Goal: Task Accomplishment & Management: Complete application form

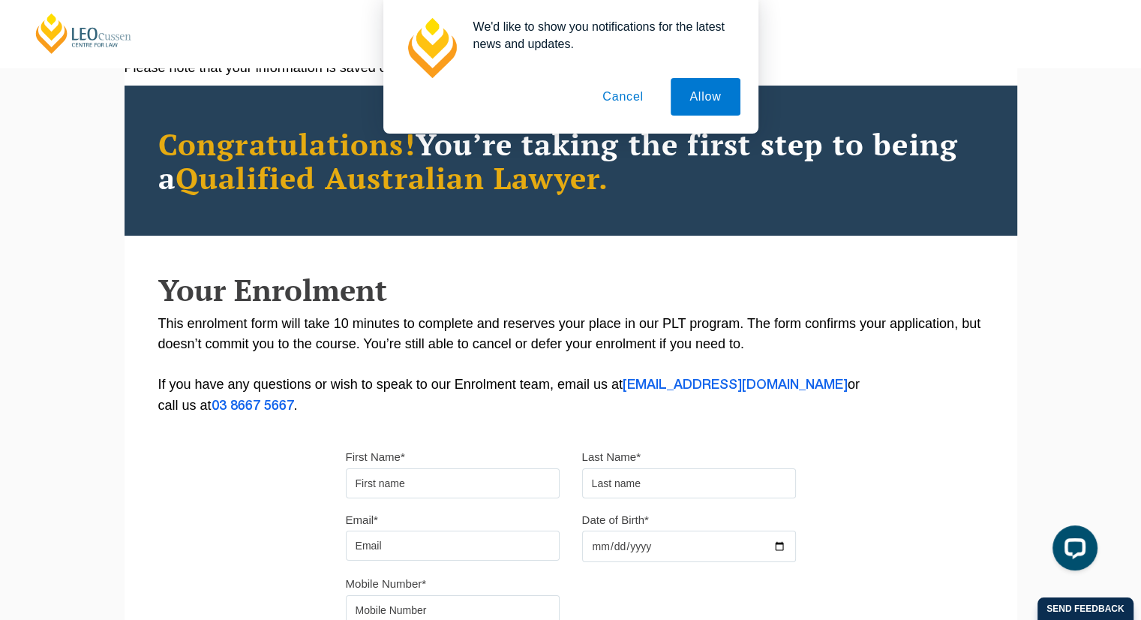
scroll to position [65, 0]
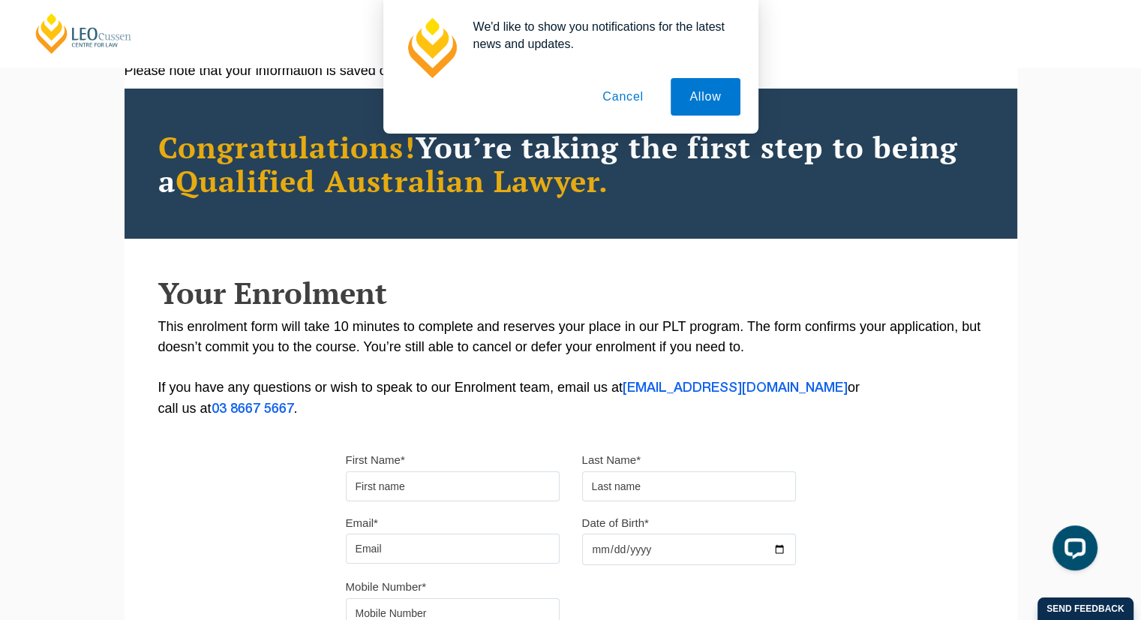
click at [633, 104] on button "Cancel" at bounding box center [623, 97] width 79 height 38
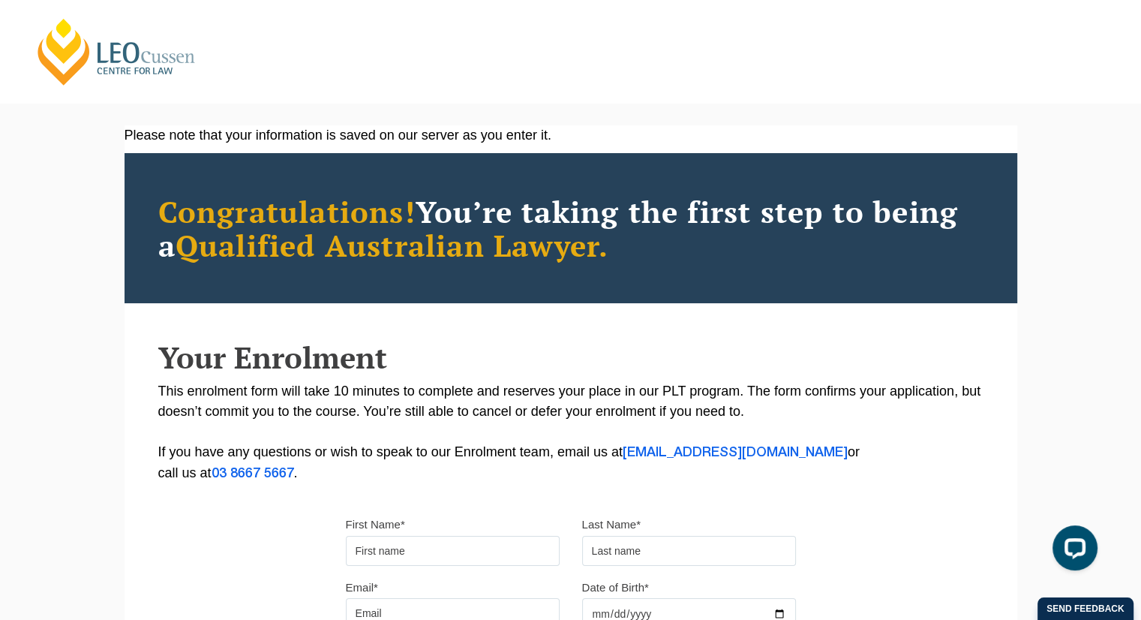
scroll to position [0, 0]
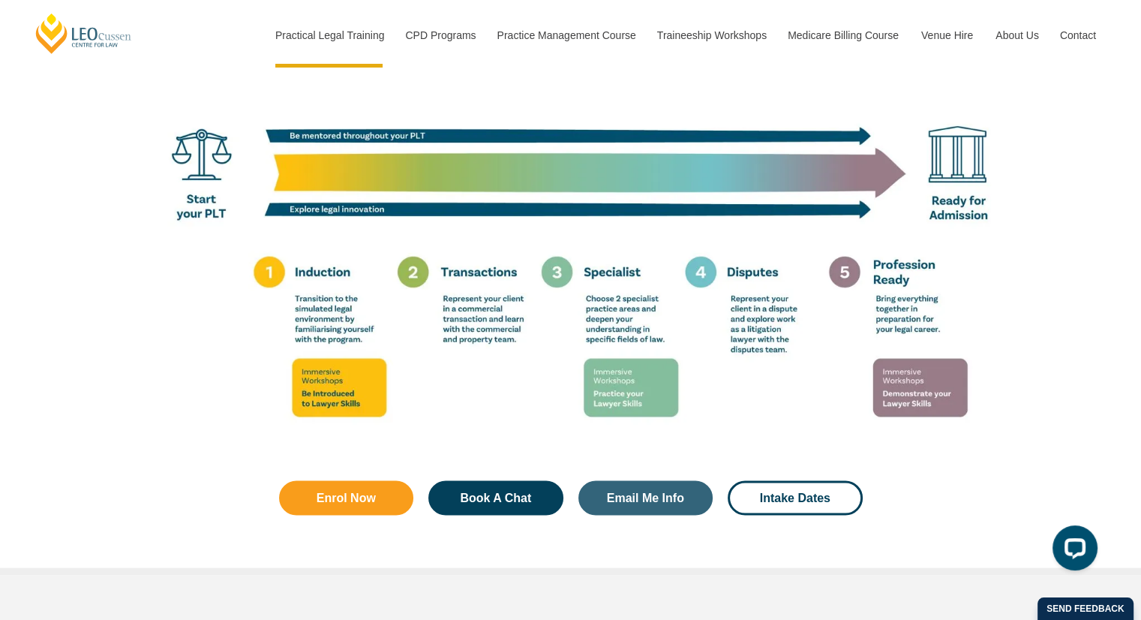
scroll to position [2407, 0]
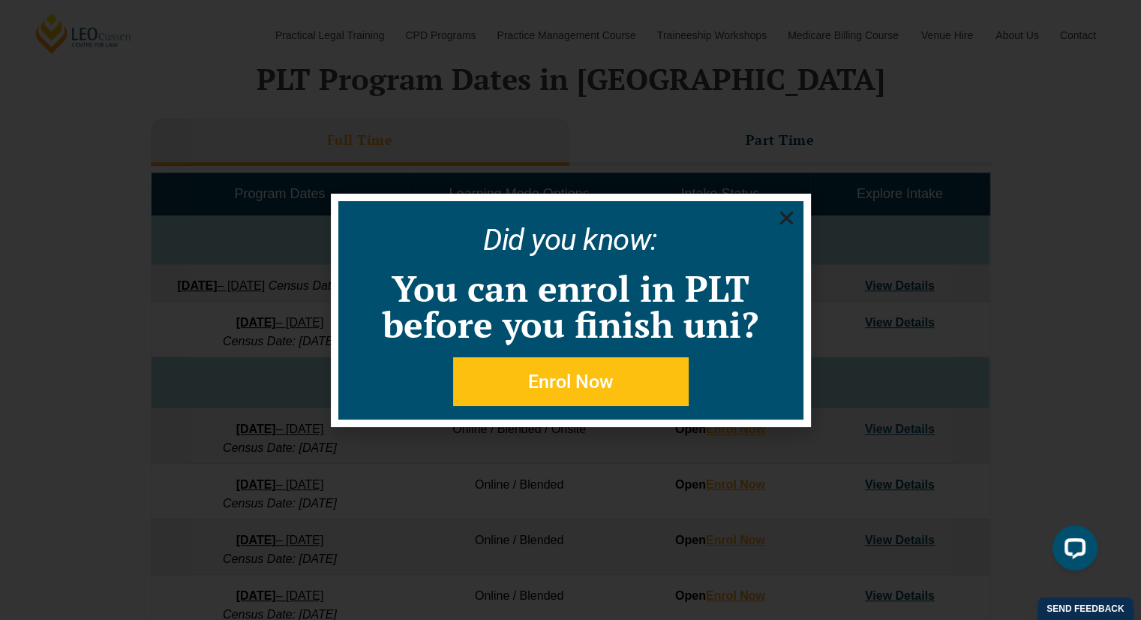
click at [787, 216] on use "Close" at bounding box center [787, 218] width 14 height 14
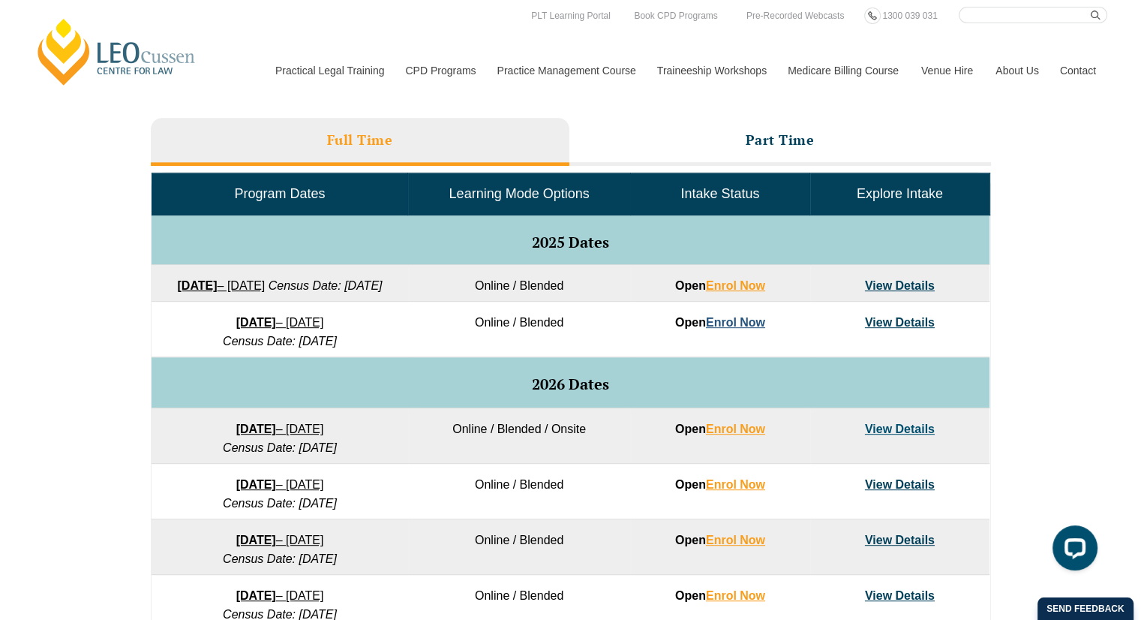
click at [723, 329] on link "Enrol Now" at bounding box center [735, 322] width 59 height 13
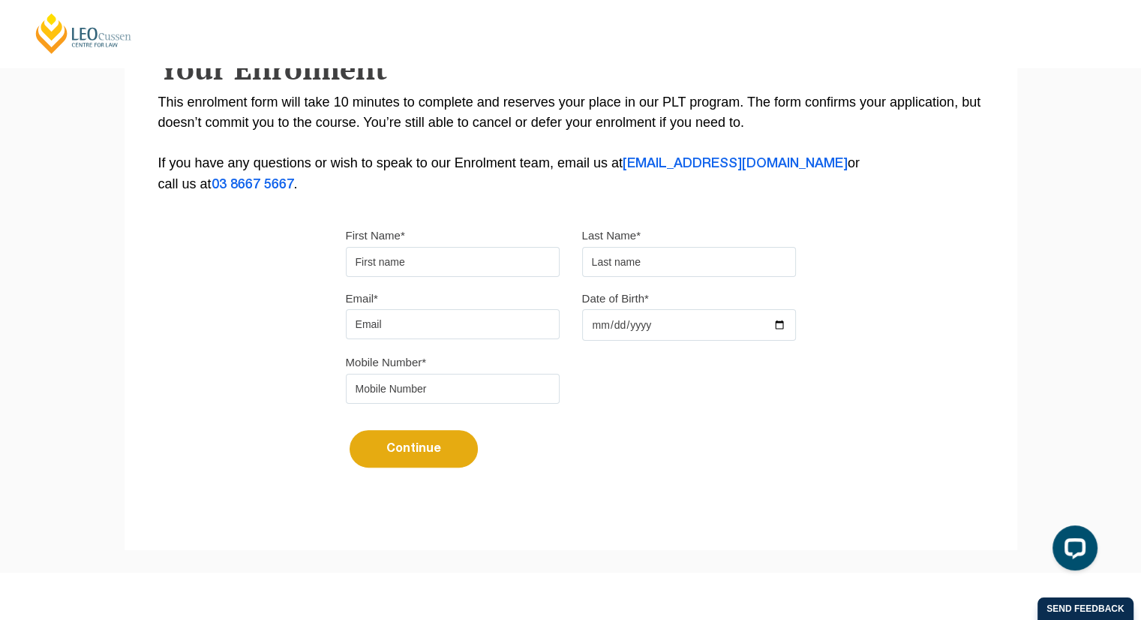
scroll to position [282, 0]
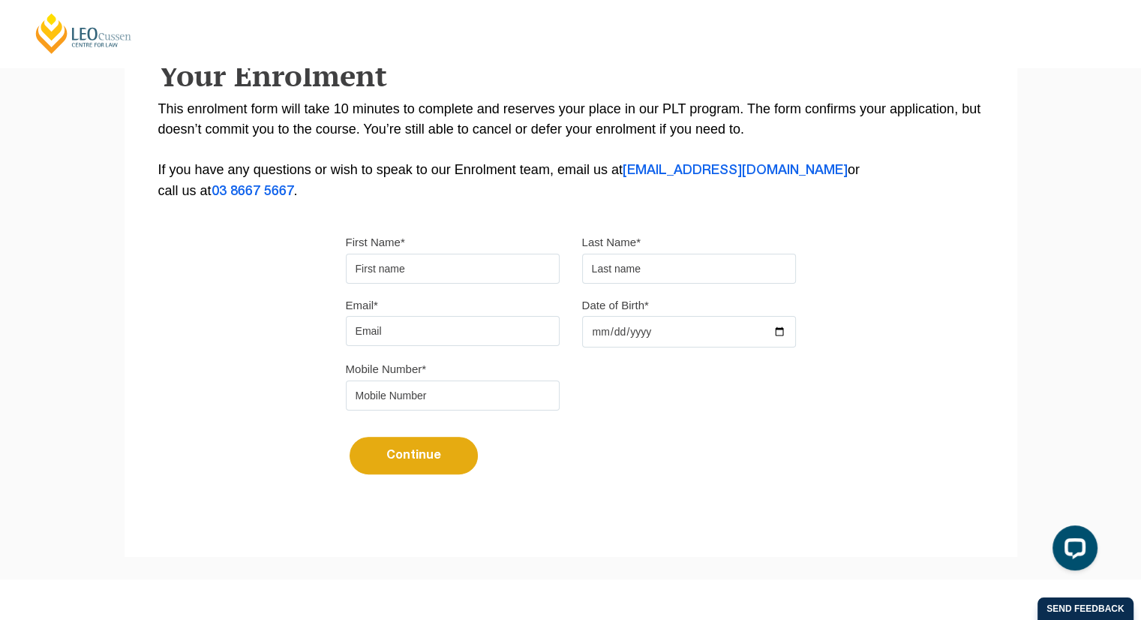
click at [445, 269] on input "First Name*" at bounding box center [453, 269] width 214 height 30
type input "Joshua"
click at [611, 262] on input "text" at bounding box center [689, 269] width 214 height 30
type input "Hepworth"
click at [478, 320] on input "Email*" at bounding box center [453, 331] width 214 height 30
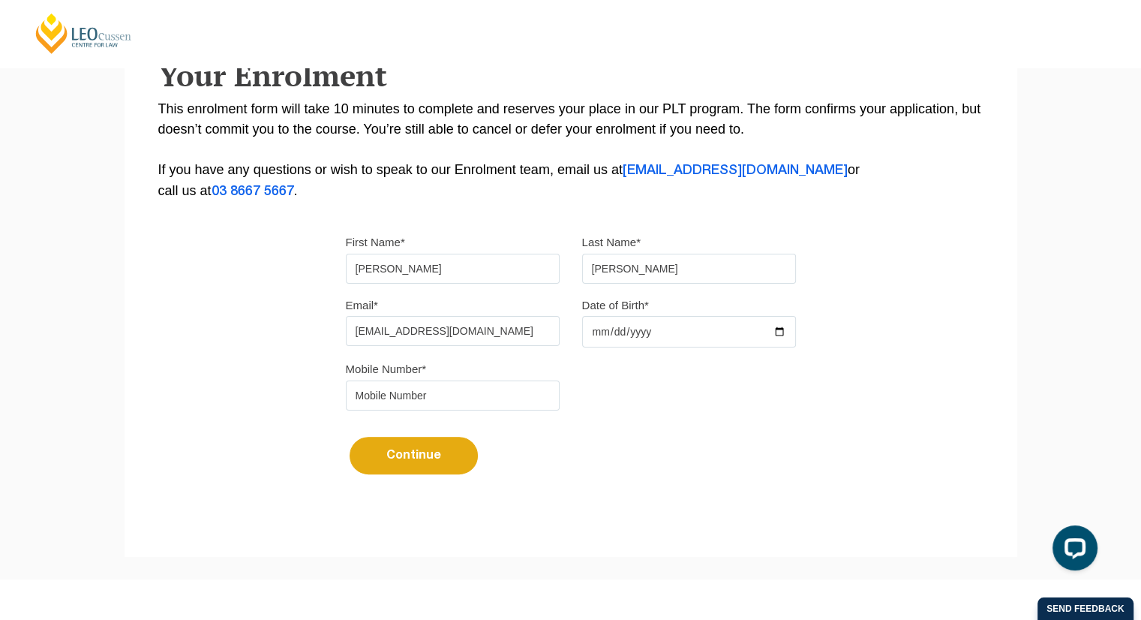
type input "hepworthjoshua188@gmail.com"
click at [656, 328] on input "Date of Birth*" at bounding box center [689, 332] width 214 height 32
click at [601, 328] on input "Date of Birth*" at bounding box center [689, 332] width 214 height 32
click at [612, 330] on input "Date of Birth*" at bounding box center [689, 332] width 214 height 32
click at [596, 331] on input "Date of Birth*" at bounding box center [689, 332] width 214 height 32
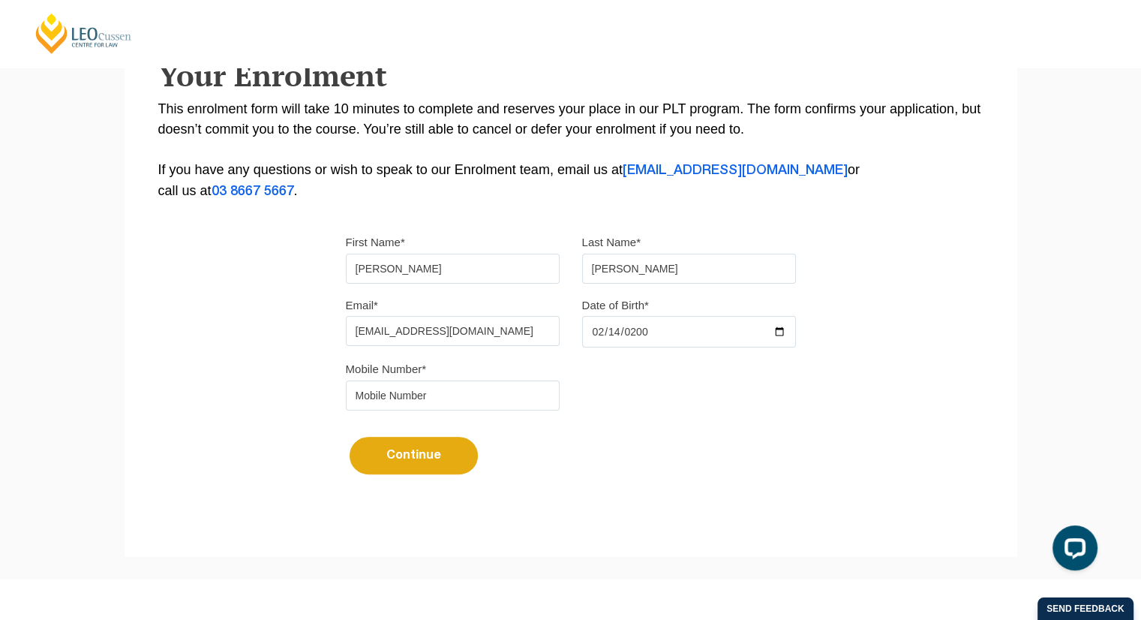
type input "2002-02-14"
click at [630, 420] on div "Mobile Number*" at bounding box center [571, 390] width 473 height 63
click at [456, 393] on input "tel" at bounding box center [453, 395] width 214 height 30
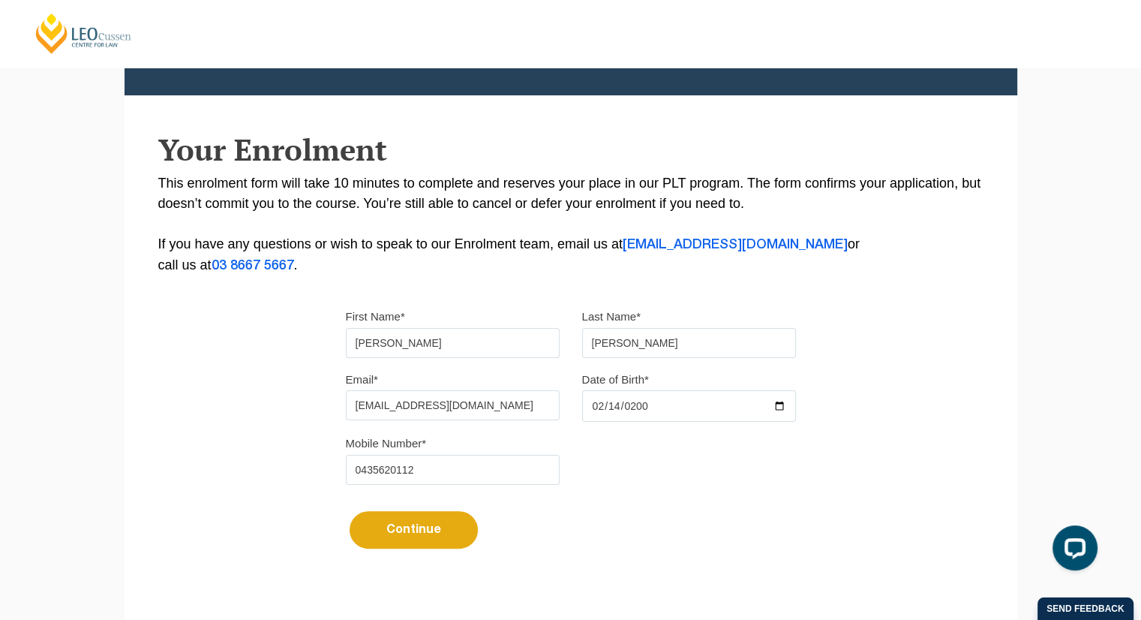
scroll to position [209, 0]
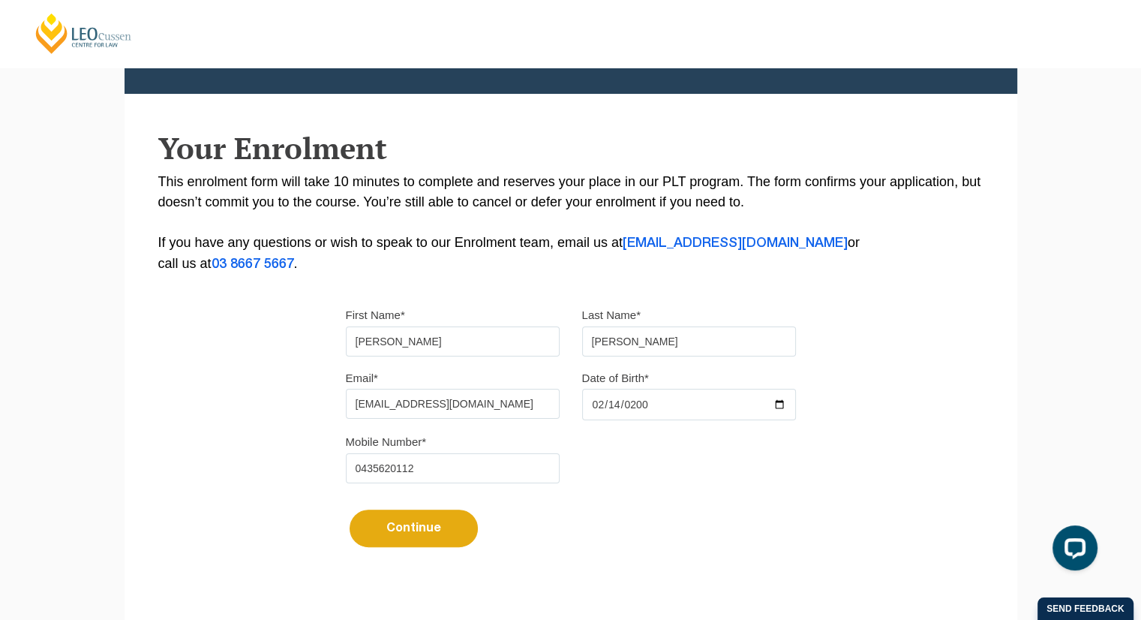
type input "0435620112"
click at [375, 374] on label "Email*" at bounding box center [362, 378] width 32 height 15
click at [375, 389] on input "hepworthjoshua188@gmail.com" at bounding box center [453, 404] width 214 height 30
click at [392, 532] on button "Continue" at bounding box center [414, 529] width 128 height 38
select select
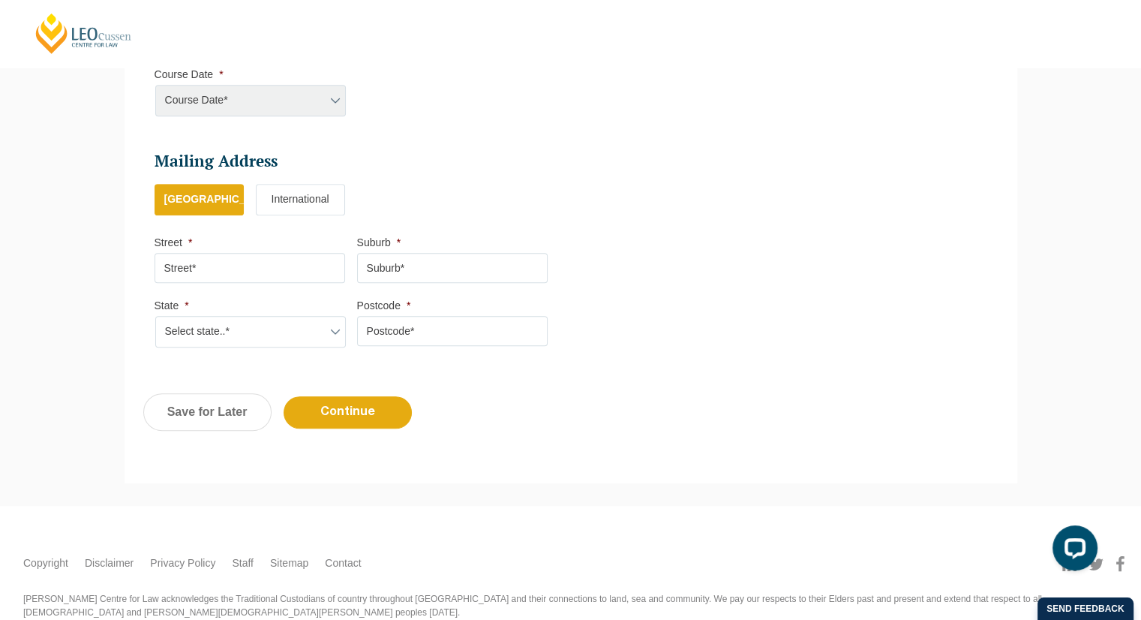
scroll to position [799, 0]
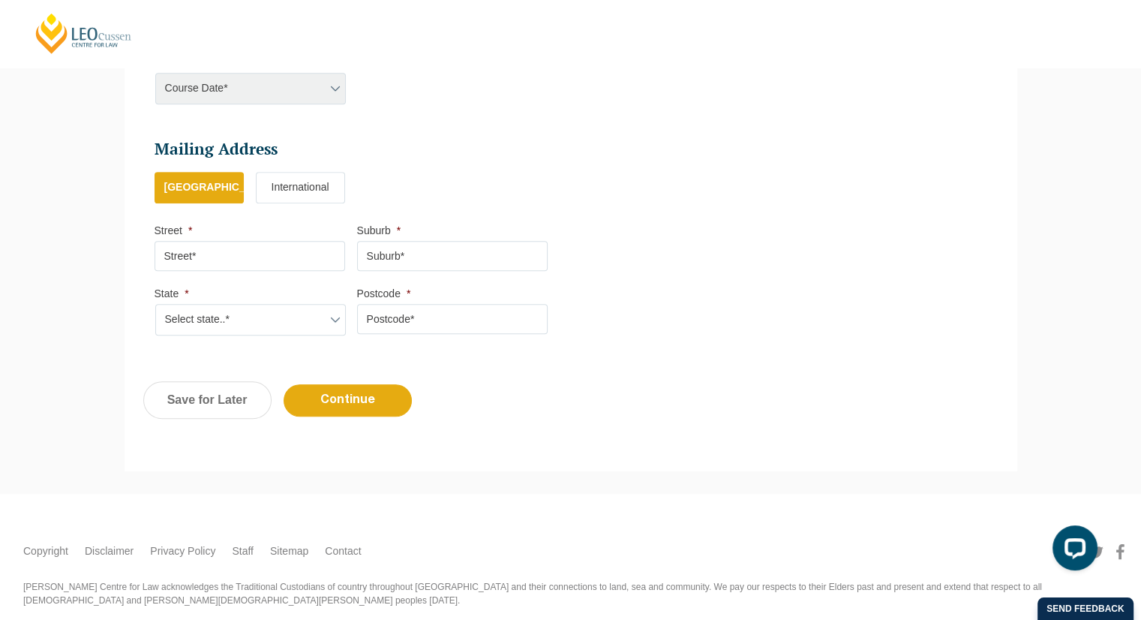
click at [312, 247] on input "Street *" at bounding box center [250, 256] width 191 height 30
click at [437, 251] on input "Suburb *" at bounding box center [452, 256] width 191 height 30
type input "Kew"
click at [290, 320] on select "Select state..* VIC WA QLD SA NSW NT ACT TAS" at bounding box center [250, 320] width 191 height 32
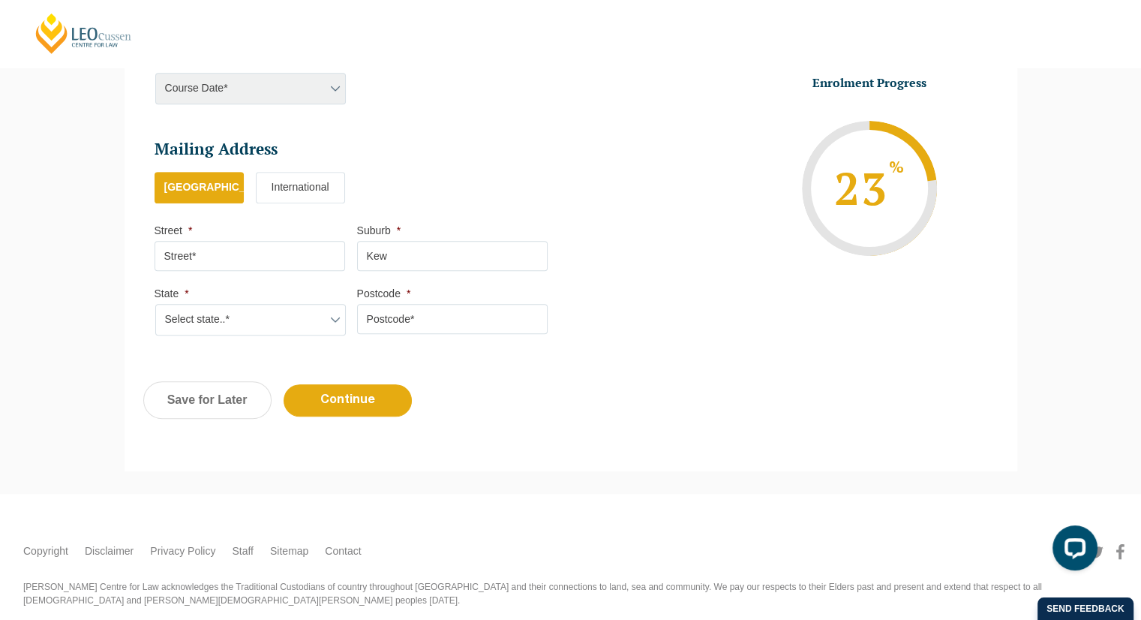
select select "VIC"
click at [155, 304] on select "Select state..* VIC WA QLD SA NSW NT ACT TAS" at bounding box center [250, 320] width 191 height 32
click at [414, 318] on input "Postcode *" at bounding box center [452, 319] width 191 height 30
type input "3101"
click at [315, 262] on input "Street *" at bounding box center [250, 256] width 191 height 30
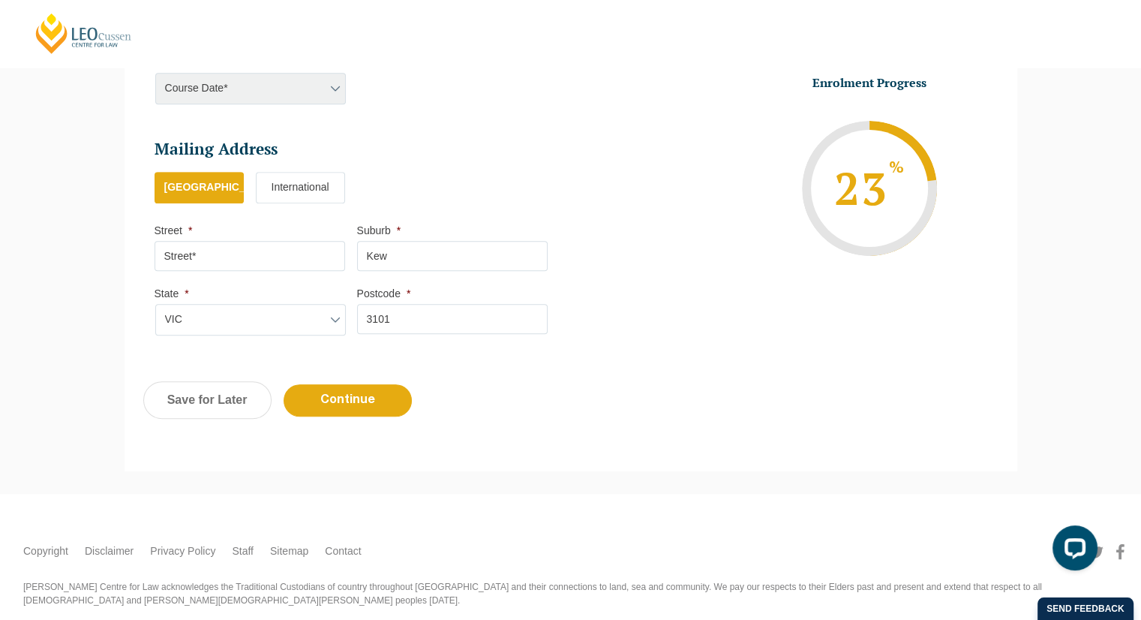
type input "@"
type input "2A Balmoral Ave"
click at [594, 424] on div "Previous Continue Save for Later" at bounding box center [571, 407] width 893 height 83
click at [389, 391] on input "Continue" at bounding box center [348, 400] width 128 height 32
select select
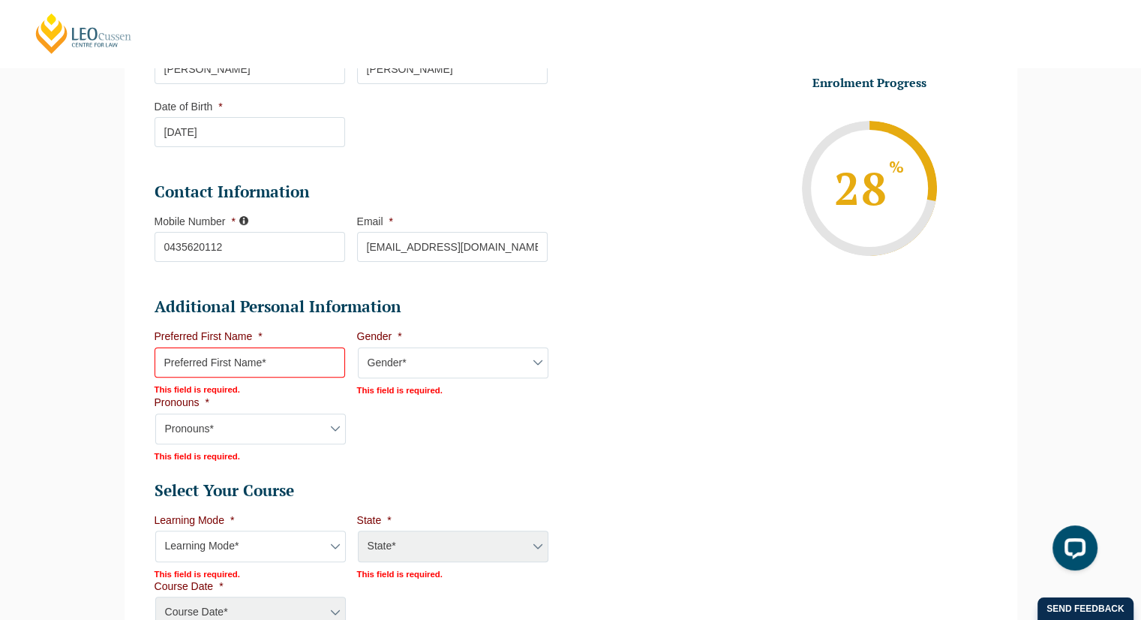
scroll to position [347, 0]
click at [415, 364] on select "Gender* Male Female Nonbinary Intersex Prefer not to disclose Other" at bounding box center [453, 364] width 191 height 32
select select "Male"
click at [358, 348] on select "Gender* Male Female Nonbinary Intersex Prefer not to disclose Other" at bounding box center [453, 364] width 191 height 32
click at [300, 363] on input "Preferred First Name *" at bounding box center [250, 363] width 191 height 30
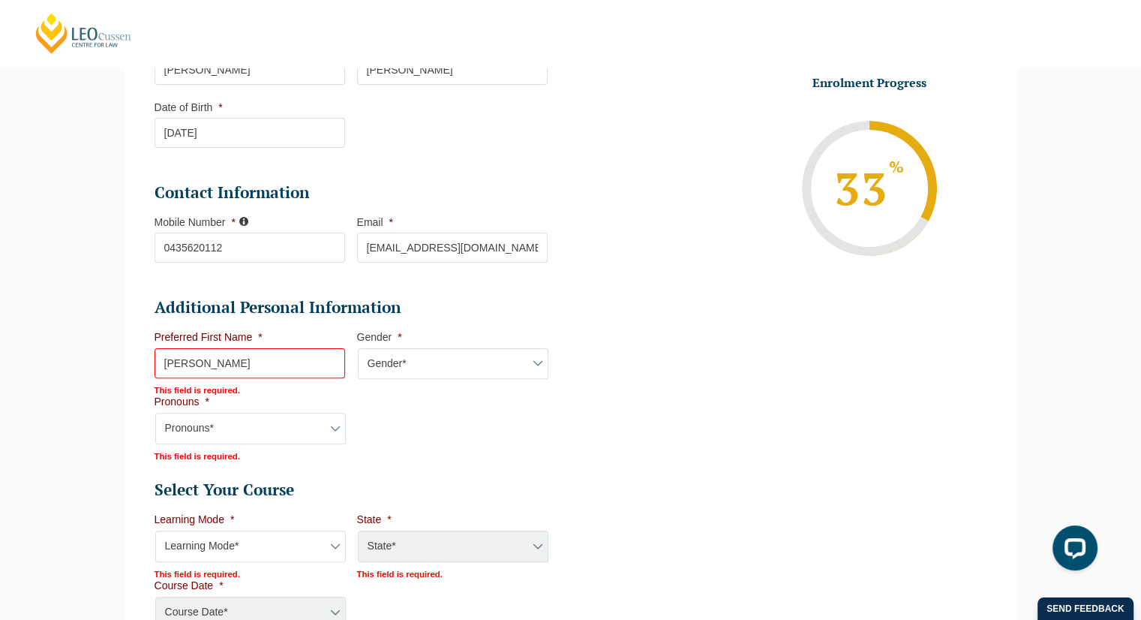
type input "[PERSON_NAME]"
click at [518, 425] on li "Additional Personal Information Preferred First Name * Josh This field is requi…" at bounding box center [357, 379] width 405 height 164
select select "He/Him/His"
click at [155, 413] on select "Pronouns* She/Her/Hers He/Him/His They/Them/Theirs Other Prefer not to disclose" at bounding box center [250, 429] width 191 height 32
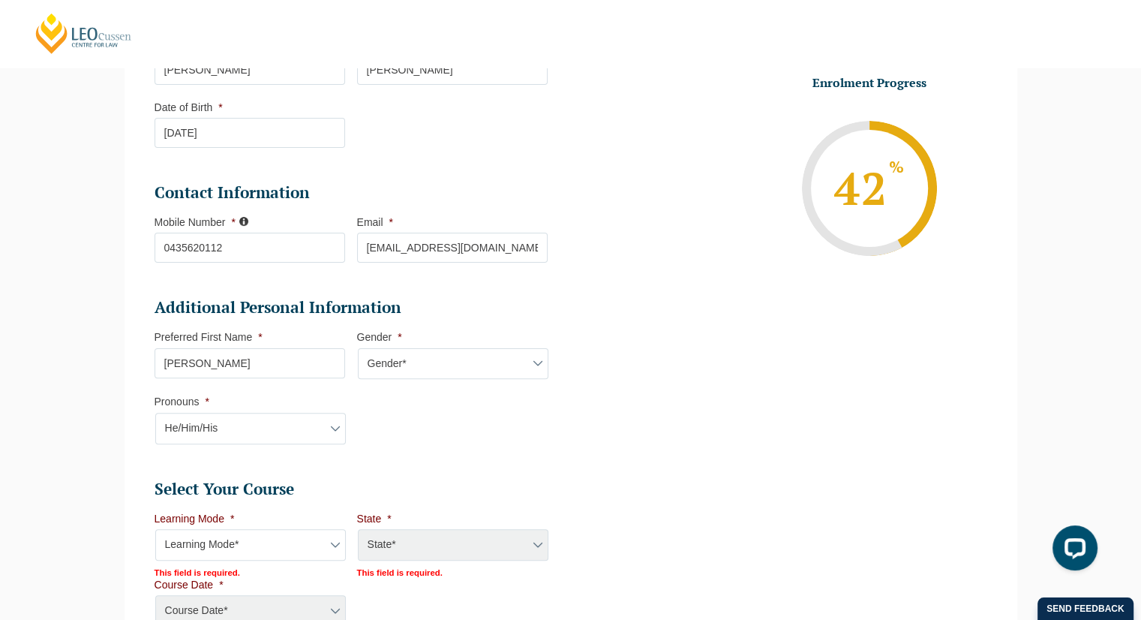
scroll to position [604, 0]
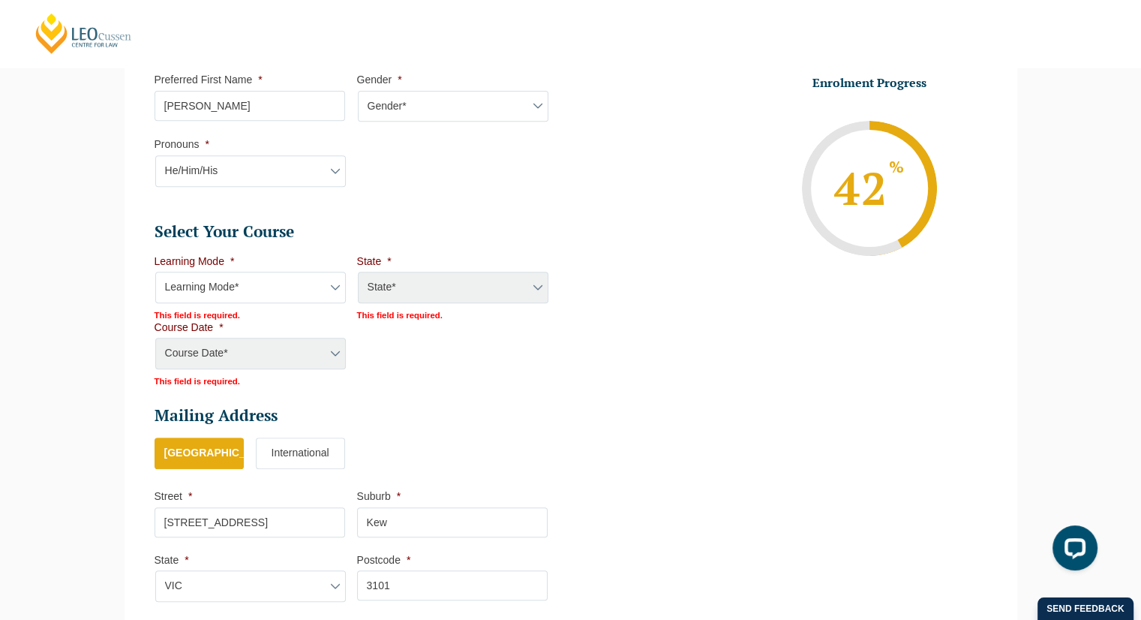
click at [277, 285] on select "Learning Mode* Online Full Time Learning Online Part Time Learning Blended Full…" at bounding box center [250, 288] width 191 height 32
click at [462, 411] on h2 "Mailing Address" at bounding box center [351, 415] width 393 height 21
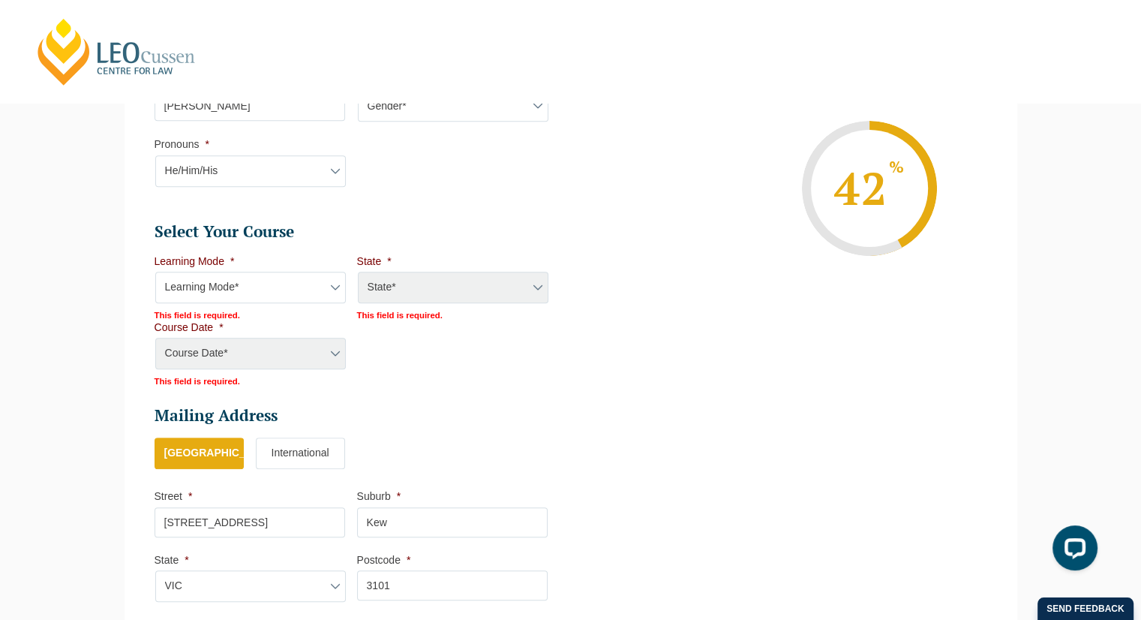
click at [281, 287] on select "Learning Mode* Online Full Time Learning Online Part Time Learning Blended Full…" at bounding box center [250, 288] width 191 height 32
select select "Onsite Full Time Learning"
click at [155, 272] on select "Learning Mode* Online Full Time Learning Online Part Time Learning Blended Full…" at bounding box center [250, 288] width 191 height 32
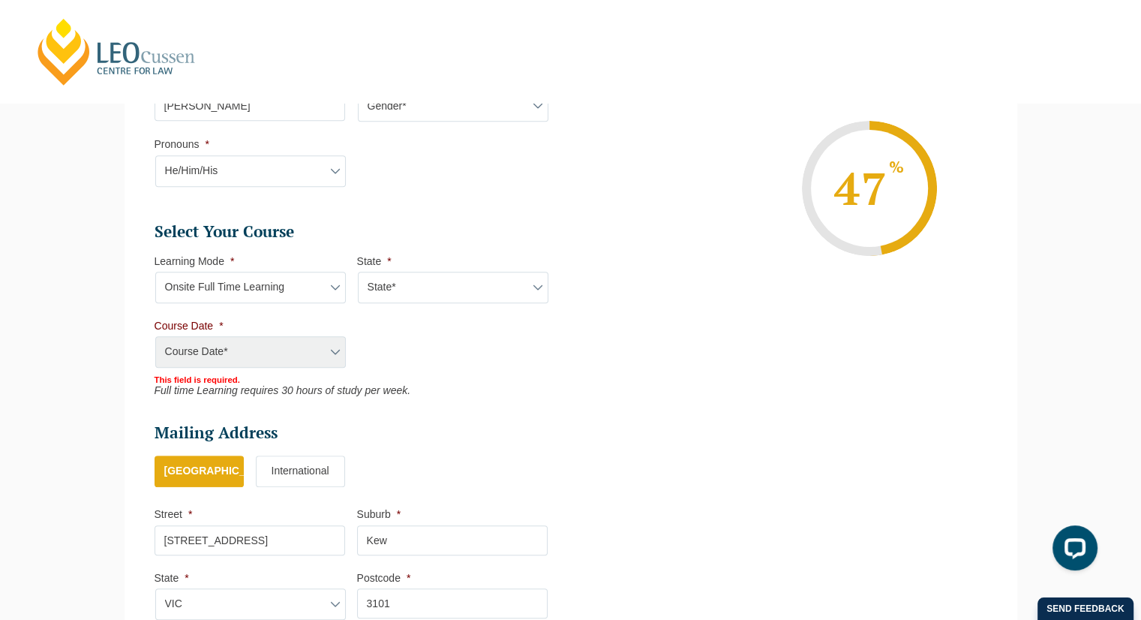
click at [411, 280] on select "State* VIC" at bounding box center [453, 288] width 191 height 32
select select "VIC"
click at [358, 272] on select "State* VIC" at bounding box center [453, 288] width 191 height 32
click at [320, 353] on select "Course Date* January 2026 (27-Jan-2026 to 12-Jun-2026) August 2026 (03-Aug-2026…" at bounding box center [250, 352] width 191 height 32
select select "January 2026 (27-Jan-2026 to 12-Jun-2026)"
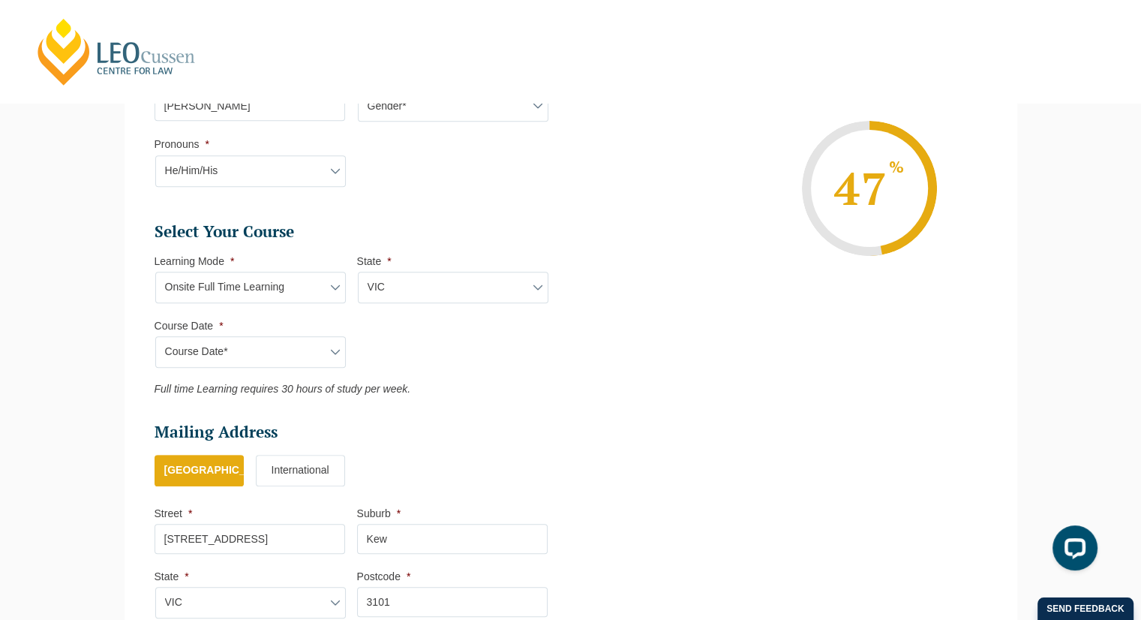
click at [155, 336] on select "Course Date* January 2026 (27-Jan-2026 to 12-Jun-2026) August 2026 (03-Aug-2026…" at bounding box center [250, 352] width 191 height 32
type input "Intake 01 January 2026 FT"
type input "Practical Legal Training (VIC)"
select select "VIC PLT (JAN) 2026 Full Time Onsite"
click at [322, 283] on select "Learning Mode* Online Full Time Learning Online Part Time Learning Blended Full…" at bounding box center [250, 288] width 191 height 32
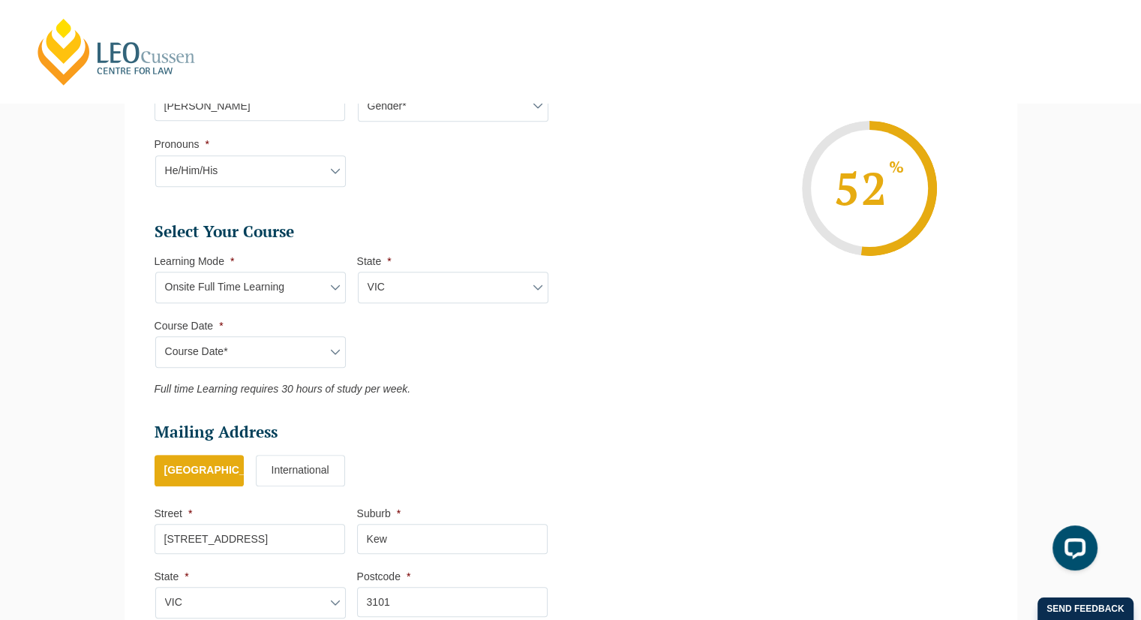
select select "Blended Full Time Learning"
click at [155, 272] on select "Learning Mode* Online Full Time Learning Online Part Time Learning Blended Full…" at bounding box center [250, 288] width 191 height 32
select select
click at [295, 341] on div "Course Date* January 2026 (27-Jan-2026 to 12-Jun-2026) August 2026 (03-Aug-2026…" at bounding box center [250, 352] width 191 height 32
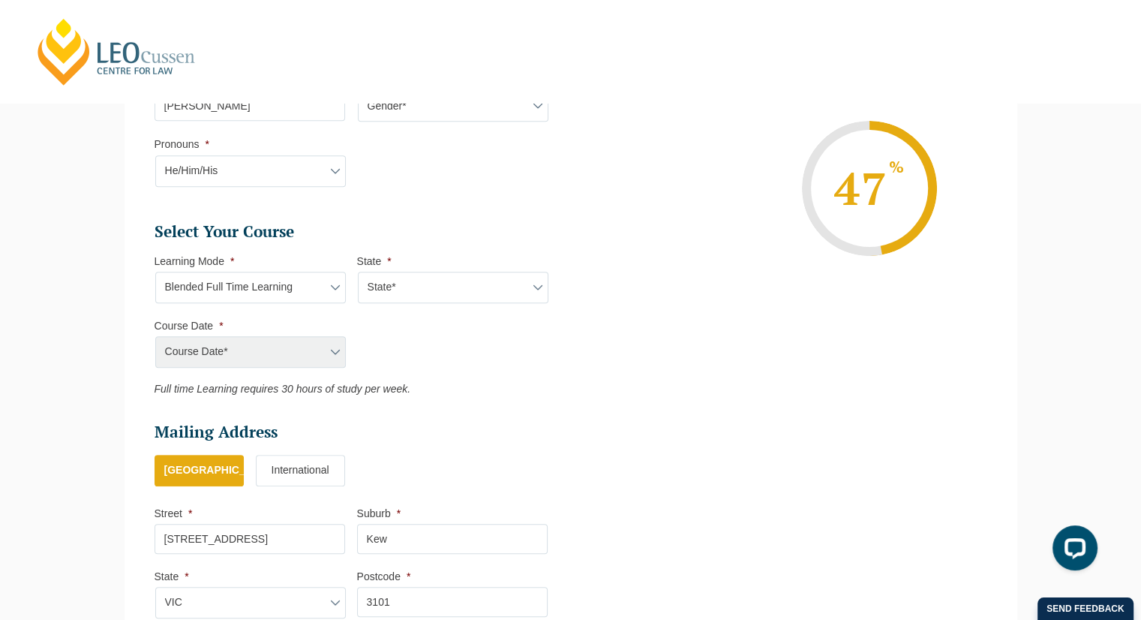
click at [456, 289] on select "State* ACT/NSW QLD SA VIC WA" at bounding box center [453, 288] width 191 height 32
select select "VIC"
click at [358, 272] on select "State* ACT/NSW QLD SA VIC WA" at bounding box center [453, 288] width 191 height 32
click at [312, 352] on select "Course Date* September 2025 (22-Sep-2025 to 20-Feb-2026) December 2025 (08-Dec-…" at bounding box center [250, 352] width 191 height 32
select select "December 2025 (08-Dec-2025 to 16-May-2026)"
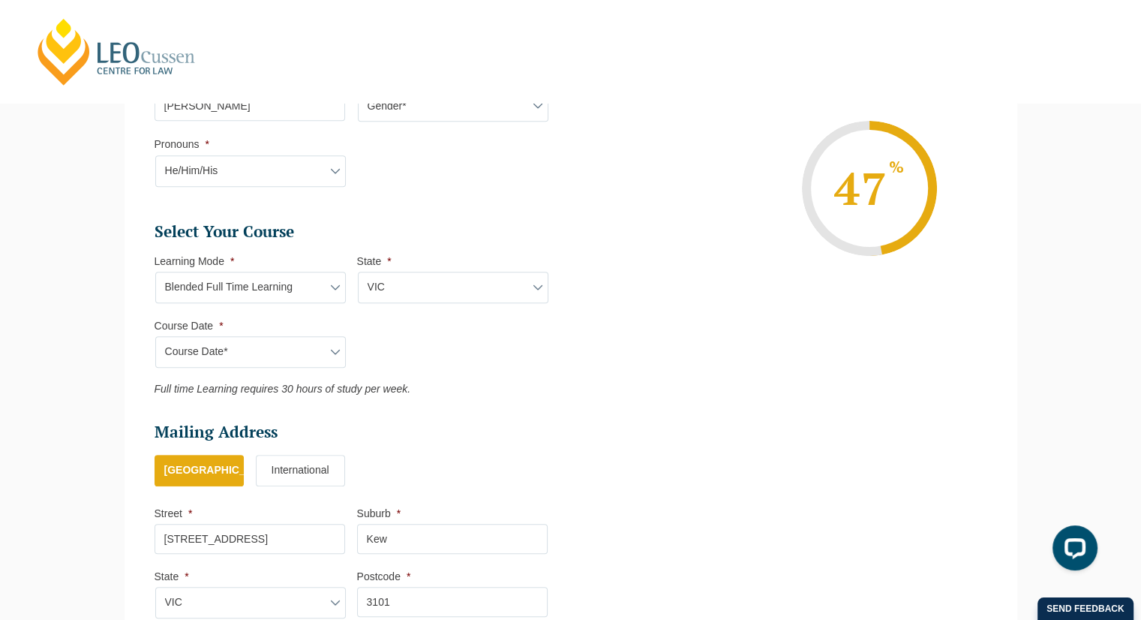
click at [155, 336] on select "Course Date* September 2025 (22-Sep-2025 to 20-Feb-2026) December 2025 (08-Dec-…" at bounding box center [250, 352] width 191 height 32
type input "Intake 11 December 2025 FT"
type input "Practical Legal Training (VIC)"
select select "VIC PLT (DEC) 2025 Full Time Blended"
click at [258, 283] on select "Learning Mode* Online Full Time Learning Online Part Time Learning Blended Full…" at bounding box center [250, 288] width 191 height 32
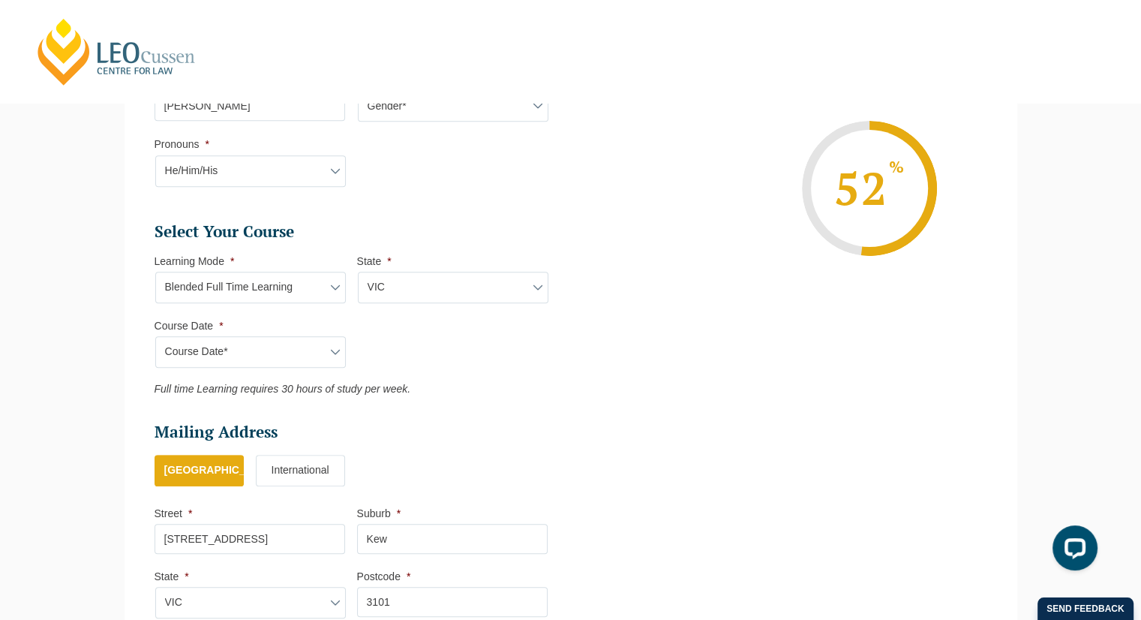
click at [155, 272] on select "Learning Mode* Online Full Time Learning Online Part Time Learning Blended Full…" at bounding box center [250, 288] width 191 height 32
click at [269, 350] on select "Course Date* September 2025 (22-Sep-2025 to 20-Feb-2026) December 2025 (08-Dec-…" at bounding box center [250, 352] width 191 height 32
click at [155, 336] on select "Course Date* September 2025 (22-Sep-2025 to 20-Feb-2026) December 2025 (08-Dec-…" at bounding box center [250, 352] width 191 height 32
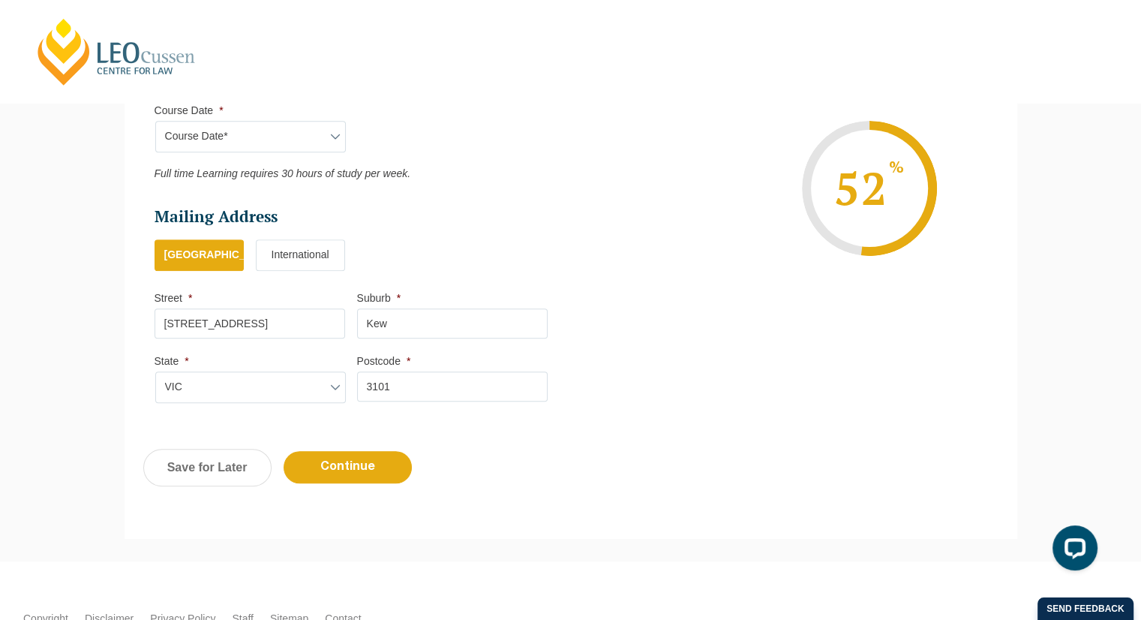
scroll to position [832, 0]
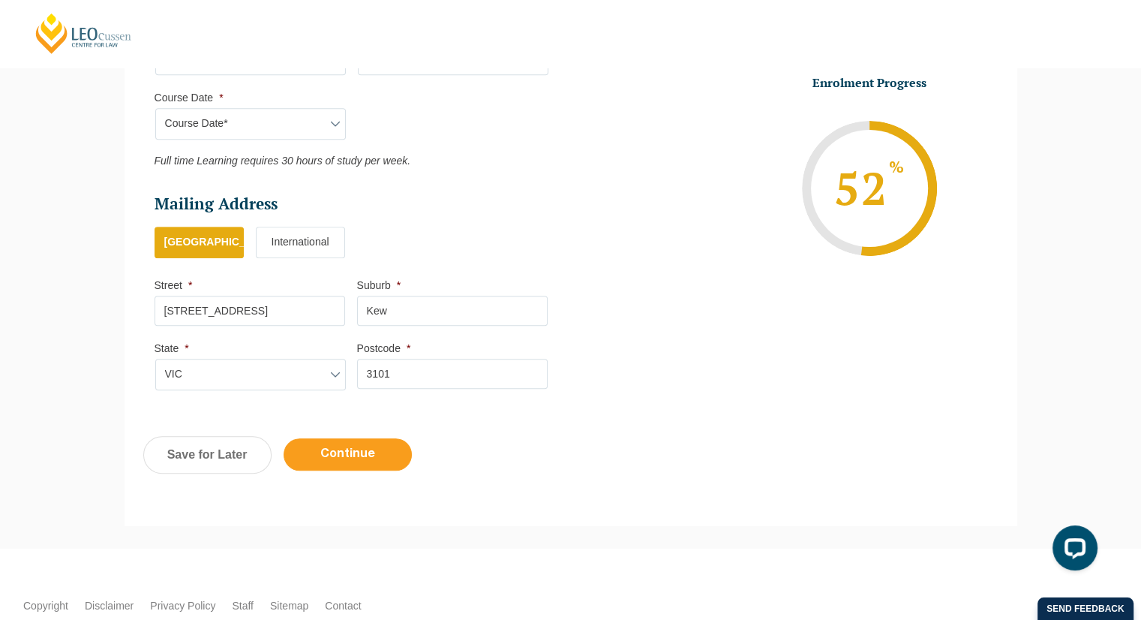
click at [390, 457] on input "Continue" at bounding box center [348, 454] width 128 height 32
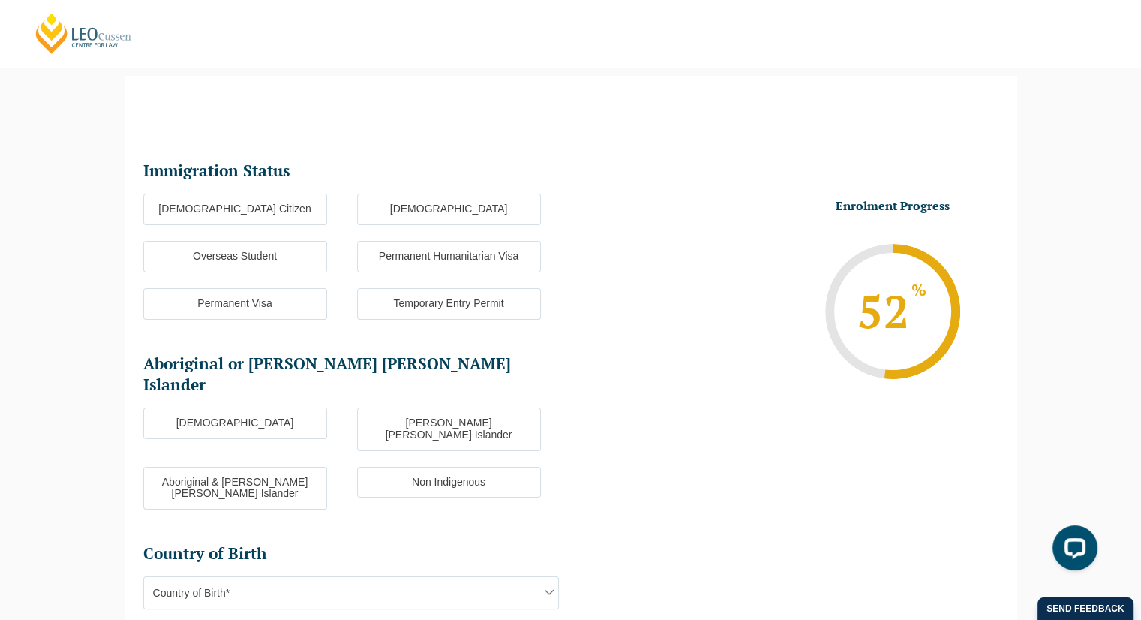
scroll to position [82, 0]
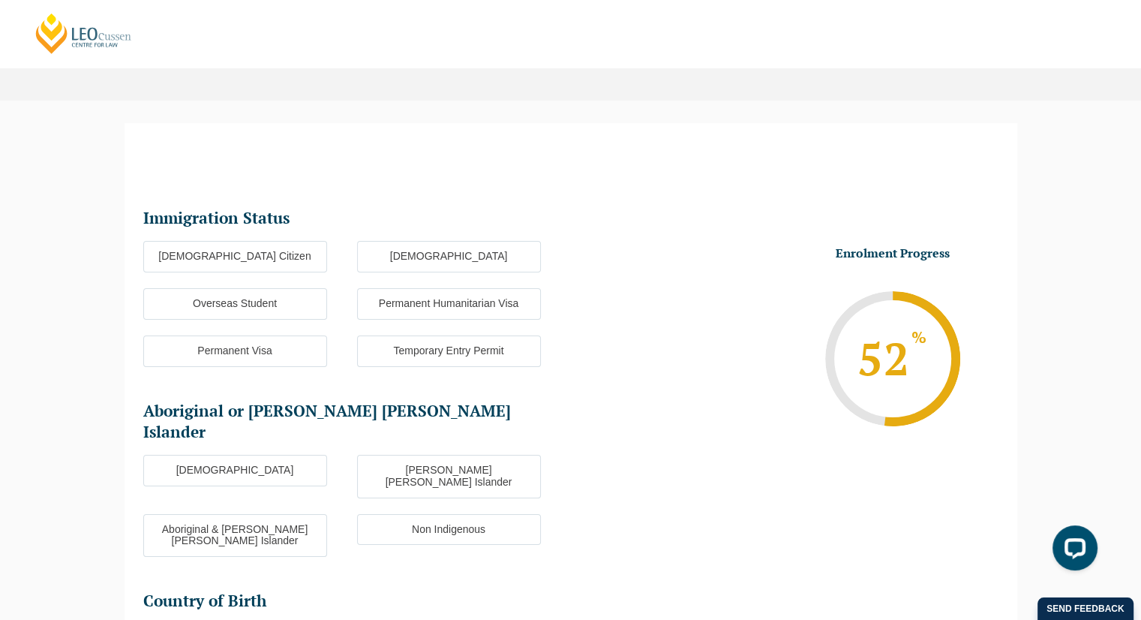
click at [291, 253] on label "Australian Citizen" at bounding box center [235, 257] width 184 height 32
click at [0, 0] on input "Australian Citizen" at bounding box center [0, 0] width 0 height 0
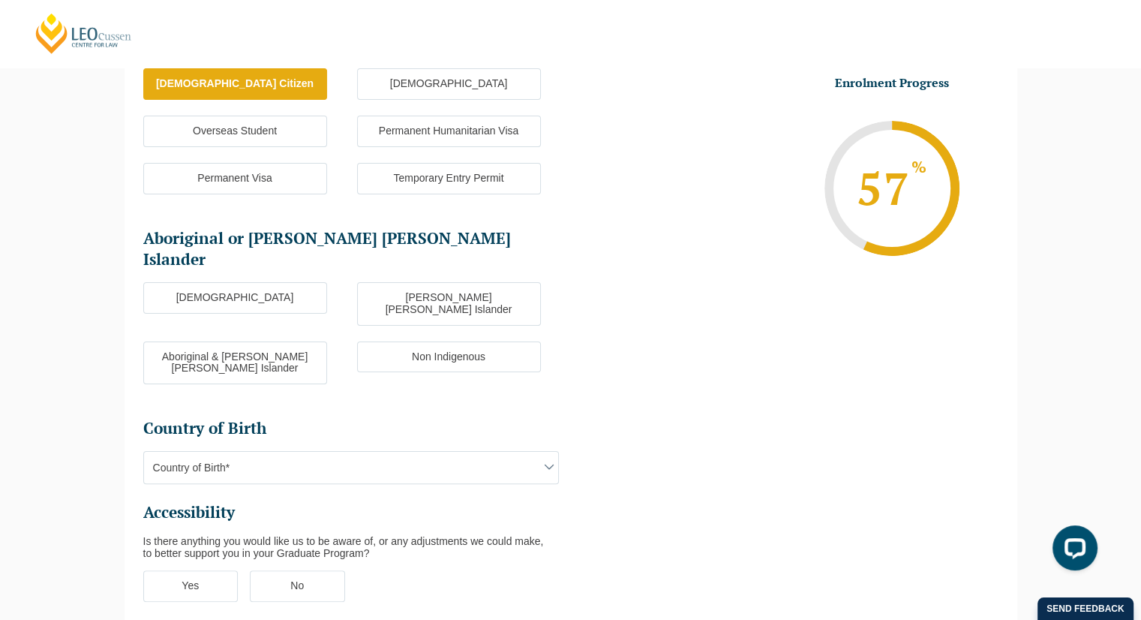
scroll to position [256, 0]
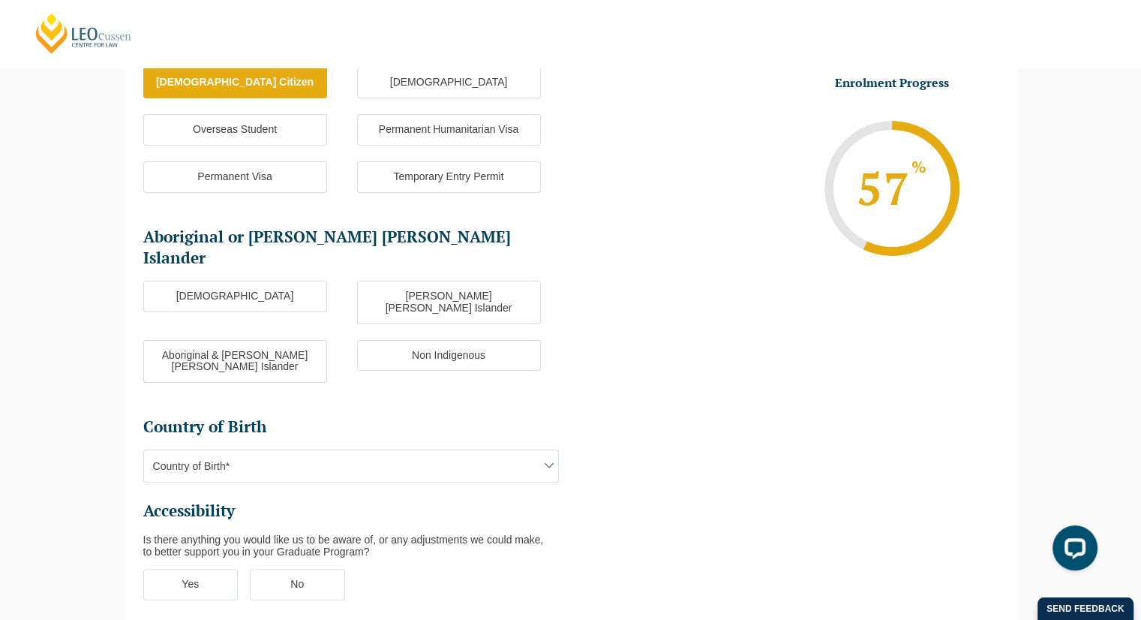
click at [432, 340] on label "Non Indigenous" at bounding box center [449, 356] width 184 height 32
click at [0, 0] on input "Non Indigenous" at bounding box center [0, 0] width 0 height 0
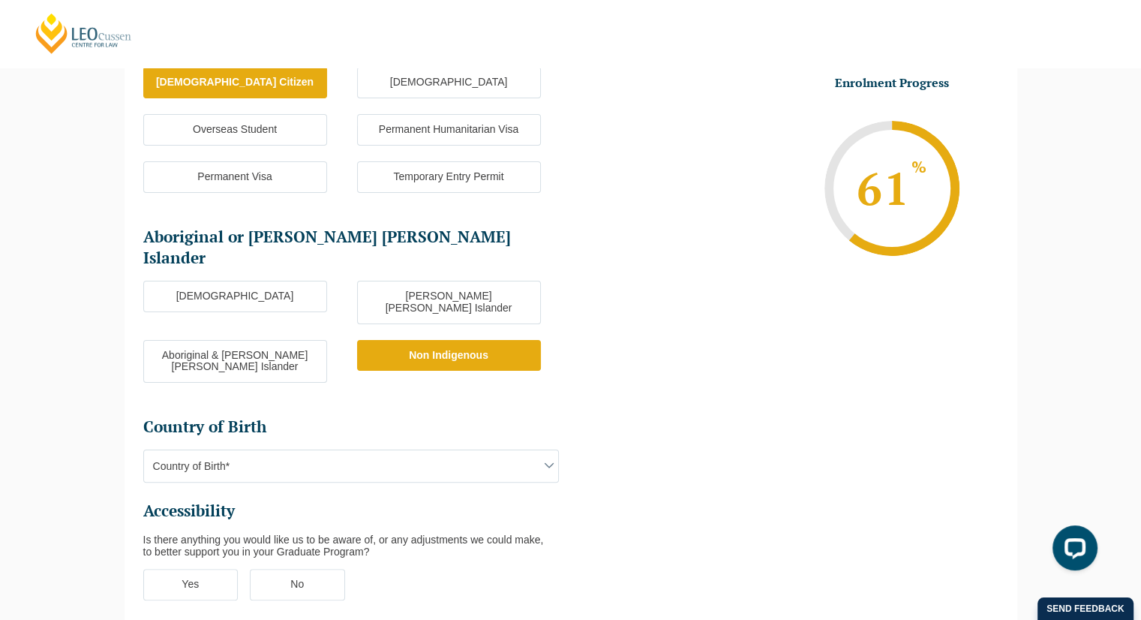
click at [444, 450] on span "Country of Birth*" at bounding box center [351, 466] width 414 height 32
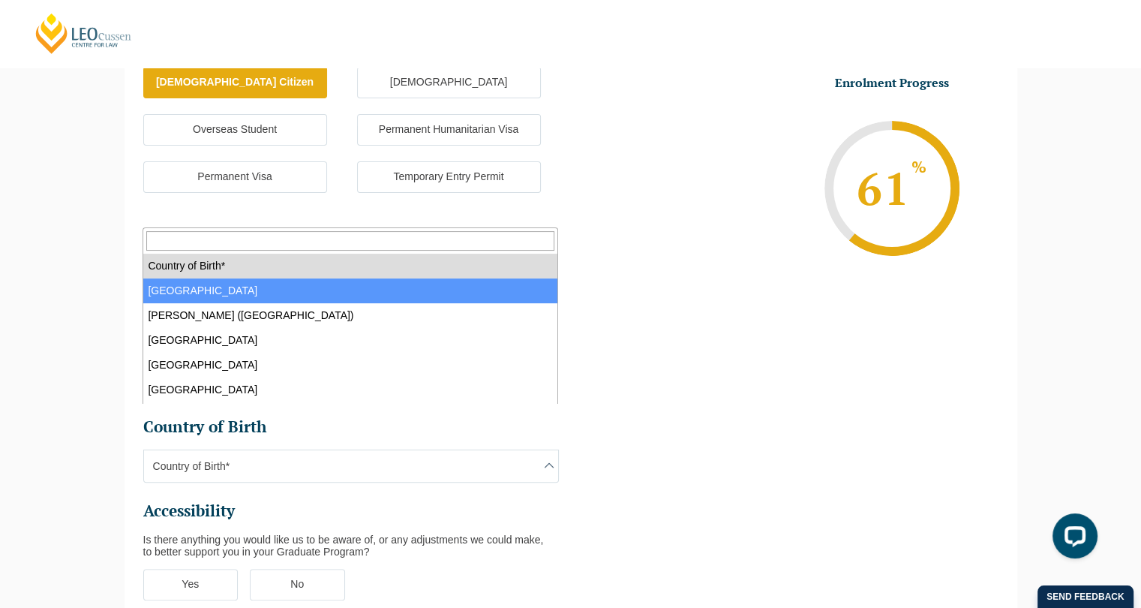
select select "Australia 1101"
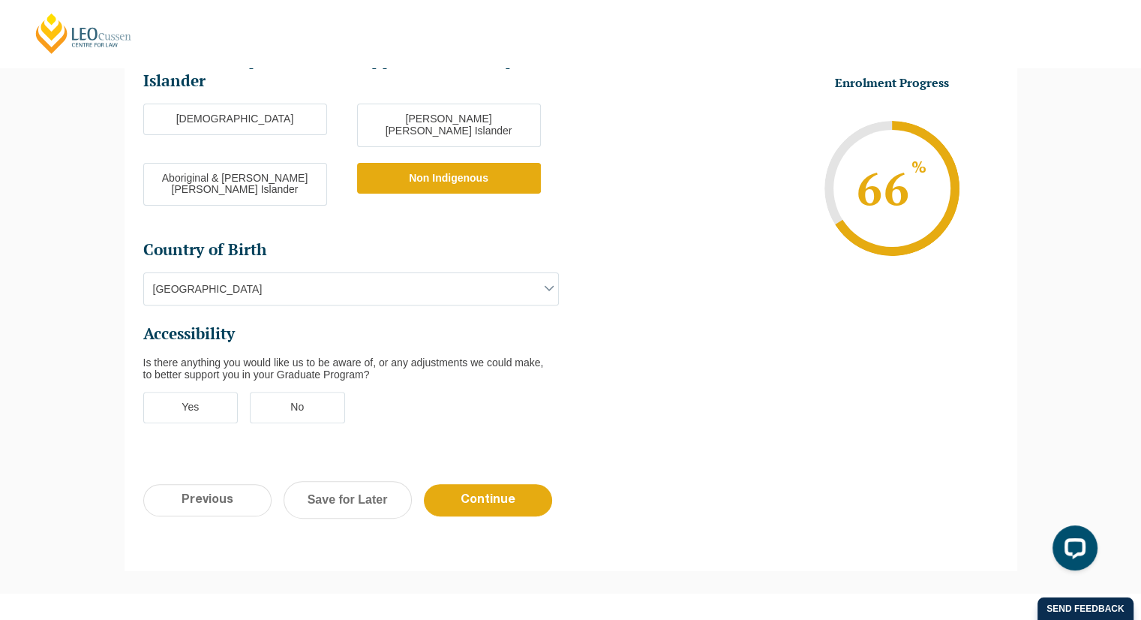
scroll to position [435, 0]
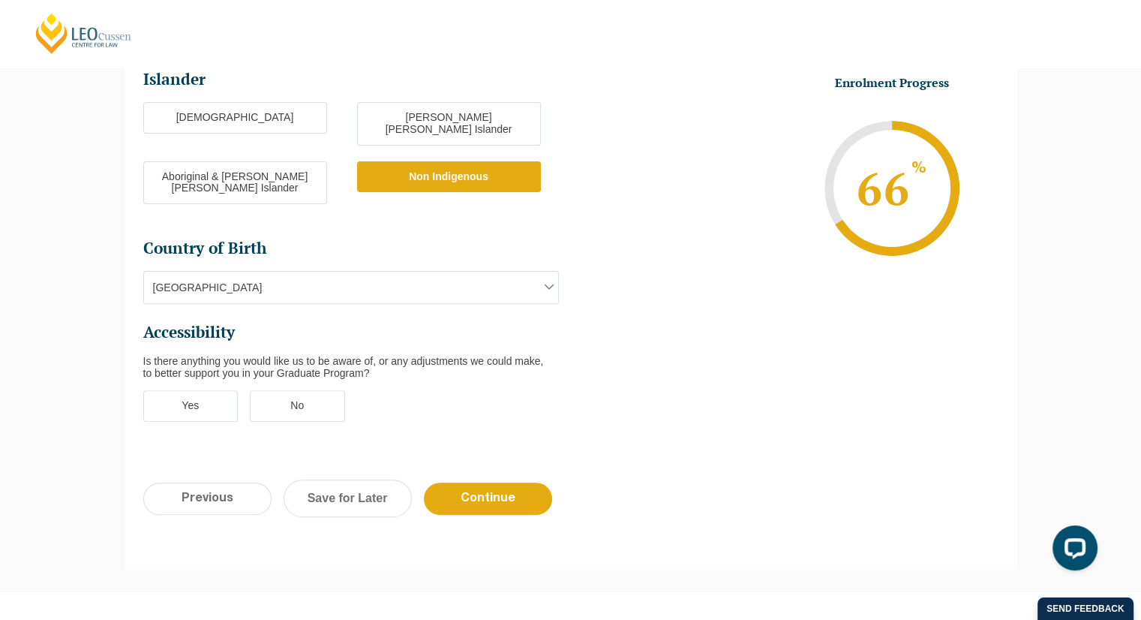
click at [201, 390] on label "Yes" at bounding box center [190, 406] width 95 height 32
click at [0, 0] on input "Yes" at bounding box center [0, 0] width 0 height 0
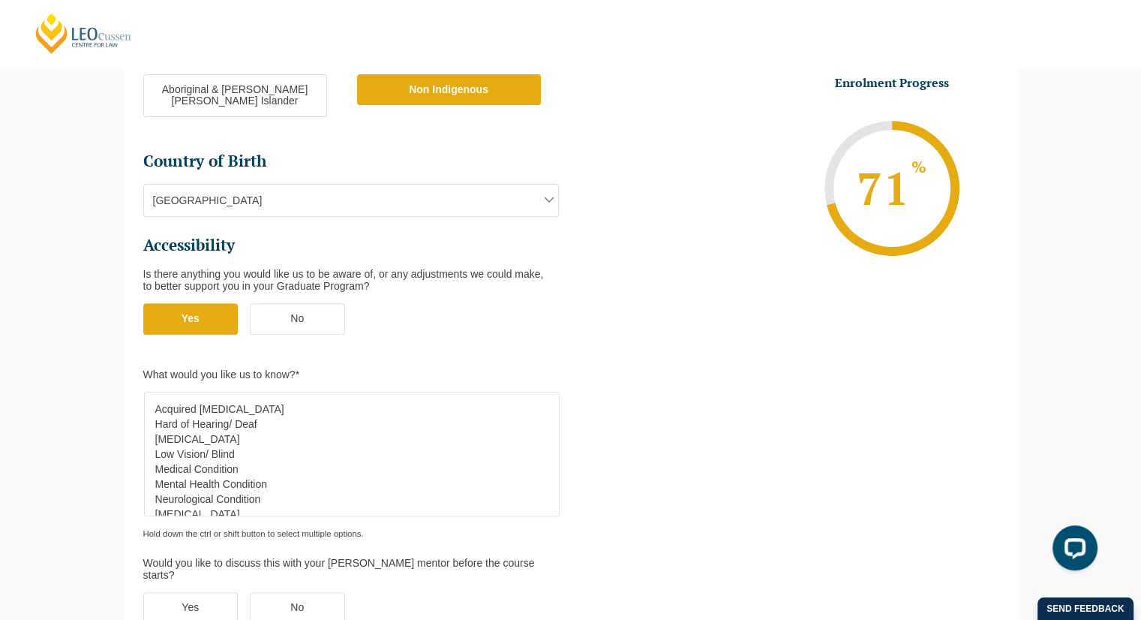
scroll to position [0, 0]
select select "Hard of Hearing/ Deaf"
click at [220, 417] on option "Hard of Hearing/ Deaf" at bounding box center [348, 424] width 389 height 15
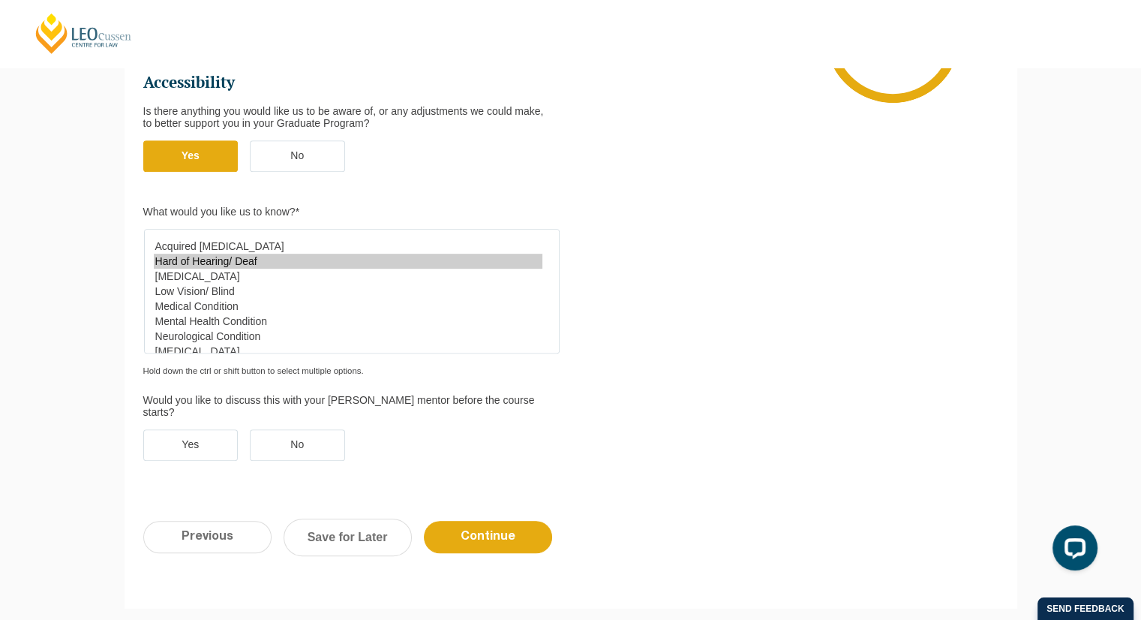
scroll to position [684, 0]
click at [222, 430] on label "Yes" at bounding box center [190, 446] width 95 height 32
click at [0, 0] on input "Yes" at bounding box center [0, 0] width 0 height 0
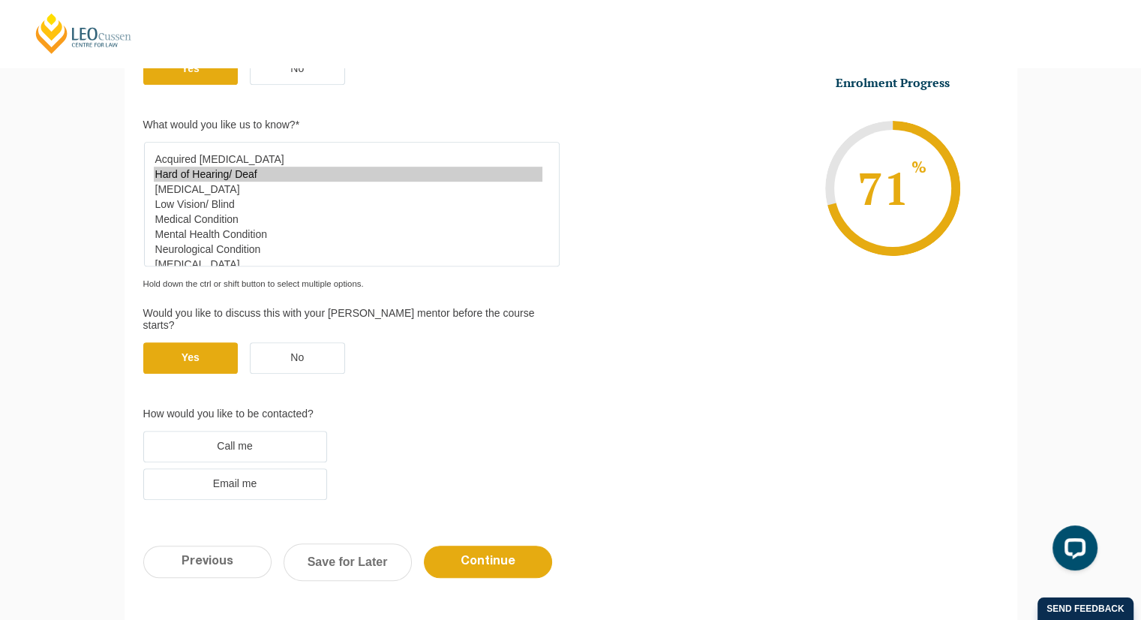
scroll to position [771, 0]
click at [276, 469] on label "Email me" at bounding box center [235, 485] width 184 height 32
click at [0, 0] on input "Email me" at bounding box center [0, 0] width 0 height 0
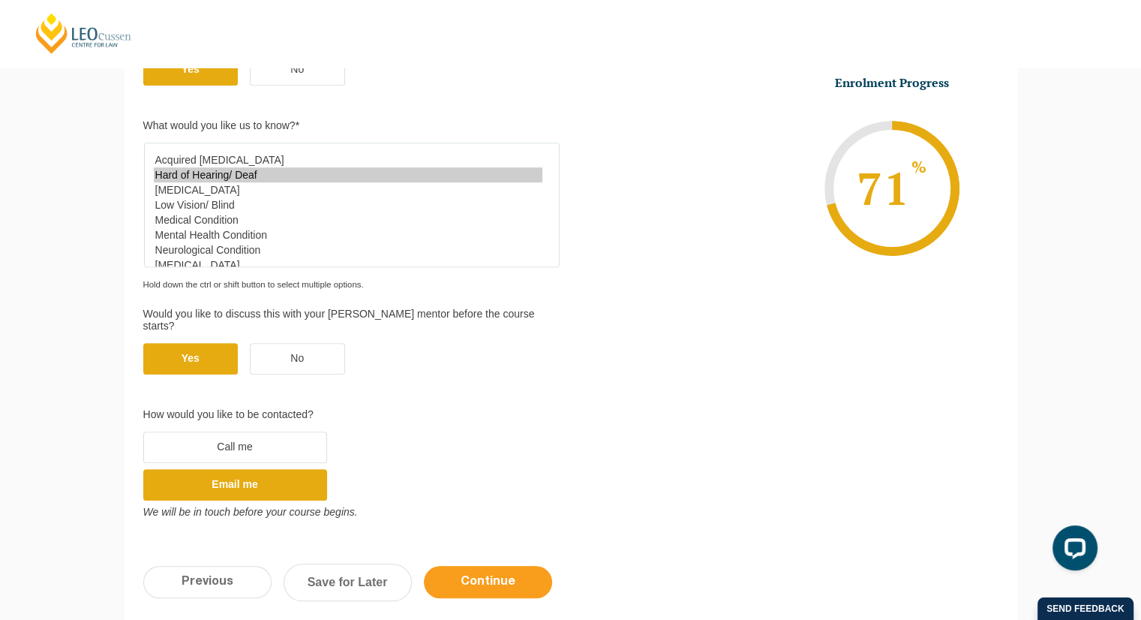
click at [501, 566] on input "Continue" at bounding box center [488, 582] width 128 height 32
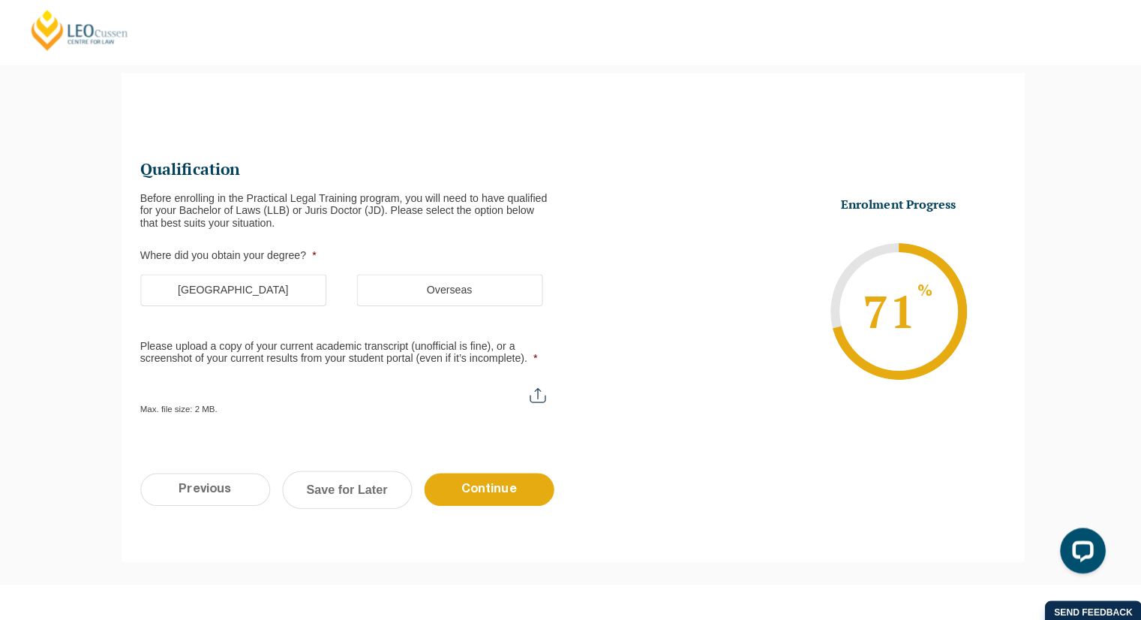
scroll to position [129, 0]
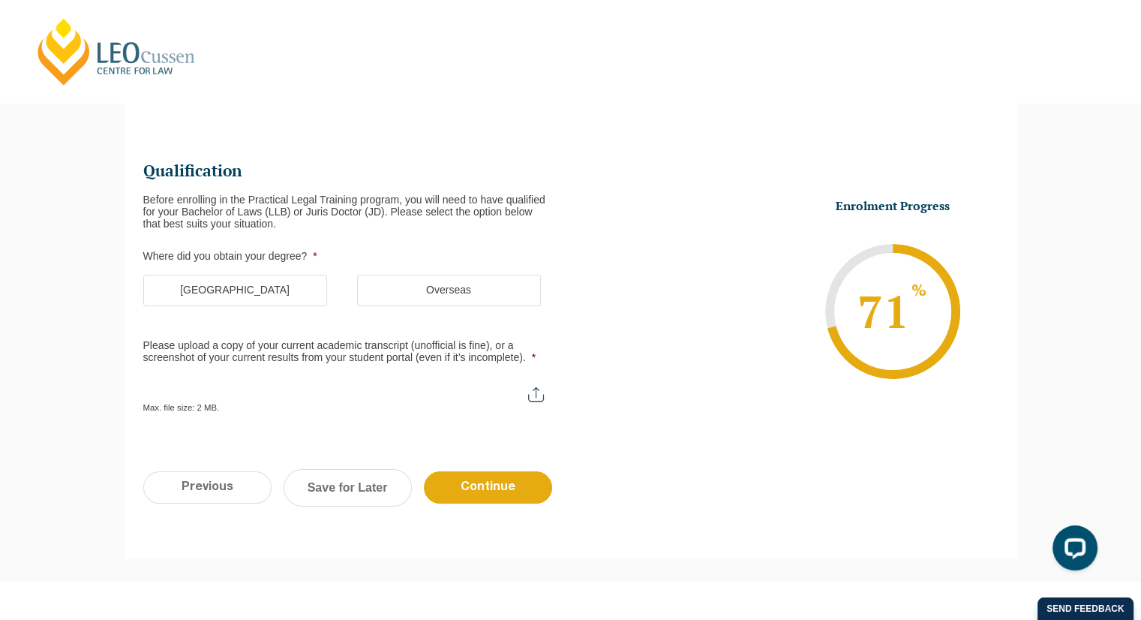
click at [296, 293] on label "Australia" at bounding box center [235, 291] width 184 height 32
click at [0, 0] on input "Australia" at bounding box center [0, 0] width 0 height 0
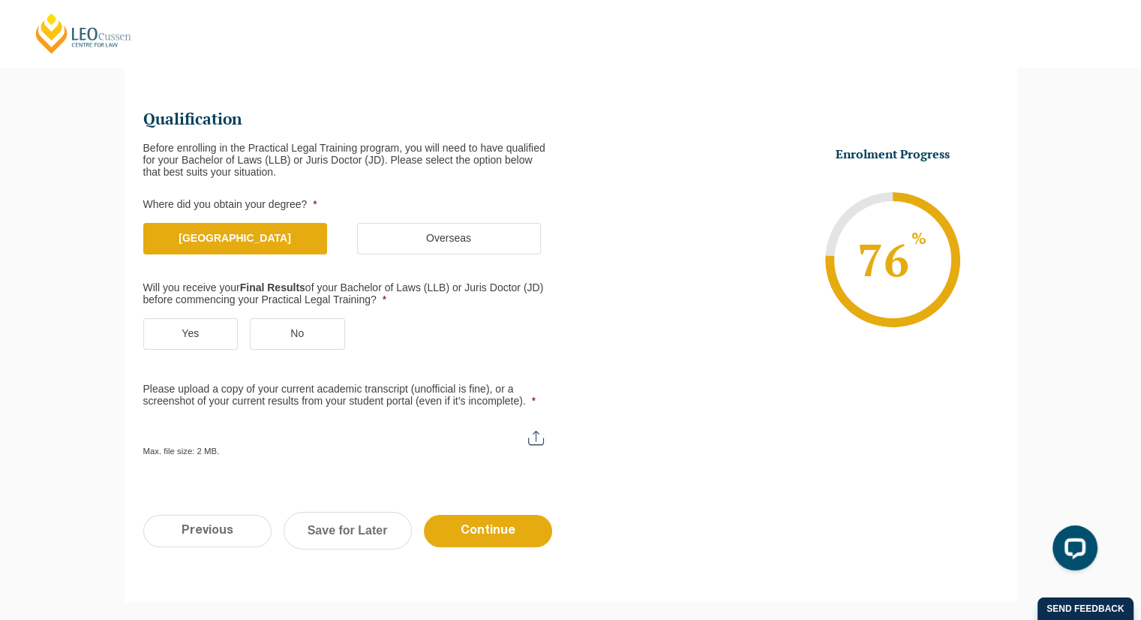
scroll to position [180, 0]
click at [210, 320] on label "Yes" at bounding box center [190, 335] width 95 height 32
click at [0, 0] on input "Yes" at bounding box center [0, 0] width 0 height 0
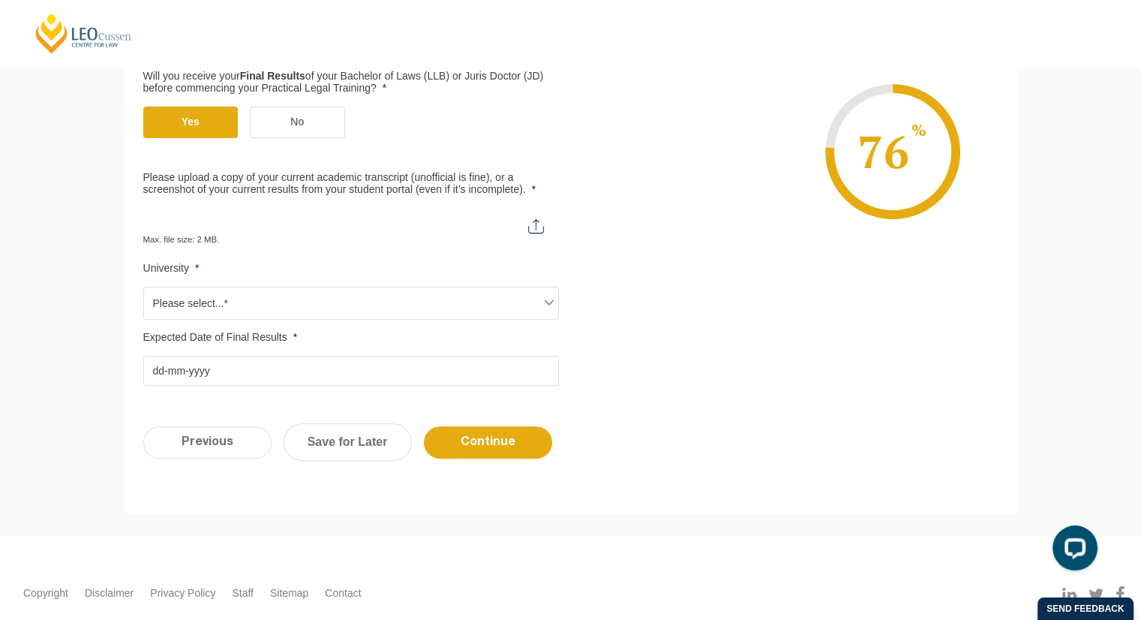
scroll to position [391, 0]
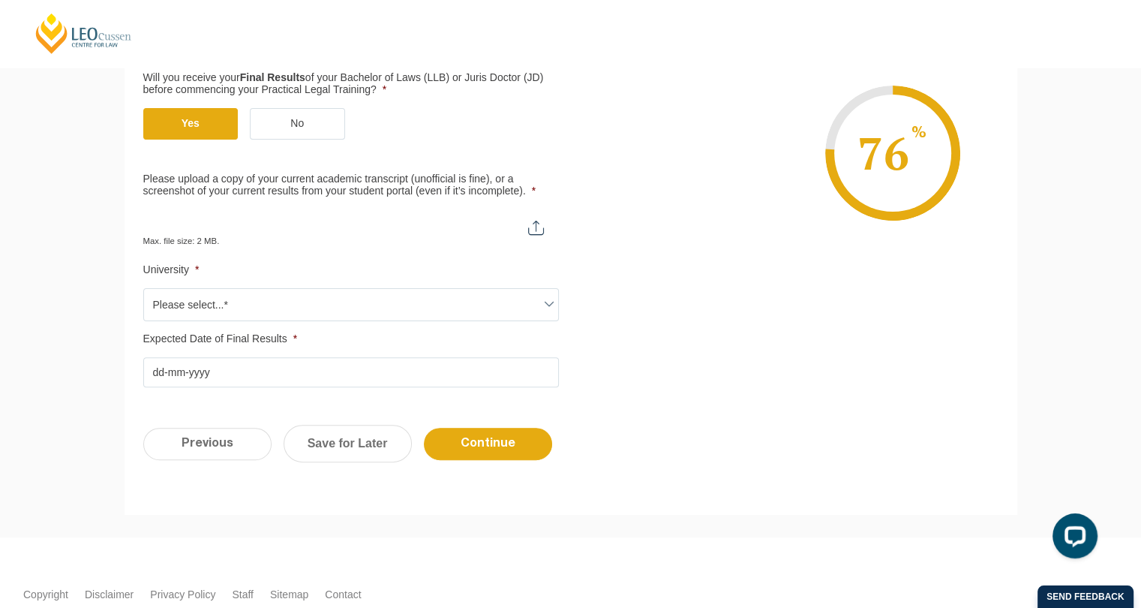
click at [438, 310] on span "Please select...*" at bounding box center [351, 305] width 414 height 32
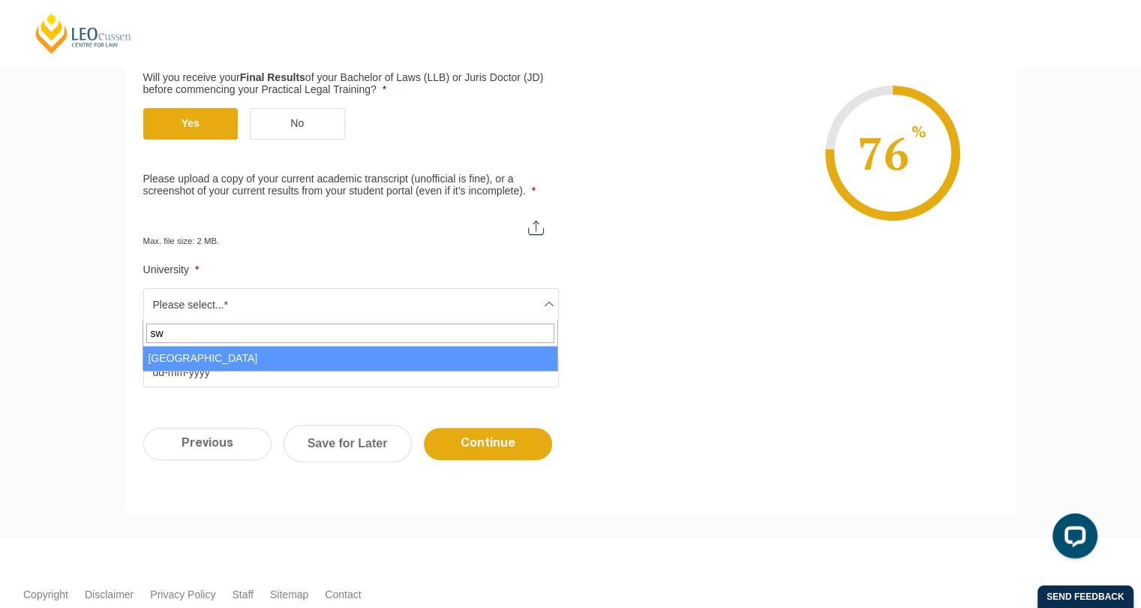
type input "sw"
select select "Swinburne University of Technology"
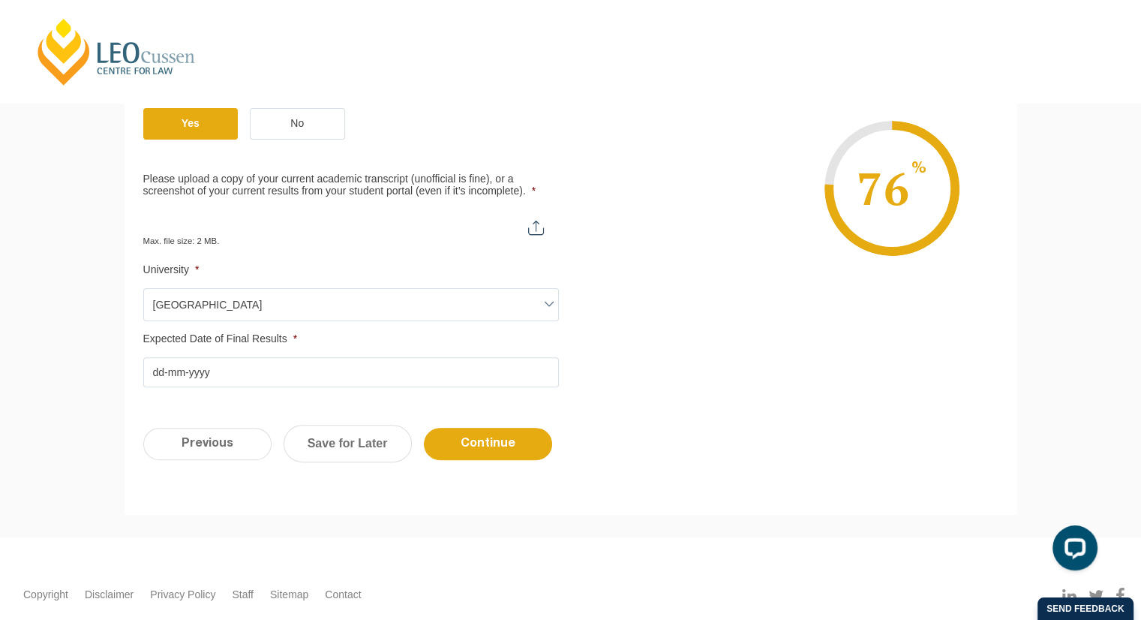
click at [240, 376] on input "Expected Date of Final Results *" at bounding box center [351, 372] width 416 height 30
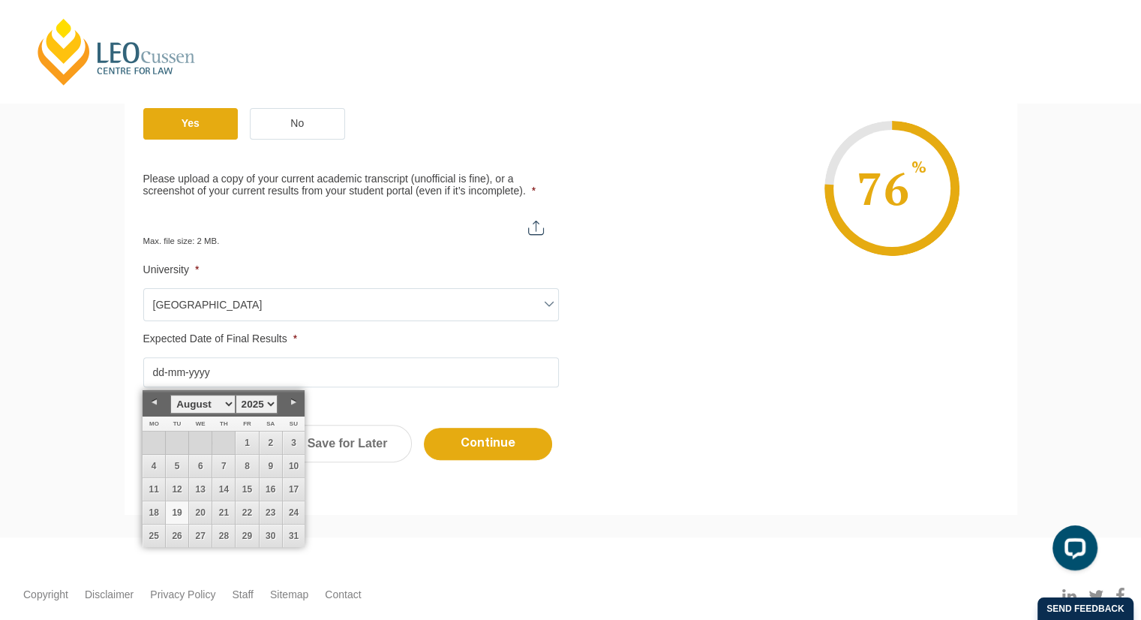
click at [294, 402] on link "Next" at bounding box center [293, 402] width 23 height 23
click at [197, 443] on link "3" at bounding box center [200, 443] width 23 height 23
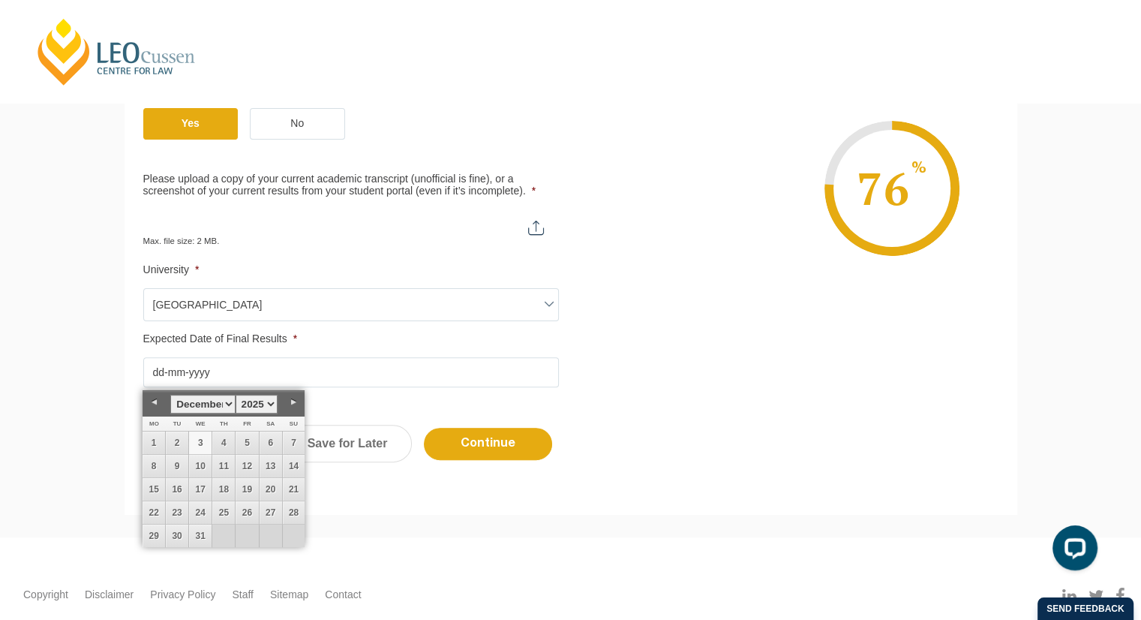
type input "03-12-2025"
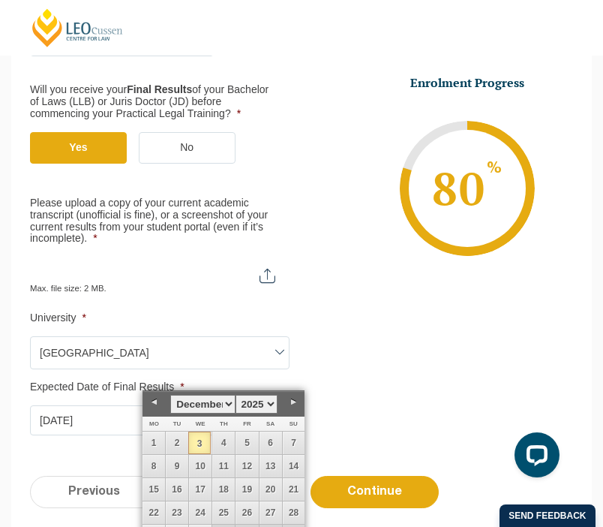
type input "C:\fakepath\5848d24e-9dbc-4aa7-8eb2-d41c9e25f576.pdf"
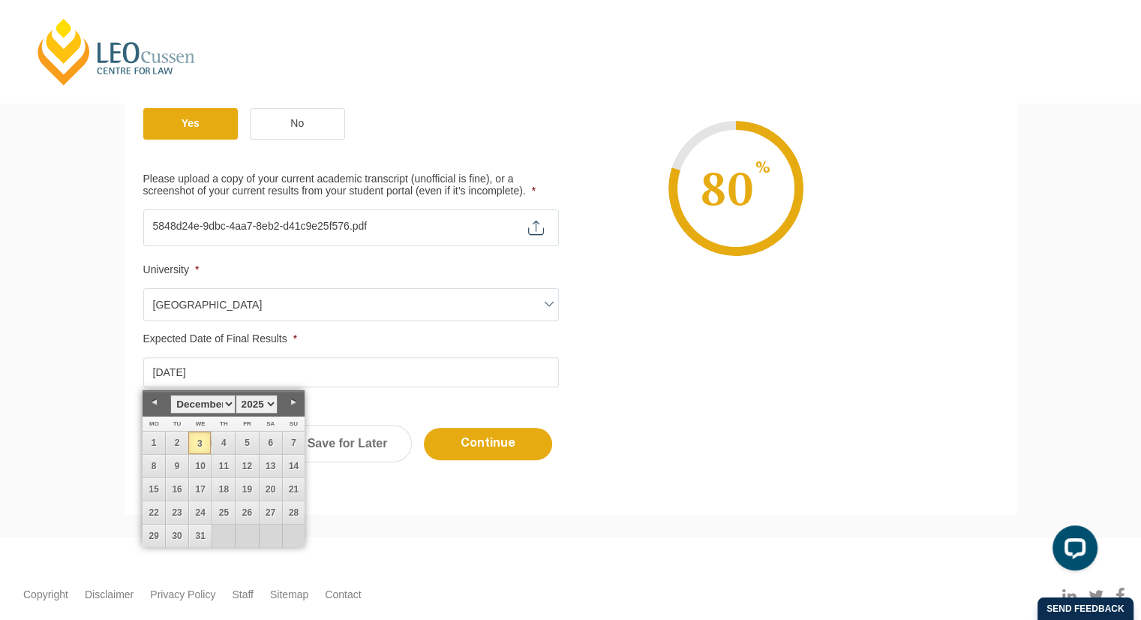
click at [537, 224] on input "Please upload a copy of your current academic transcript (unofficial is fine), …" at bounding box center [351, 222] width 416 height 26
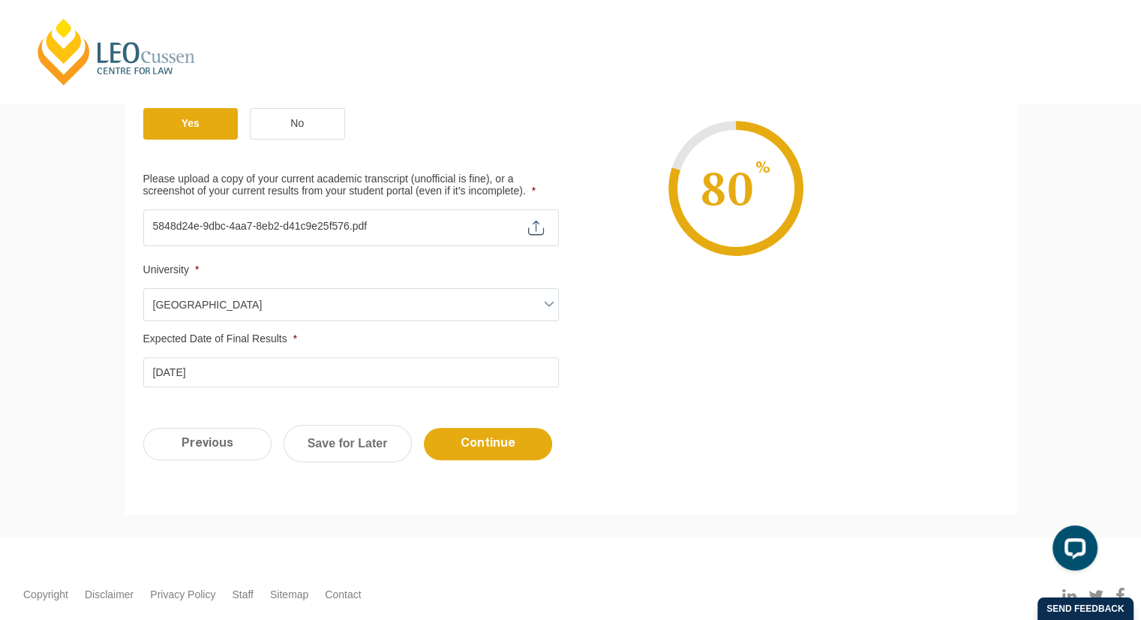
click at [333, 223] on input "Please upload a copy of your current academic transcript (unofficial is fine), …" at bounding box center [351, 222] width 416 height 26
click at [435, 222] on input "Please upload a copy of your current academic transcript (unofficial is fine), …" at bounding box center [351, 222] width 416 height 26
click at [533, 224] on input "Please upload a copy of your current academic transcript (unofficial is fine), …" at bounding box center [351, 222] width 416 height 26
click at [543, 215] on input "Please upload a copy of your current academic transcript (unofficial is fine), …" at bounding box center [351, 222] width 416 height 26
type input "C:\fakepath\5848d24e-9dbc-4aa7-8eb2-d41c9e25f576.pdf"
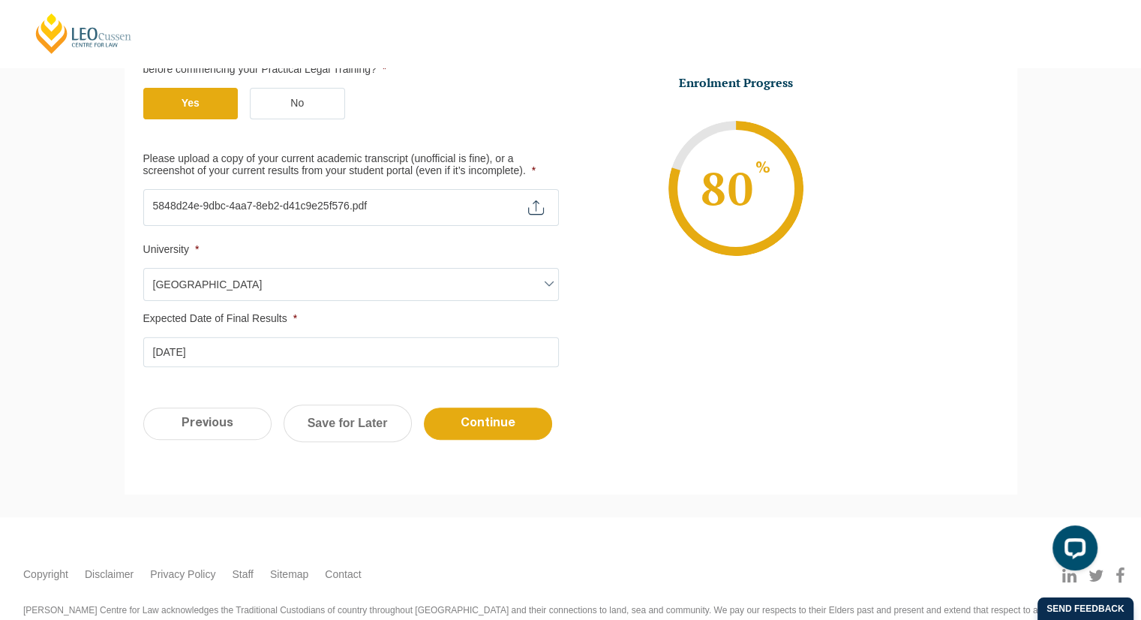
scroll to position [471, 0]
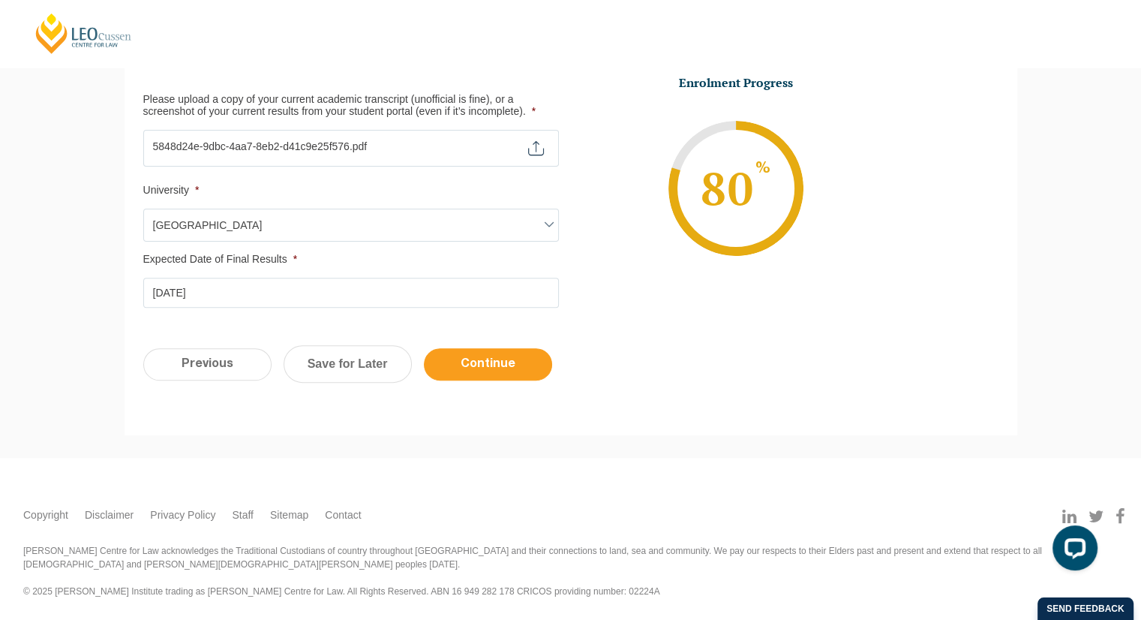
click at [528, 365] on input "Continue" at bounding box center [488, 364] width 128 height 32
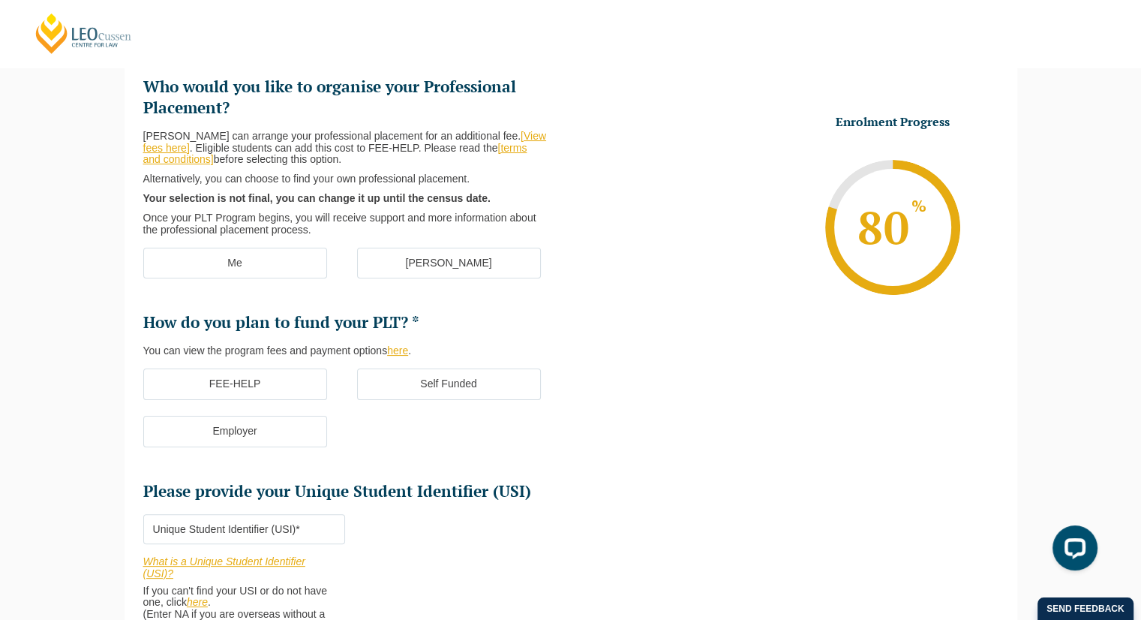
scroll to position [212, 0]
click at [534, 133] on link "[View fees here]" at bounding box center [344, 143] width 403 height 24
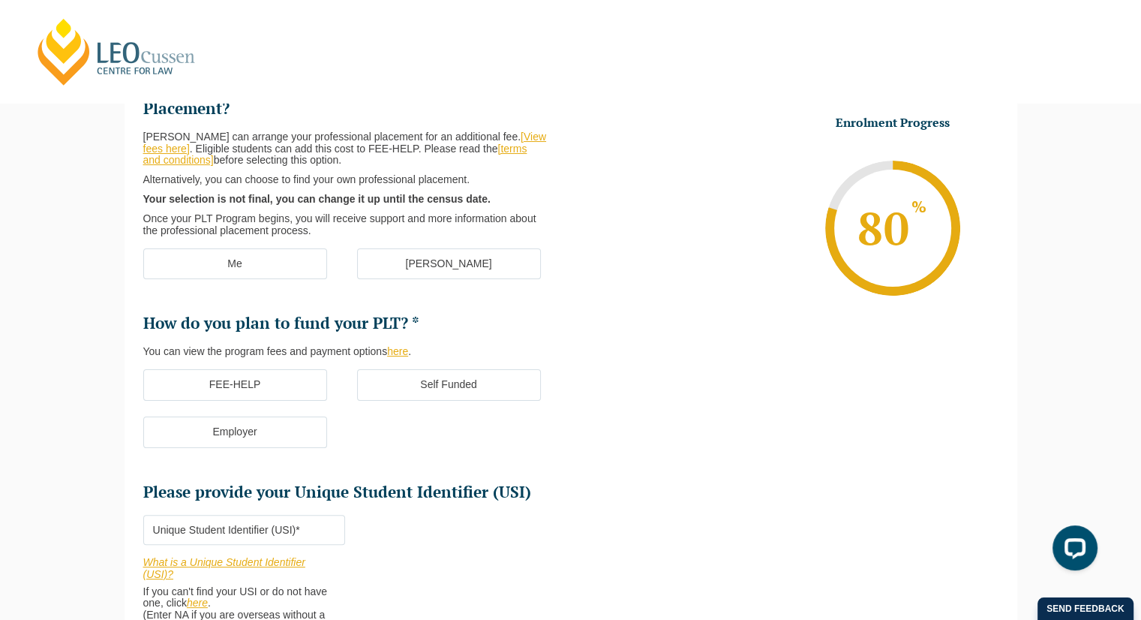
click at [384, 269] on label "[PERSON_NAME]" at bounding box center [449, 264] width 184 height 32
click at [0, 0] on input "[PERSON_NAME]" at bounding box center [0, 0] width 0 height 0
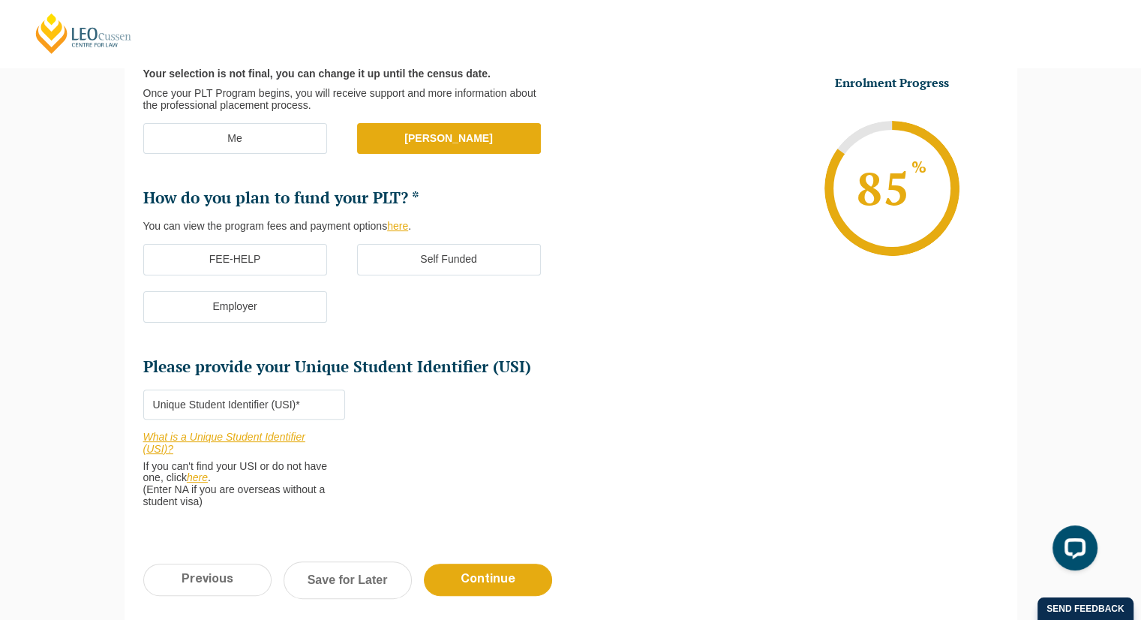
scroll to position [336, 0]
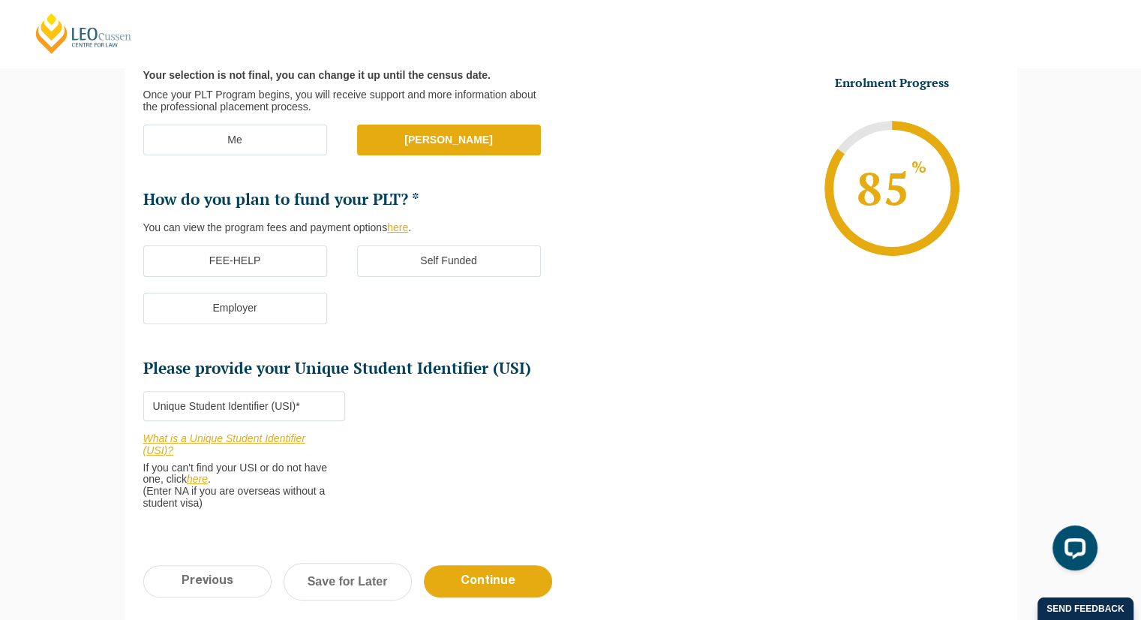
click at [384, 266] on label "Self Funded" at bounding box center [449, 261] width 184 height 32
click at [0, 0] on input "Self Funded" at bounding box center [0, 0] width 0 height 0
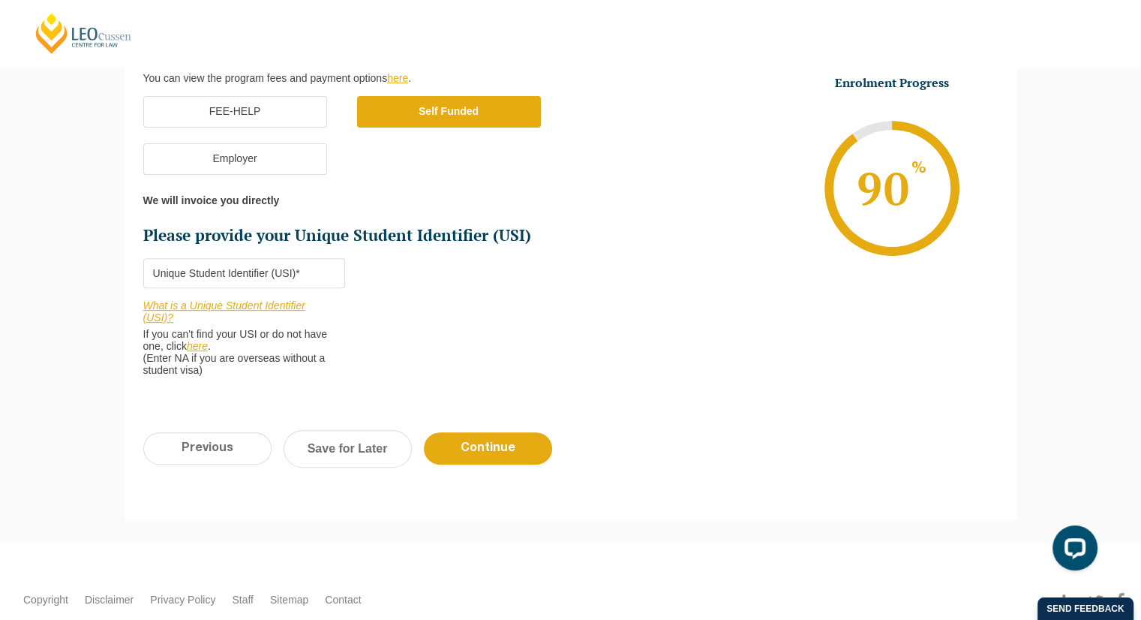
scroll to position [485, 0]
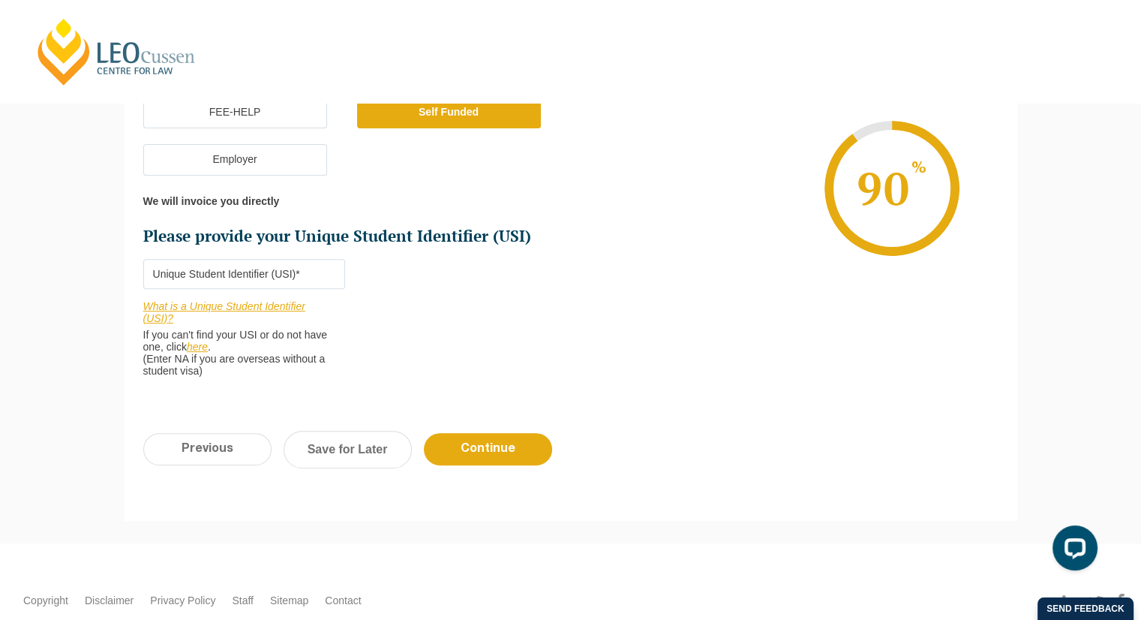
click at [229, 260] on input "Please provide your Unique Student Identifier (USI) *" at bounding box center [244, 274] width 202 height 30
paste input "7C7MYXR7Z4"
type input "7C7MYXR7Z4"
click at [536, 322] on li "Who would you like to organise your Professional Placement? Leo Cussen can arra…" at bounding box center [357, 99] width 428 height 588
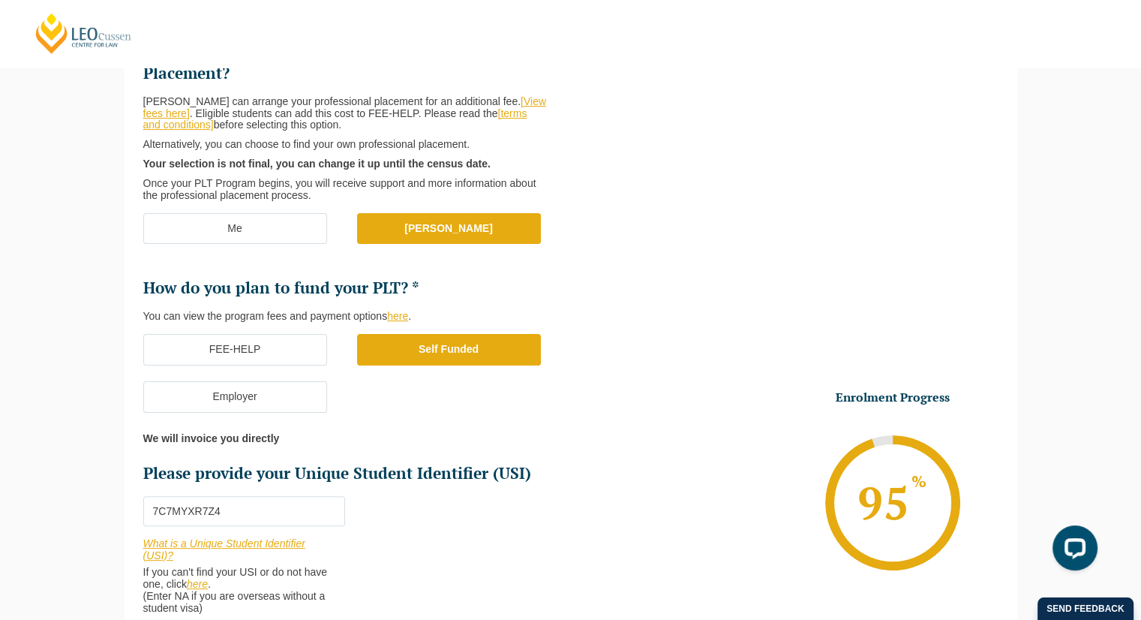
scroll to position [570, 0]
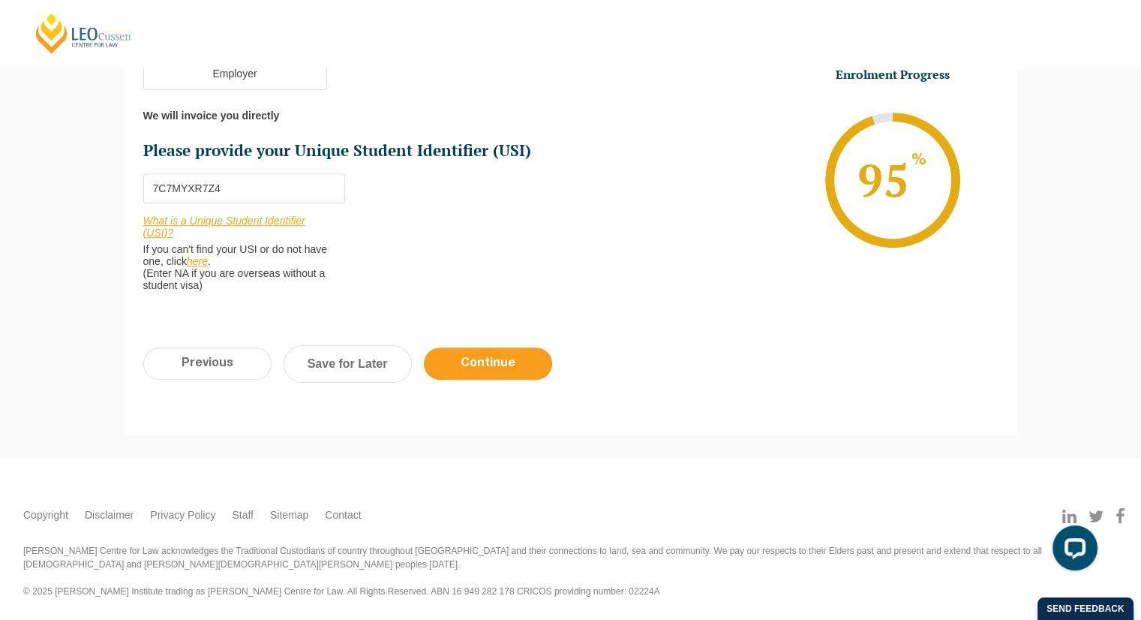
click at [534, 366] on input "Continue" at bounding box center [488, 363] width 128 height 32
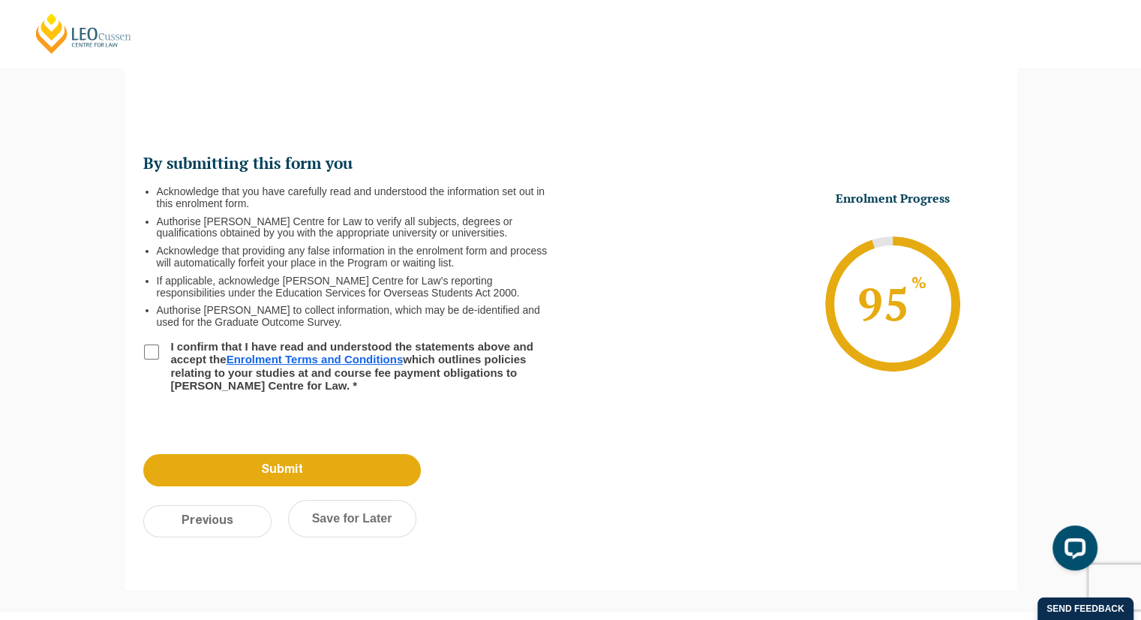
scroll to position [129, 0]
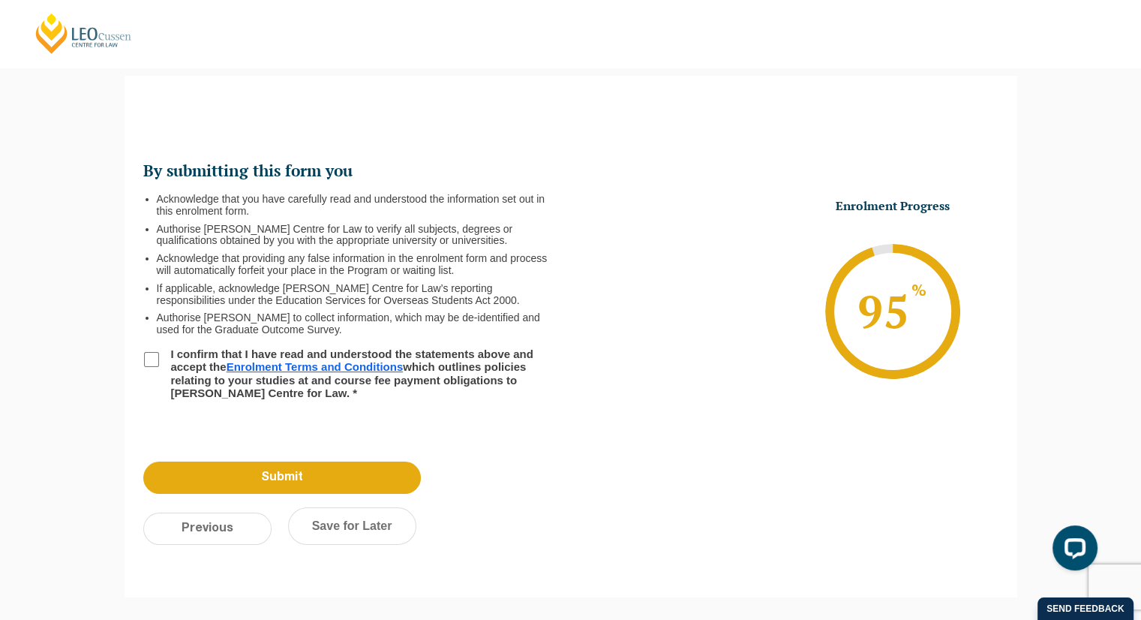
click at [149, 354] on input "I confirm that I have read and understood the statements above and accept the E…" at bounding box center [151, 359] width 15 height 15
checkbox input "true"
click at [371, 468] on input "Submit" at bounding box center [282, 478] width 278 height 32
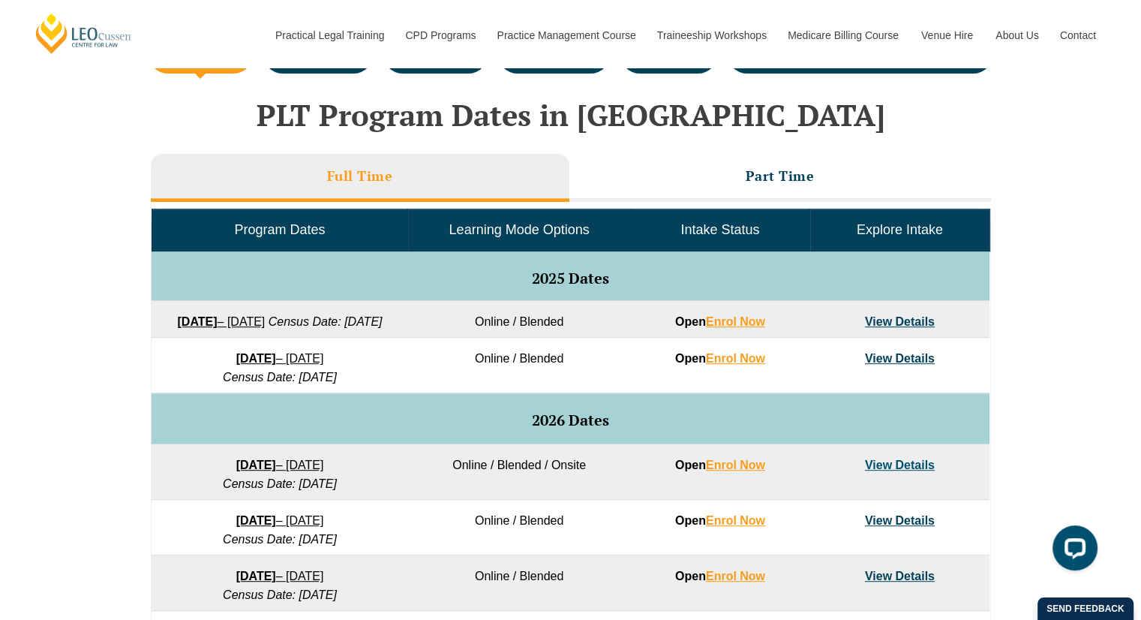
scroll to position [603, 0]
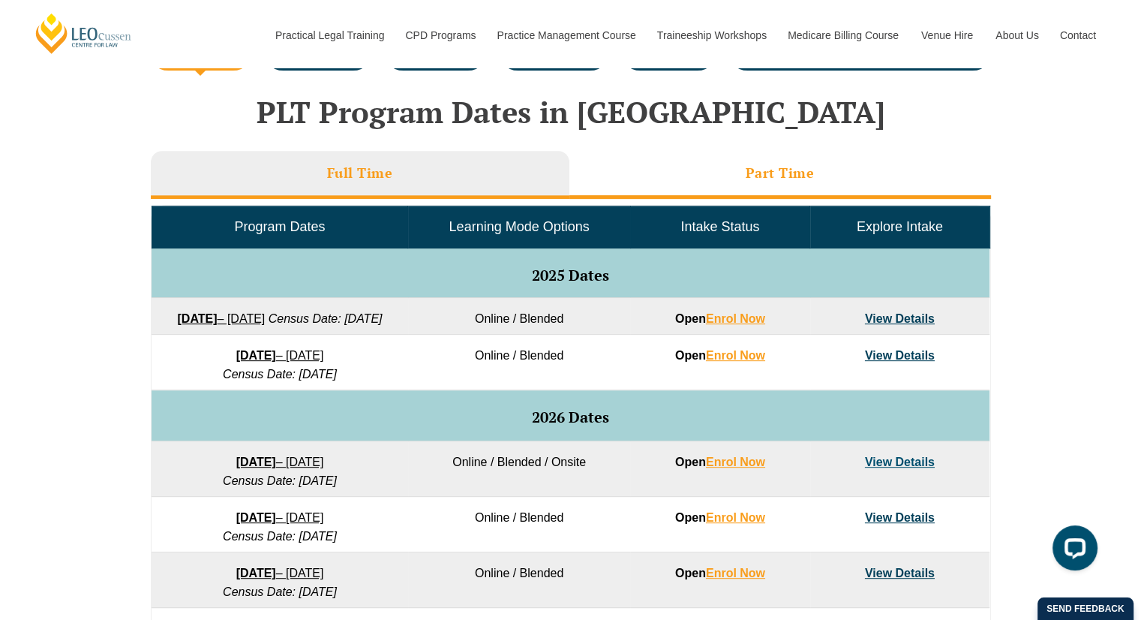
click at [657, 168] on li "Part Time" at bounding box center [781, 175] width 422 height 48
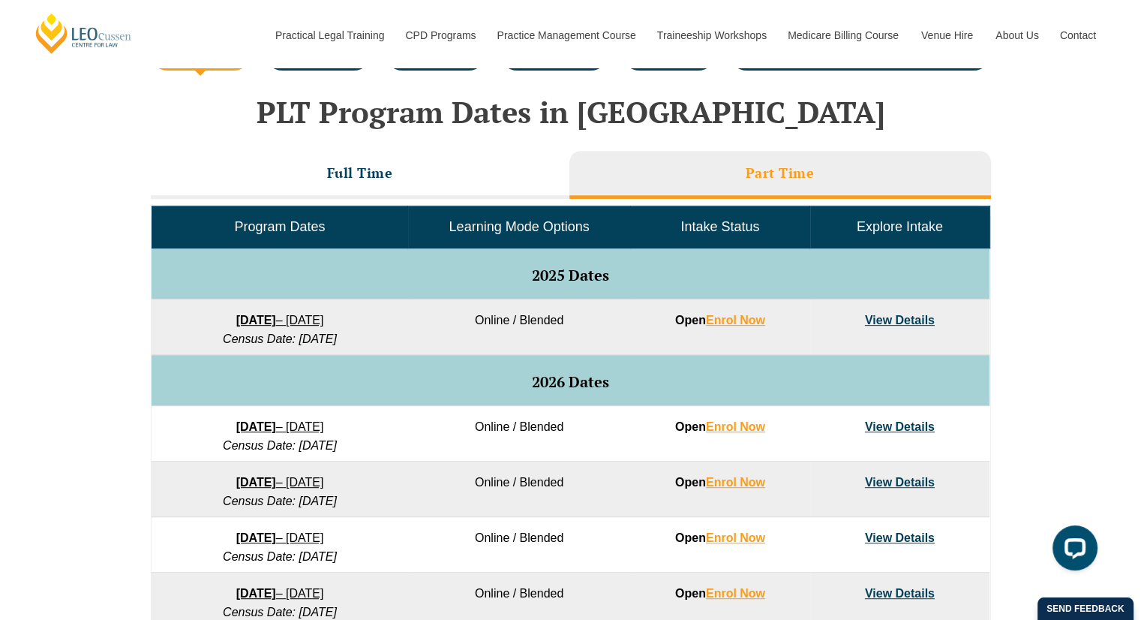
scroll to position [639, 0]
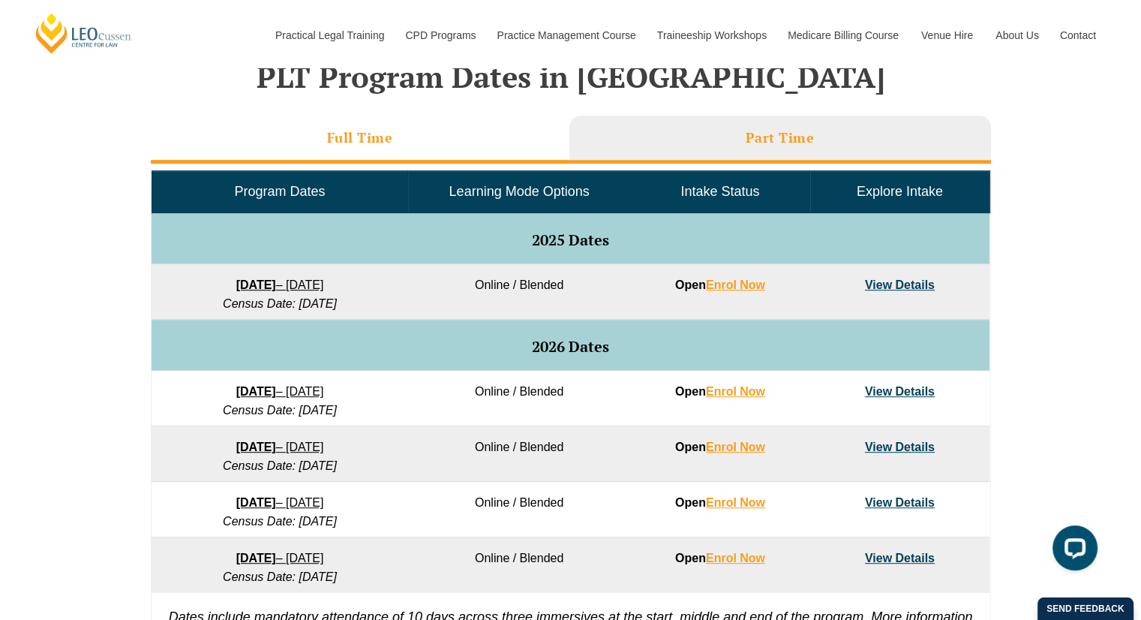
click at [484, 132] on li "Full Time" at bounding box center [360, 140] width 419 height 48
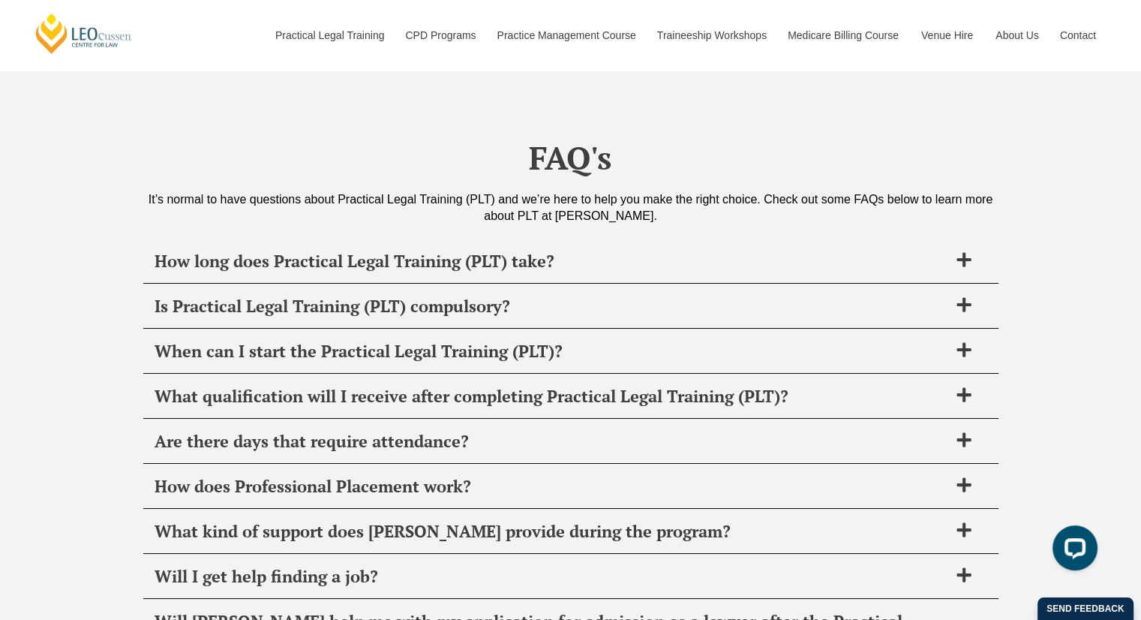
scroll to position [5687, 0]
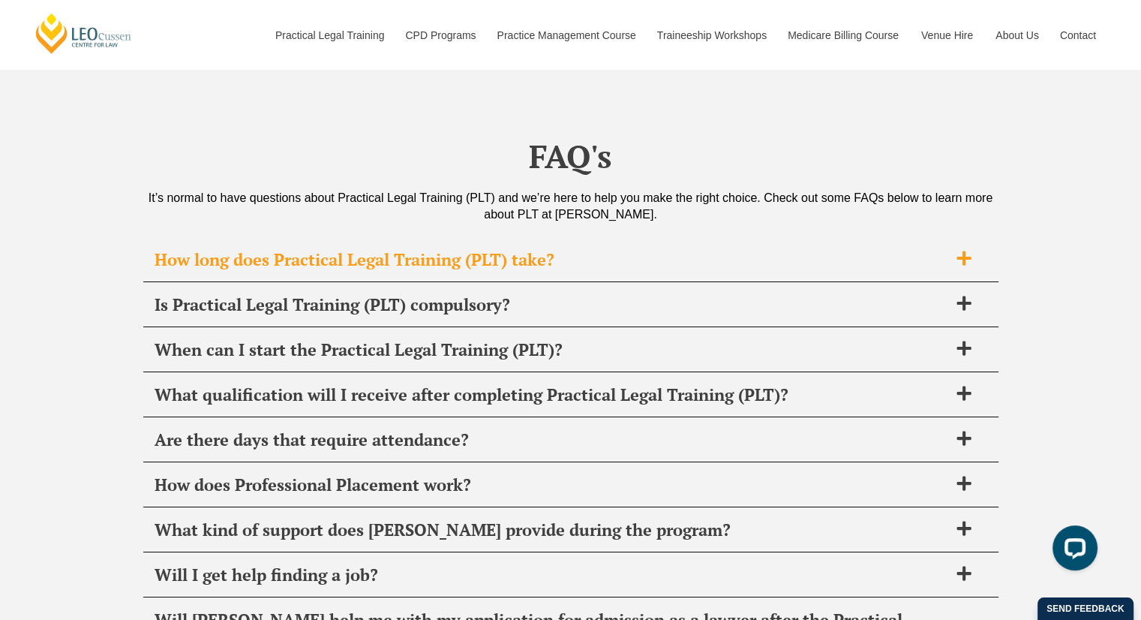
click at [585, 251] on span "How long does Practical Legal Training (PLT) take?" at bounding box center [552, 259] width 794 height 21
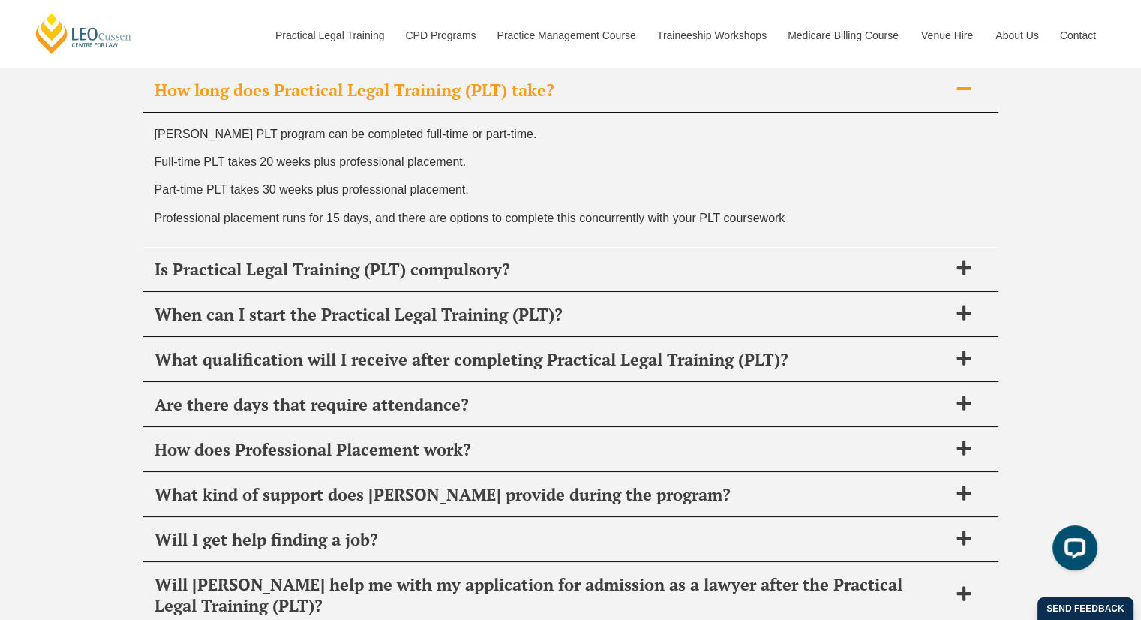
scroll to position [5858, 0]
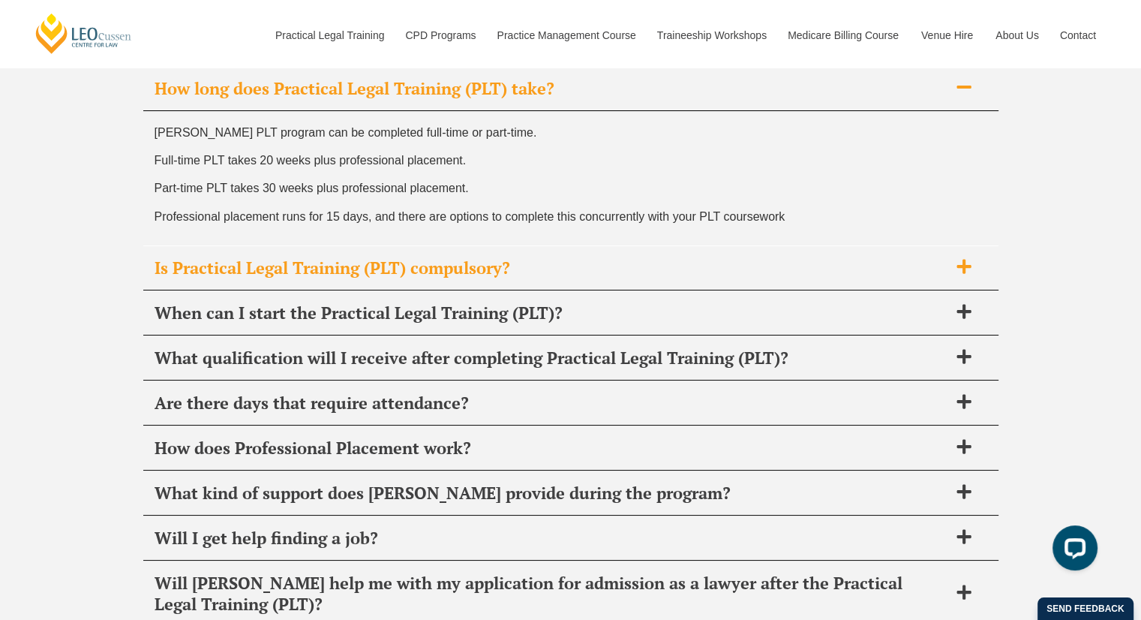
click at [531, 269] on span "Is Practical Legal Training (PLT) compulsory?" at bounding box center [552, 267] width 794 height 21
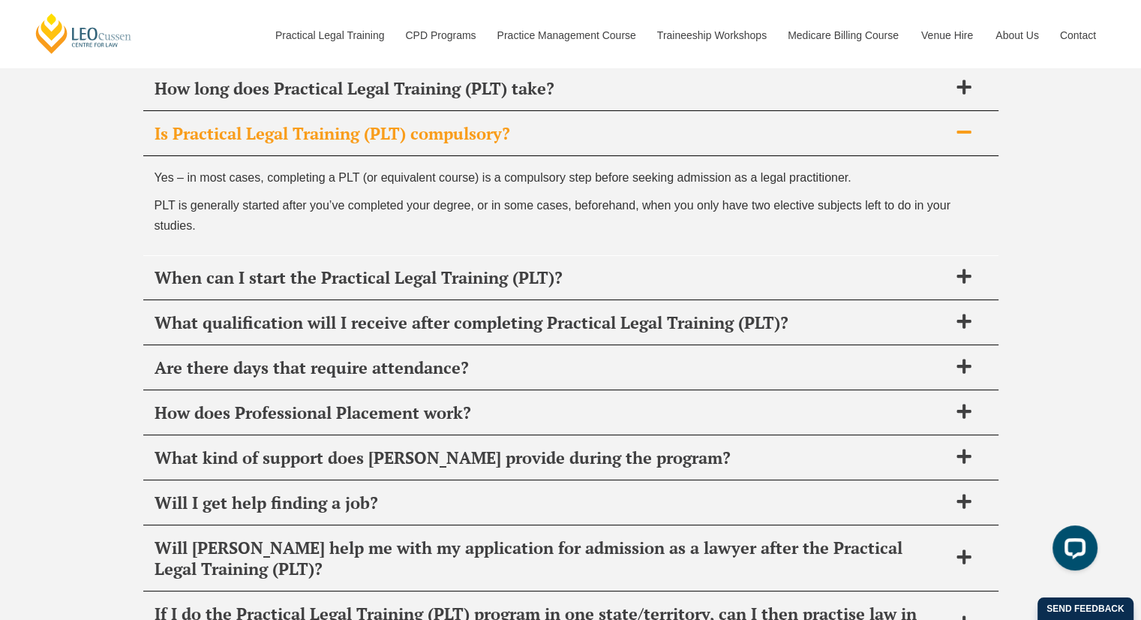
click at [522, 129] on span "Is Practical Legal Training (PLT) compulsory?" at bounding box center [552, 133] width 794 height 21
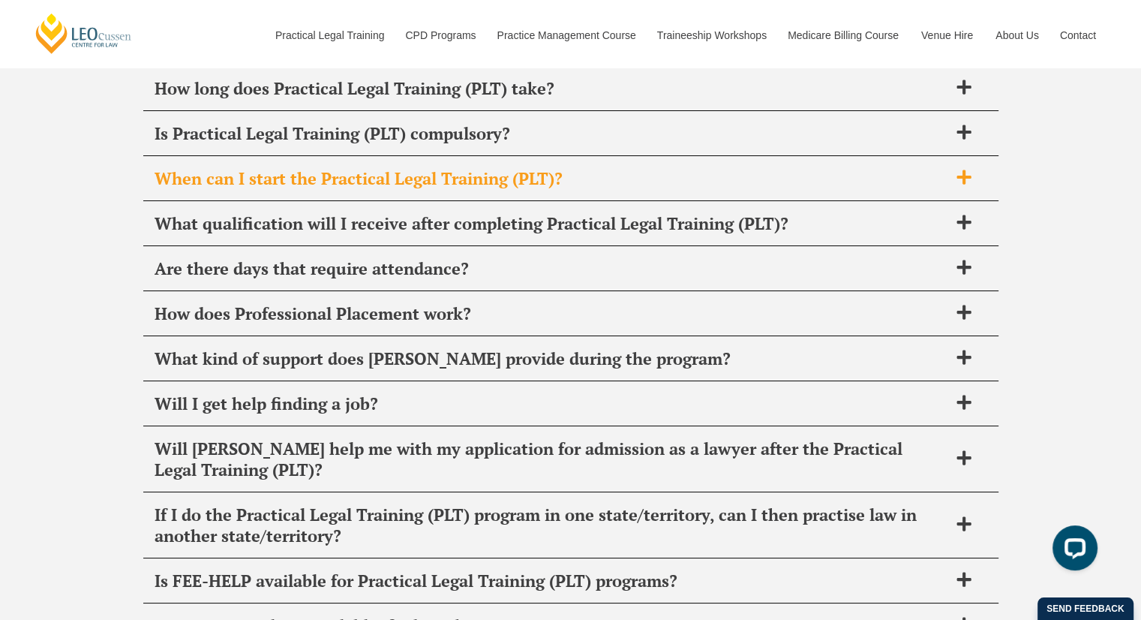
click at [501, 157] on div "When can I start the Practical Legal Training (PLT)?" at bounding box center [571, 179] width 856 height 44
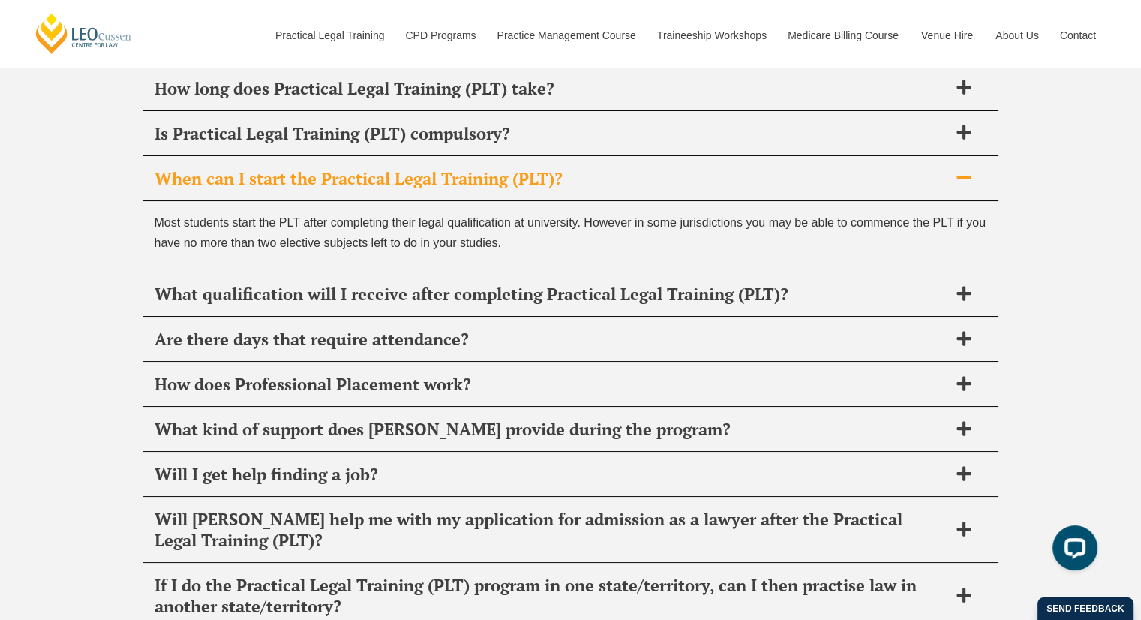
click at [363, 170] on span "When can I start the Practical Legal Training (PLT)?" at bounding box center [552, 178] width 794 height 21
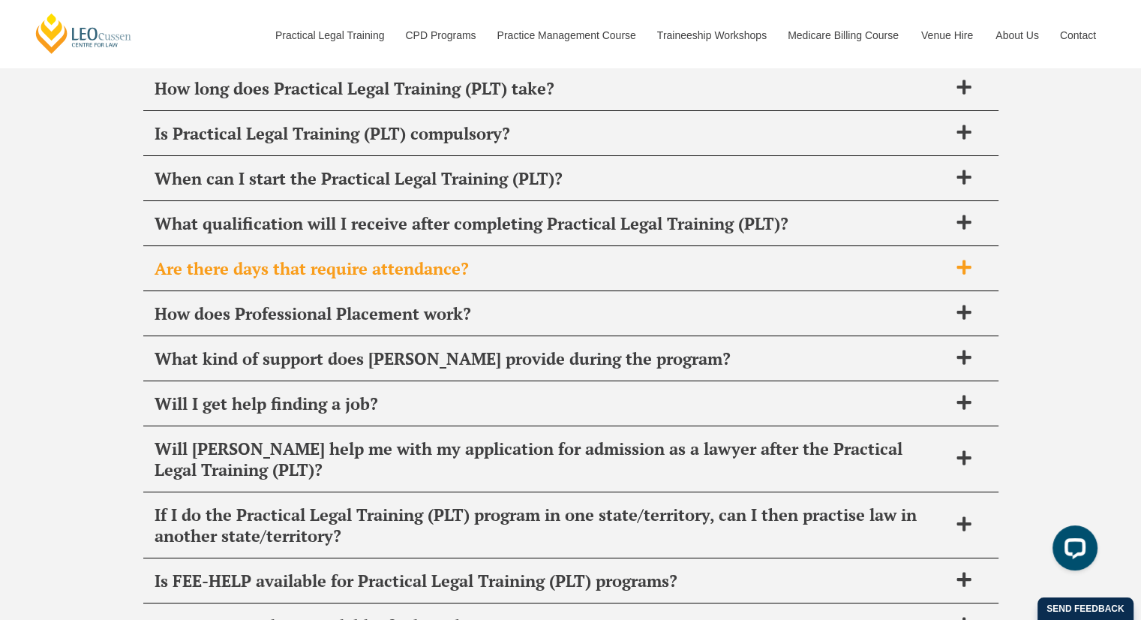
click at [348, 258] on span "Are there days that require attendance?" at bounding box center [552, 268] width 794 height 21
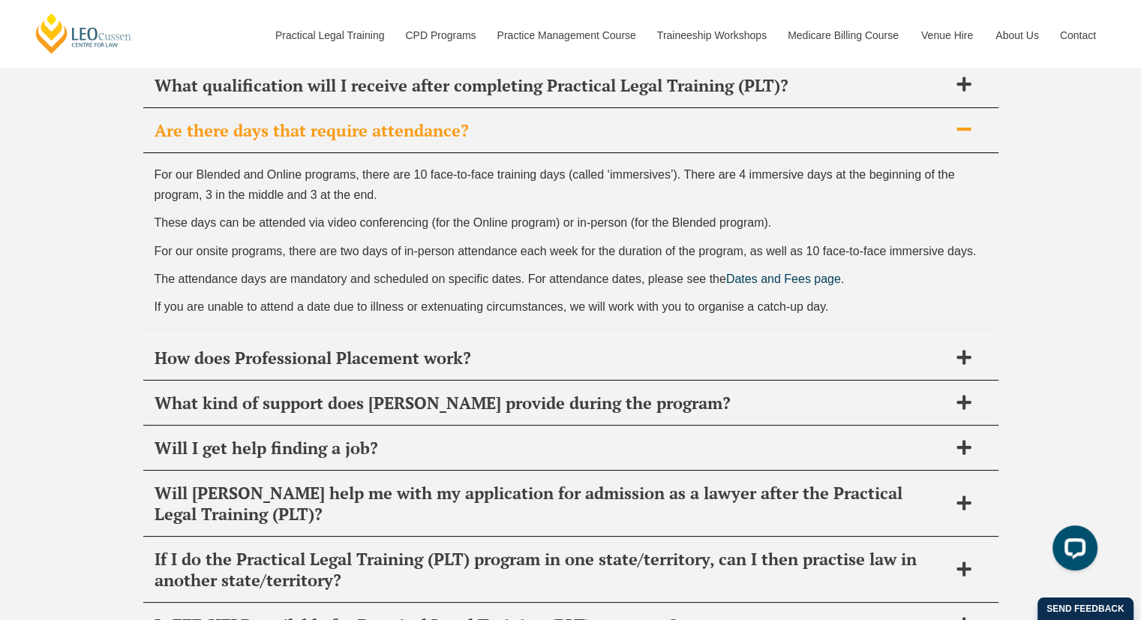
scroll to position [5996, 0]
click at [513, 426] on div "Will I get help finding a job?" at bounding box center [571, 448] width 856 height 44
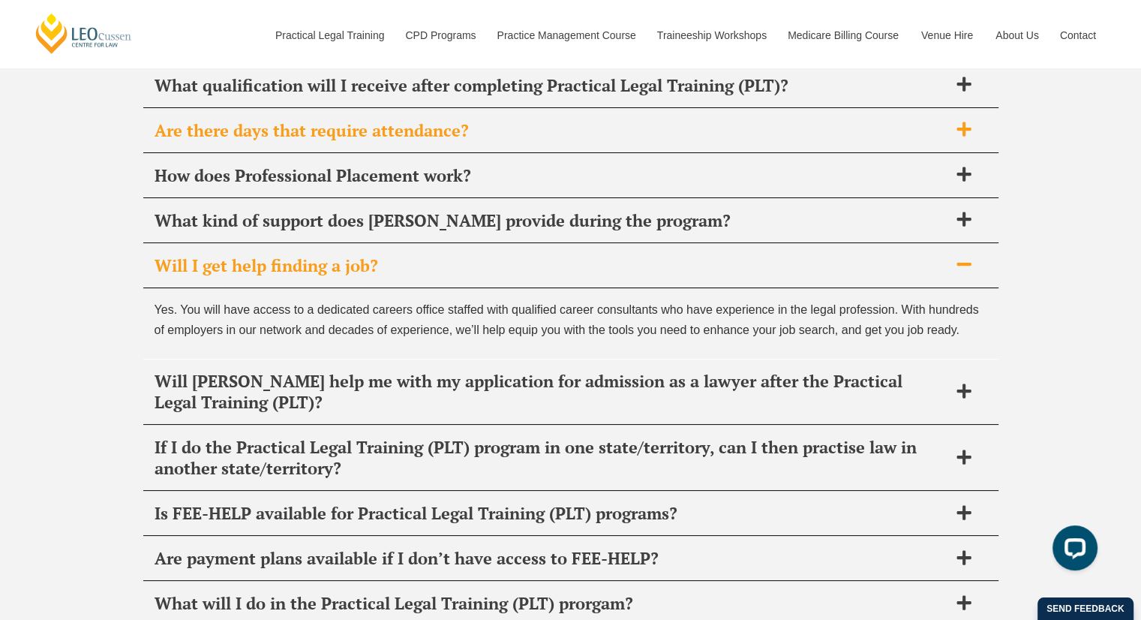
click at [456, 136] on div "Are there days that require attendance?" at bounding box center [571, 131] width 856 height 44
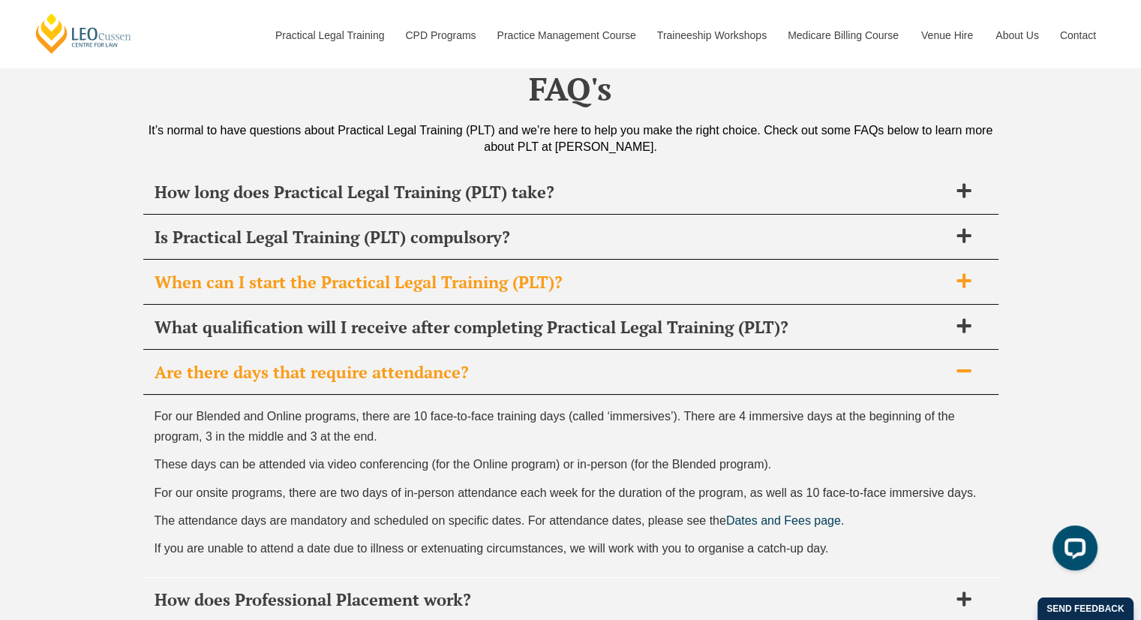
scroll to position [5756, 0]
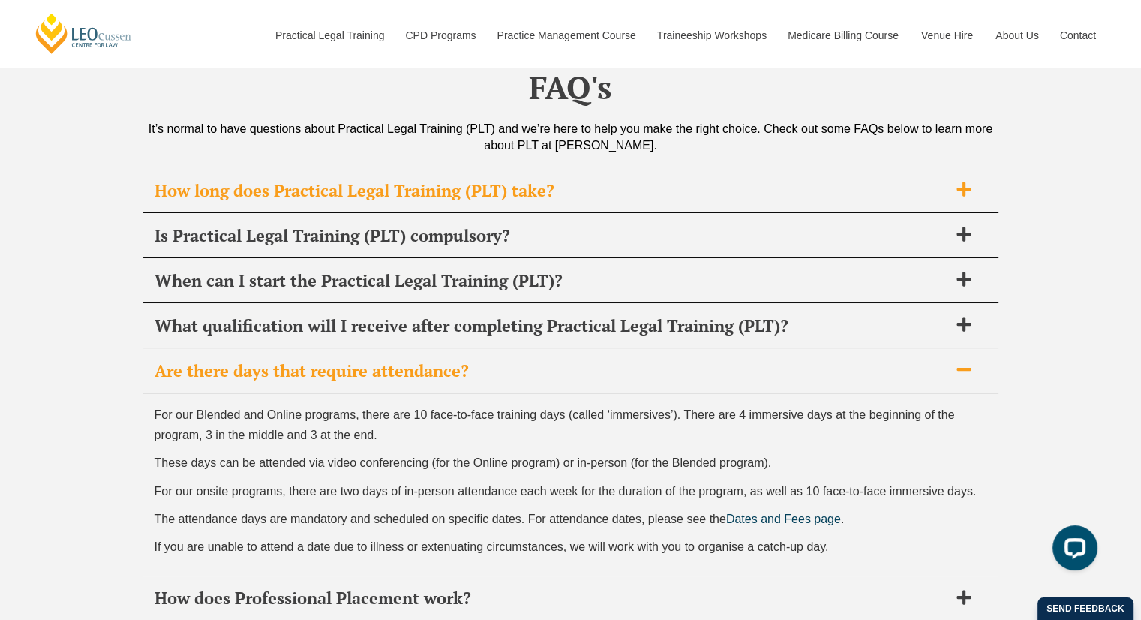
click at [487, 191] on span "How long does Practical Legal Training (PLT) take?" at bounding box center [552, 190] width 794 height 21
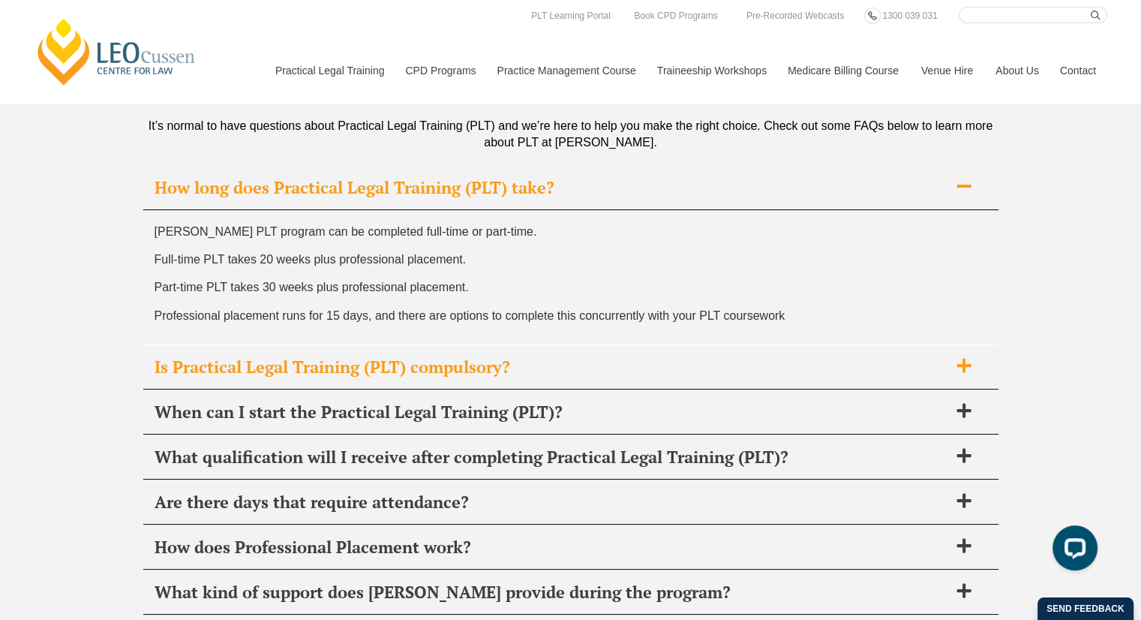
scroll to position [5648, 0]
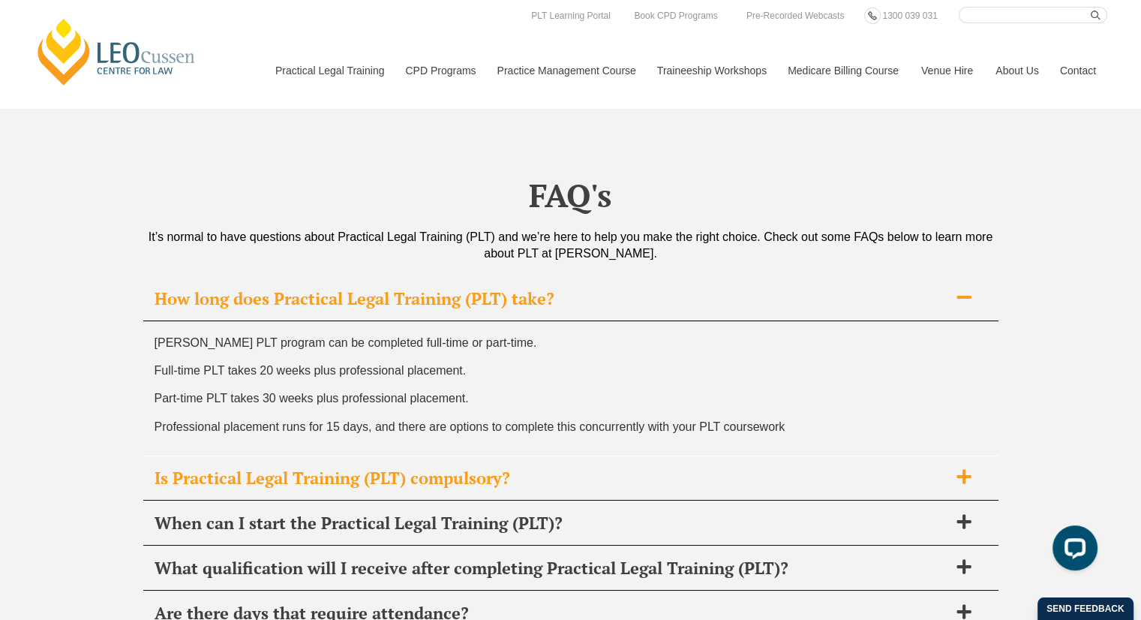
click at [468, 468] on span "Is Practical Legal Training (PLT) compulsory?" at bounding box center [552, 478] width 794 height 21
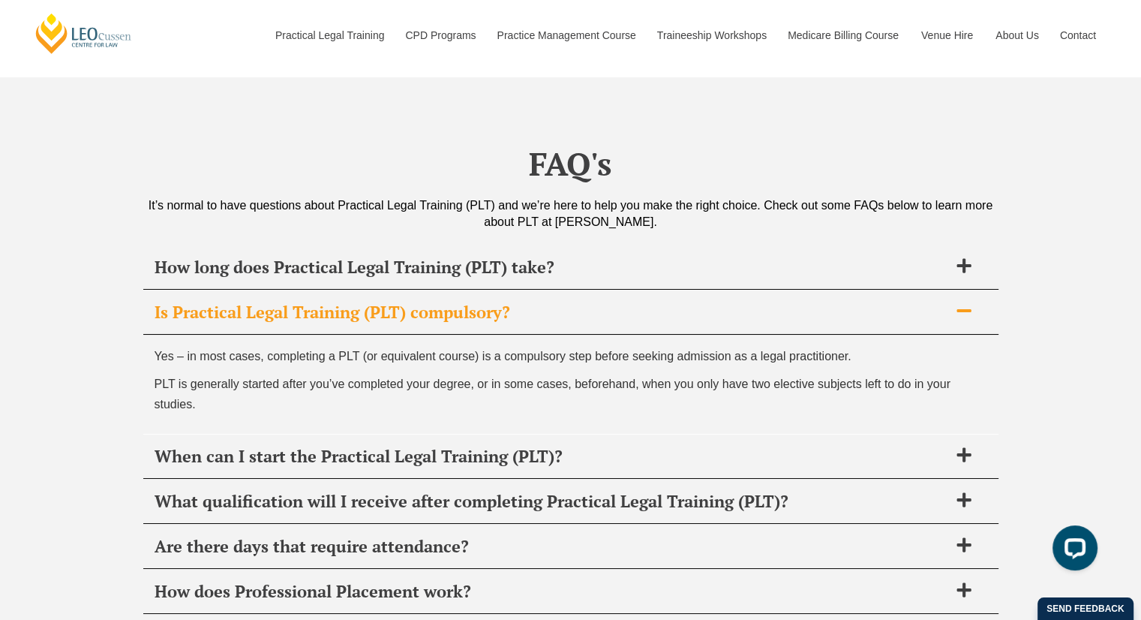
scroll to position [5680, 0]
click at [482, 457] on span "When can I start the Practical Legal Training (PLT)?" at bounding box center [552, 456] width 794 height 21
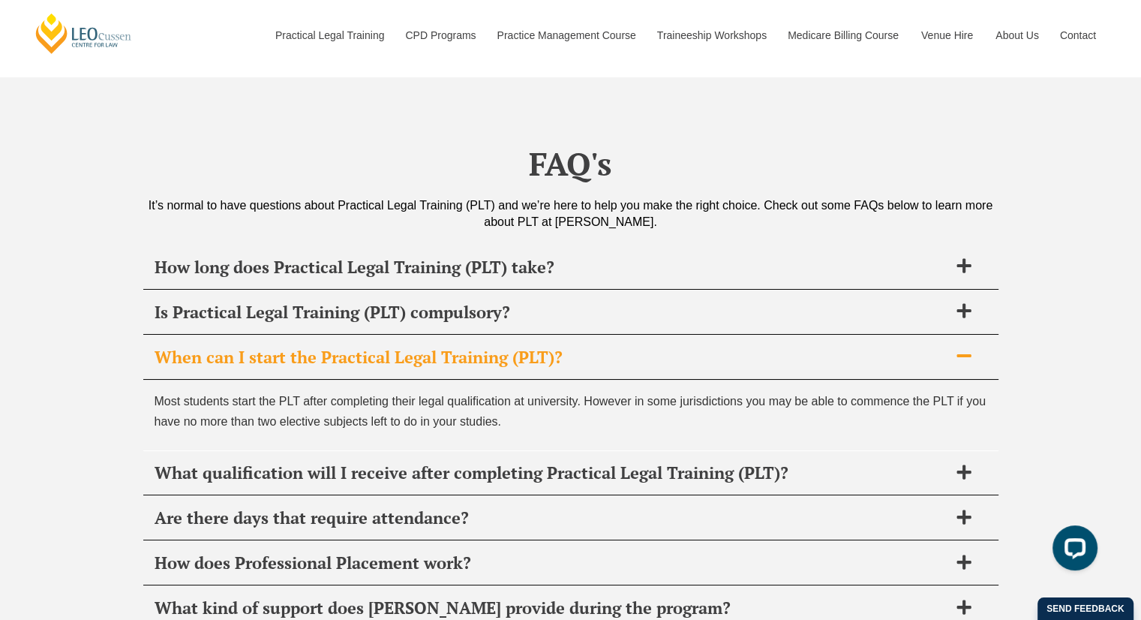
scroll to position [5759, 0]
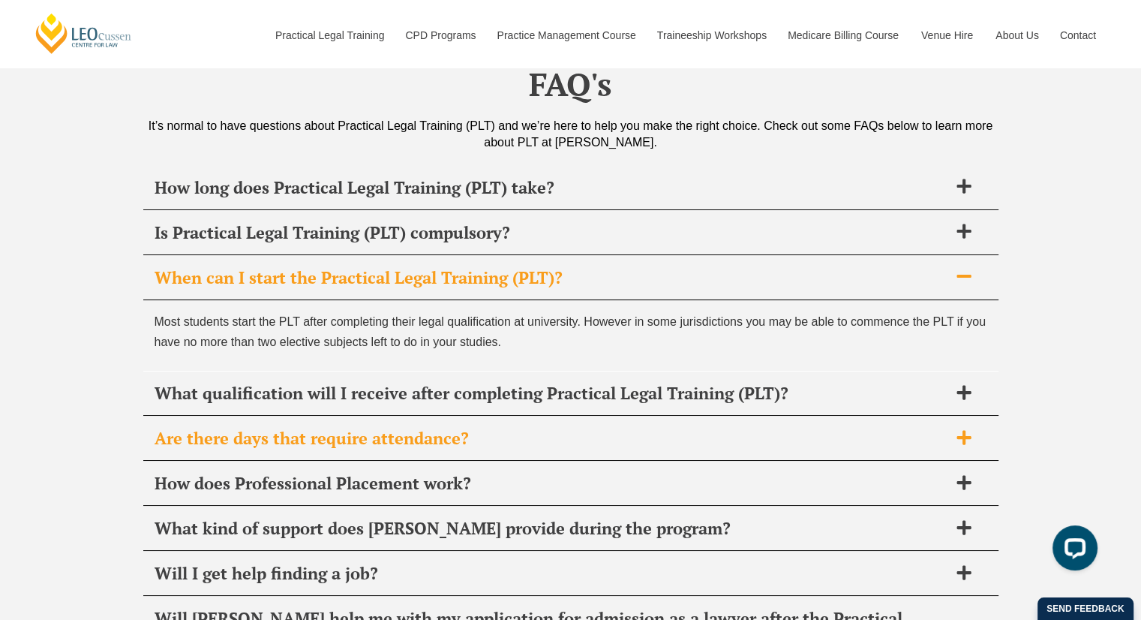
click at [482, 436] on span "Are there days that require attendance?" at bounding box center [552, 438] width 794 height 21
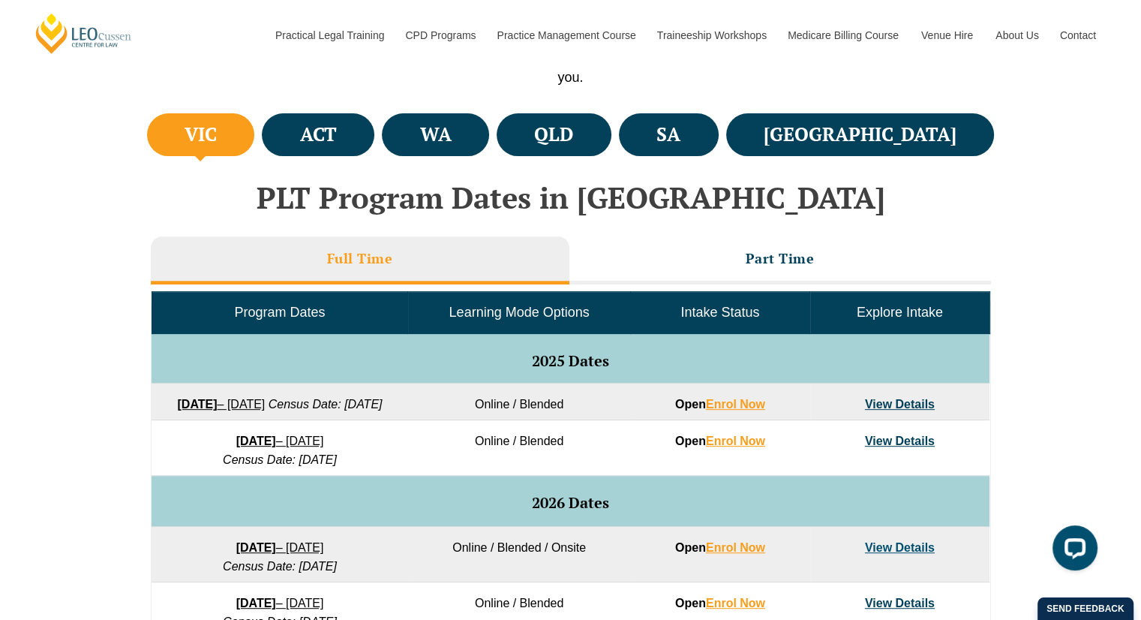
scroll to position [668, 0]
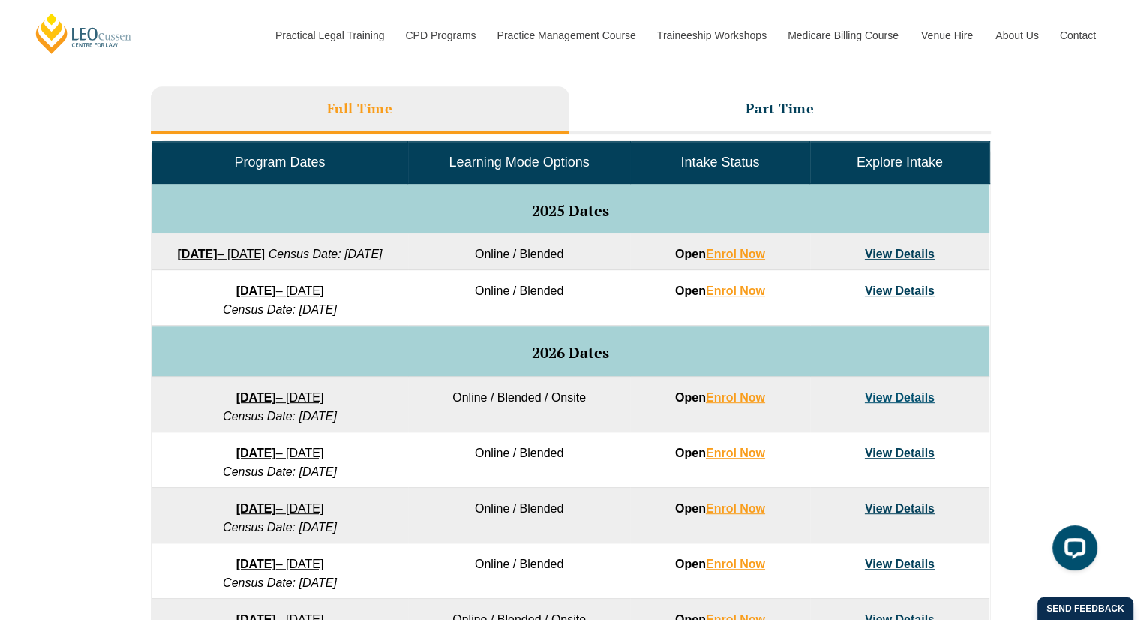
click at [876, 297] on link "View Details" at bounding box center [900, 290] width 70 height 13
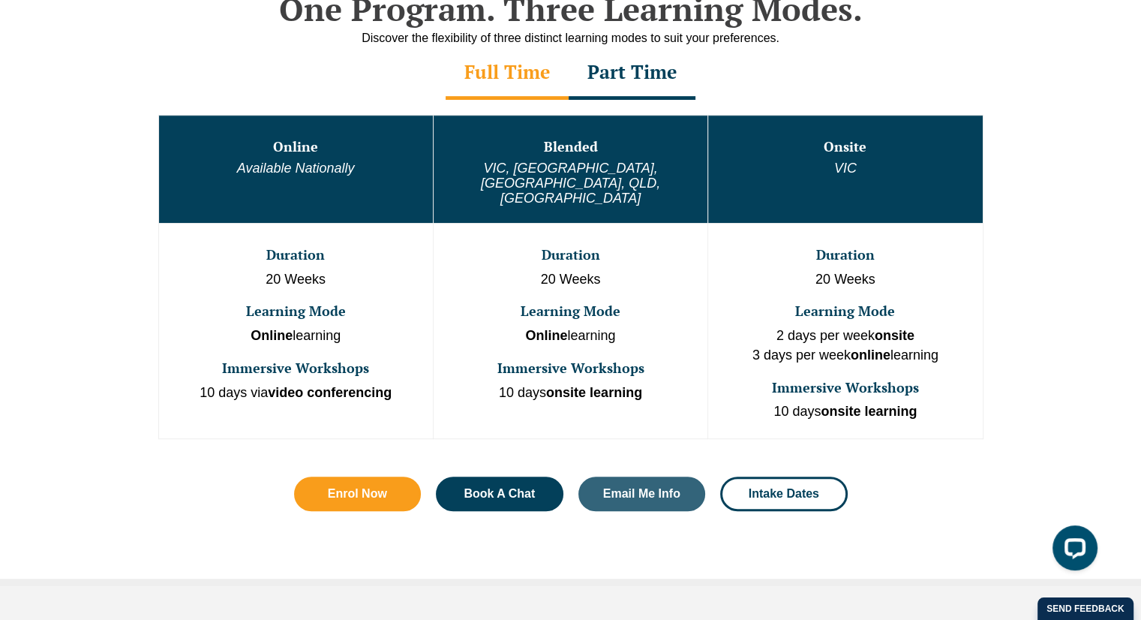
click at [644, 70] on link "Practice Management Course" at bounding box center [566, 70] width 160 height 65
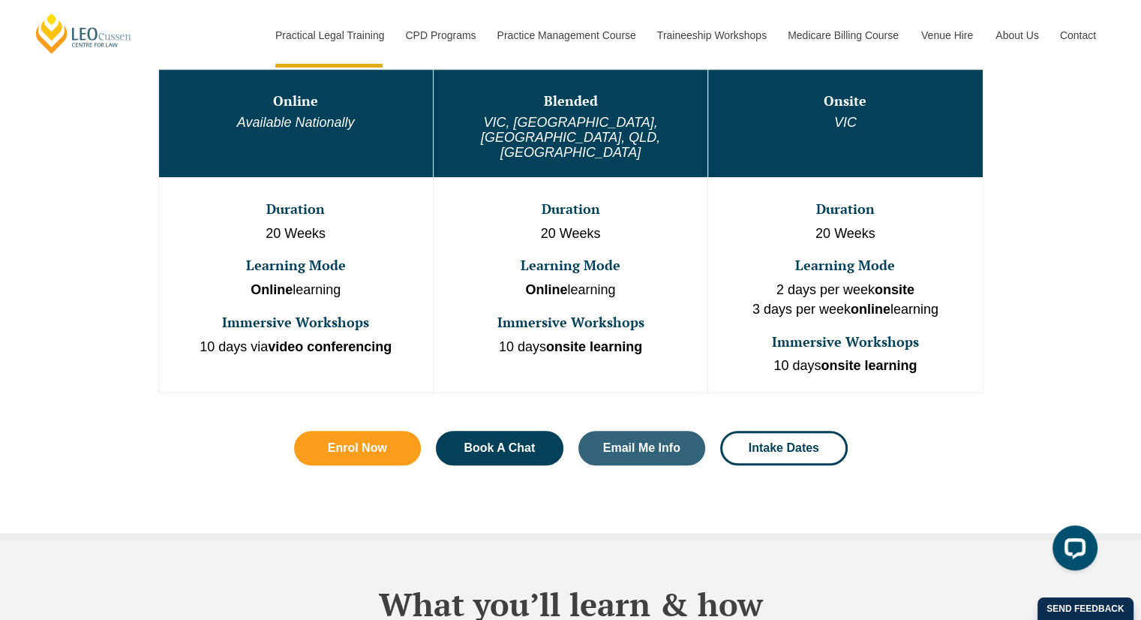
scroll to position [758, 0]
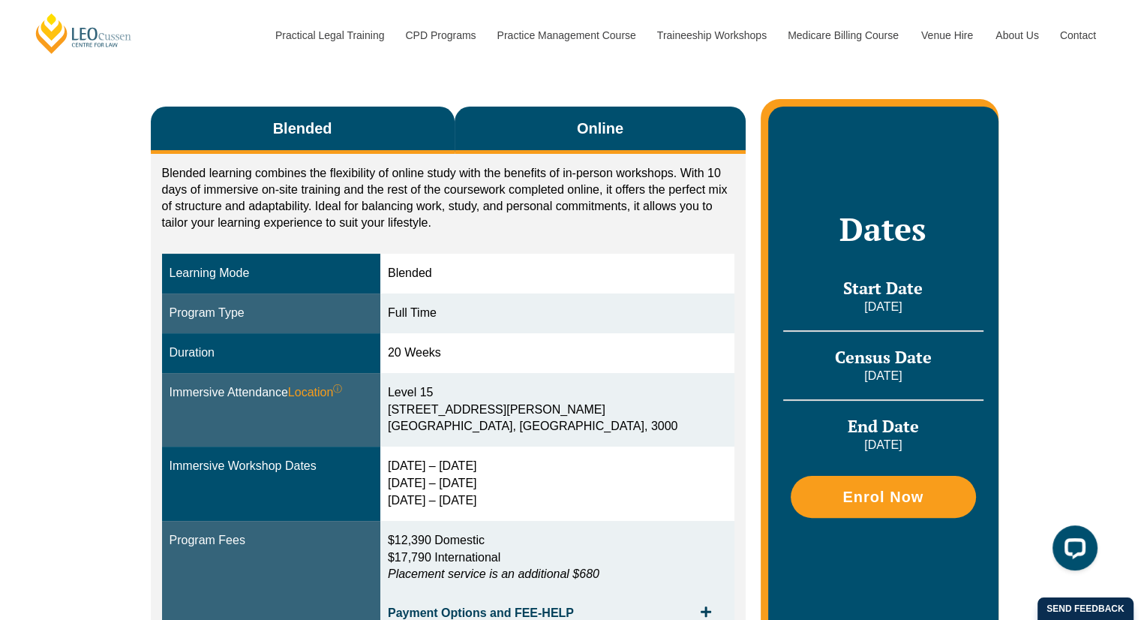
scroll to position [231, 0]
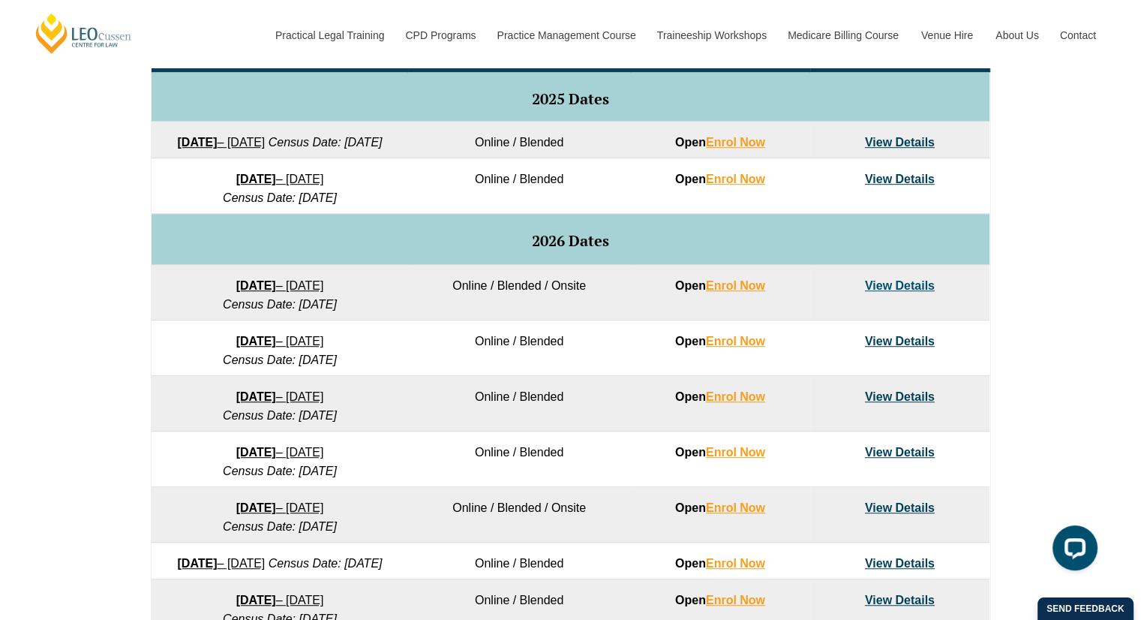
scroll to position [667, 0]
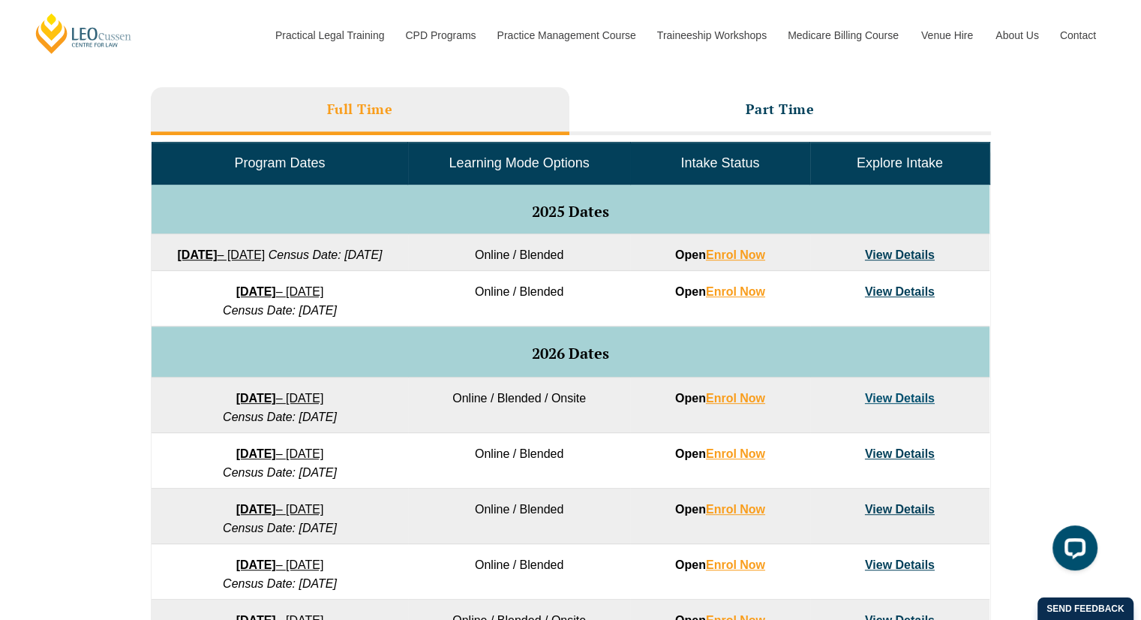
click at [898, 405] on link "View Details" at bounding box center [900, 398] width 70 height 13
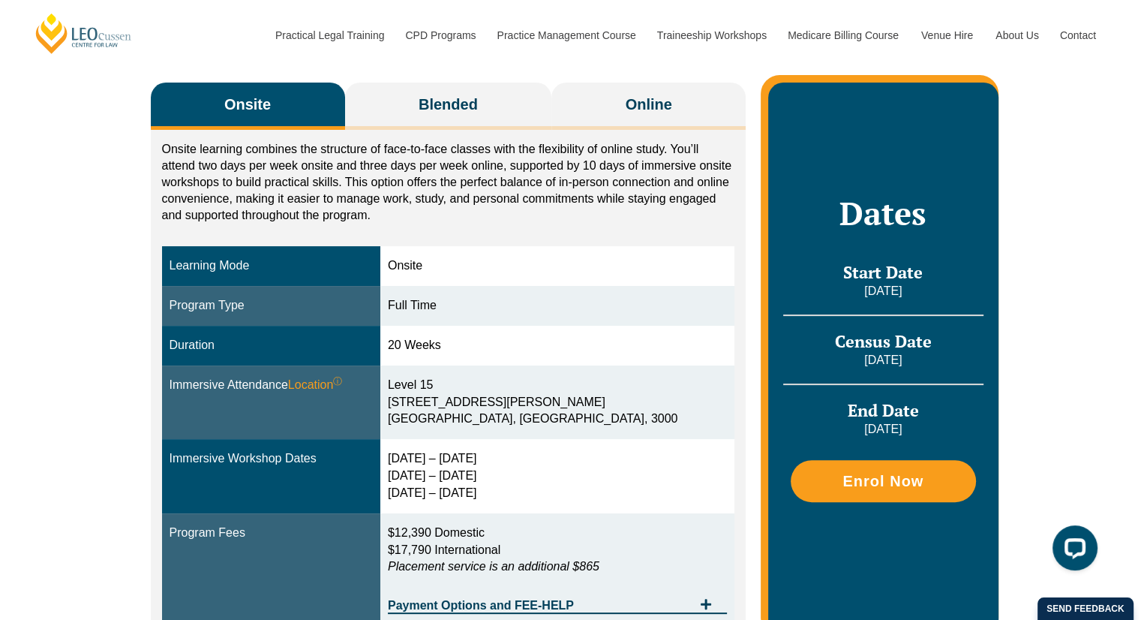
scroll to position [257, 0]
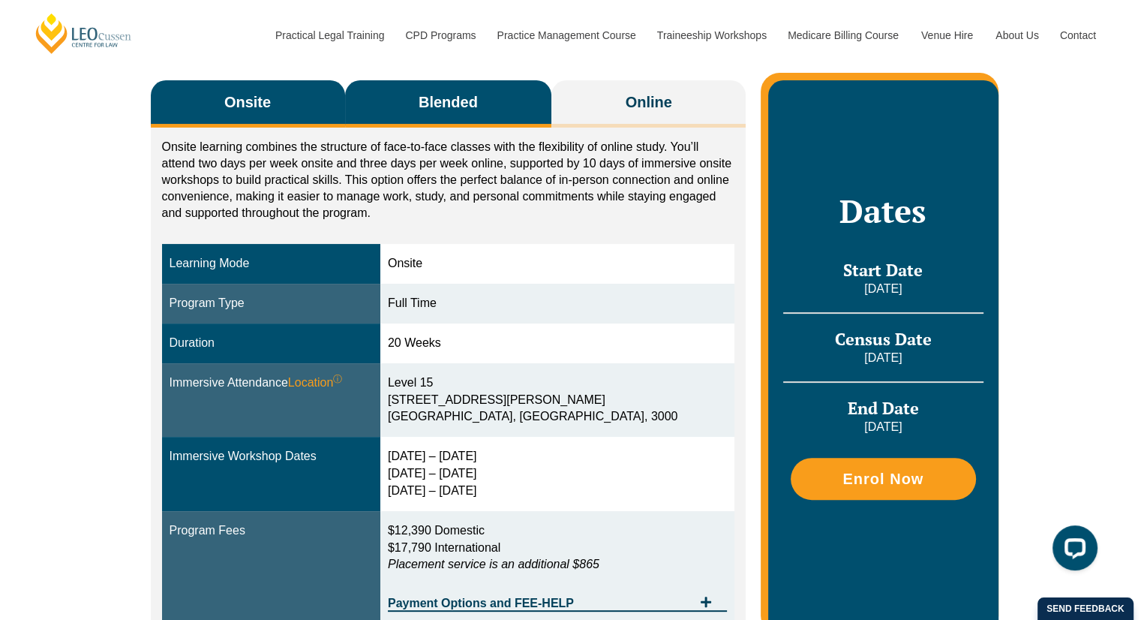
click at [454, 110] on span "Blended" at bounding box center [448, 102] width 59 height 21
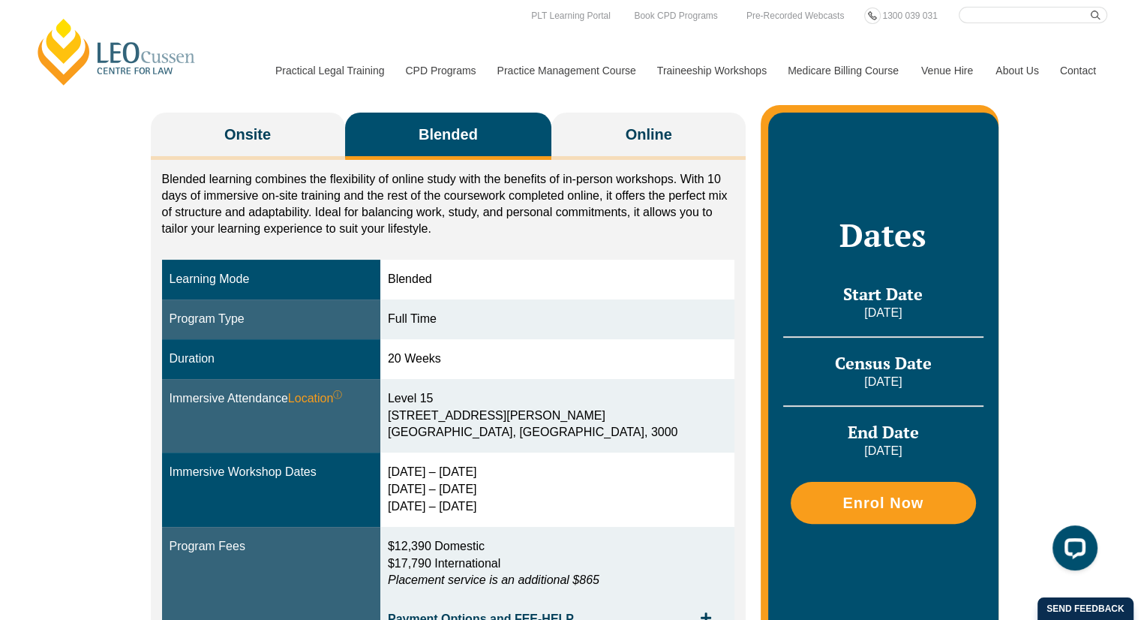
scroll to position [228, 0]
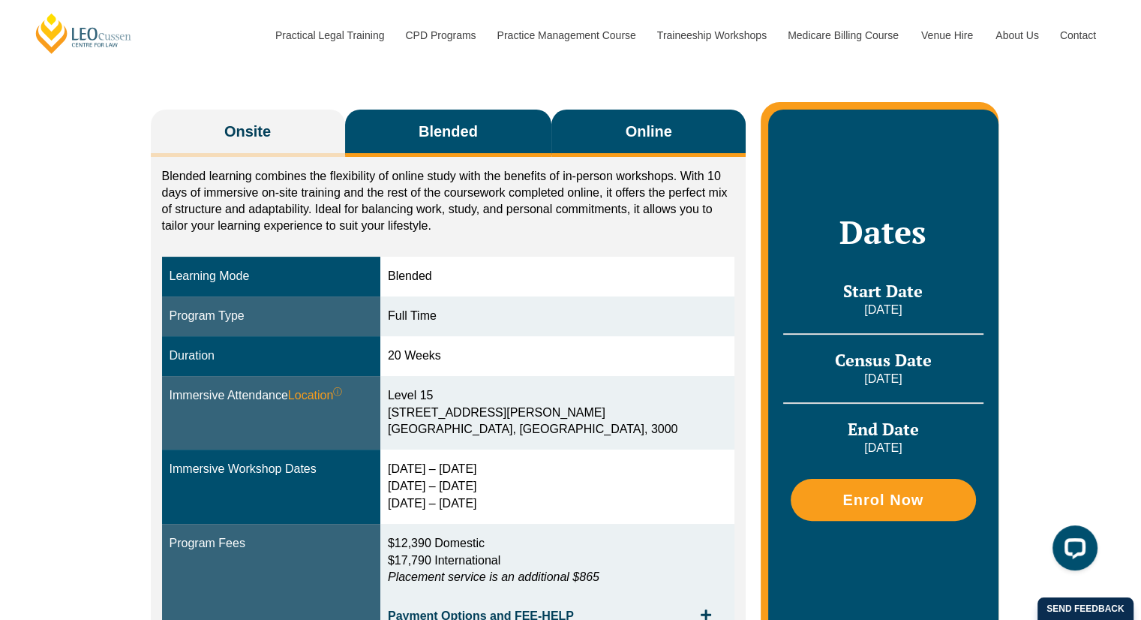
click at [705, 144] on button "Online" at bounding box center [649, 133] width 194 height 47
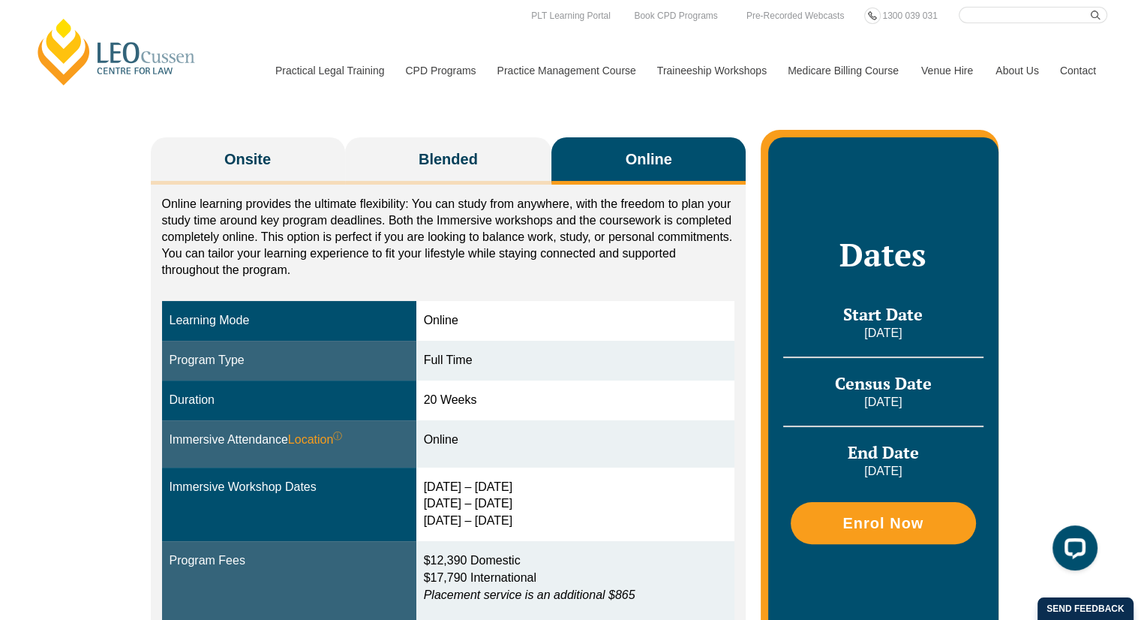
scroll to position [198, 0]
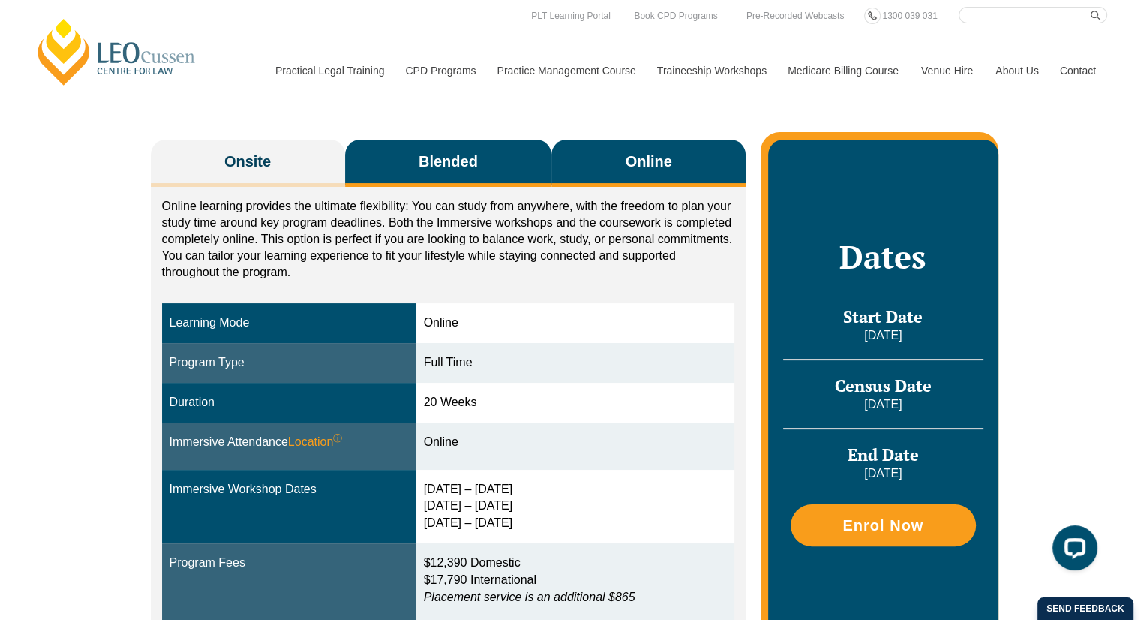
click at [483, 158] on button "Blended" at bounding box center [448, 163] width 207 height 47
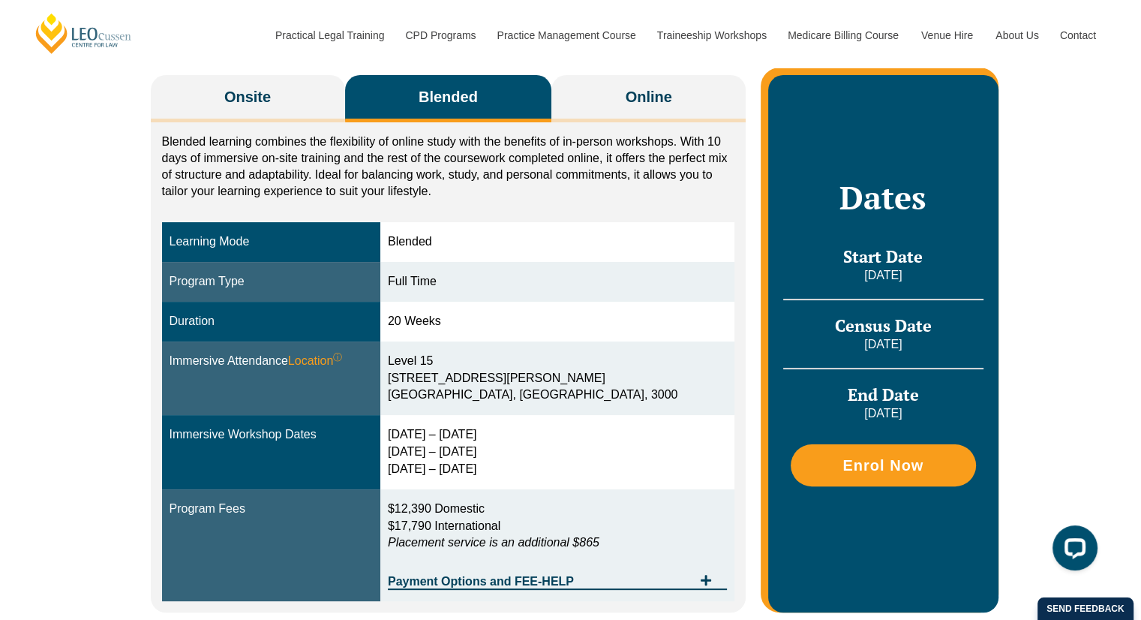
scroll to position [263, 0]
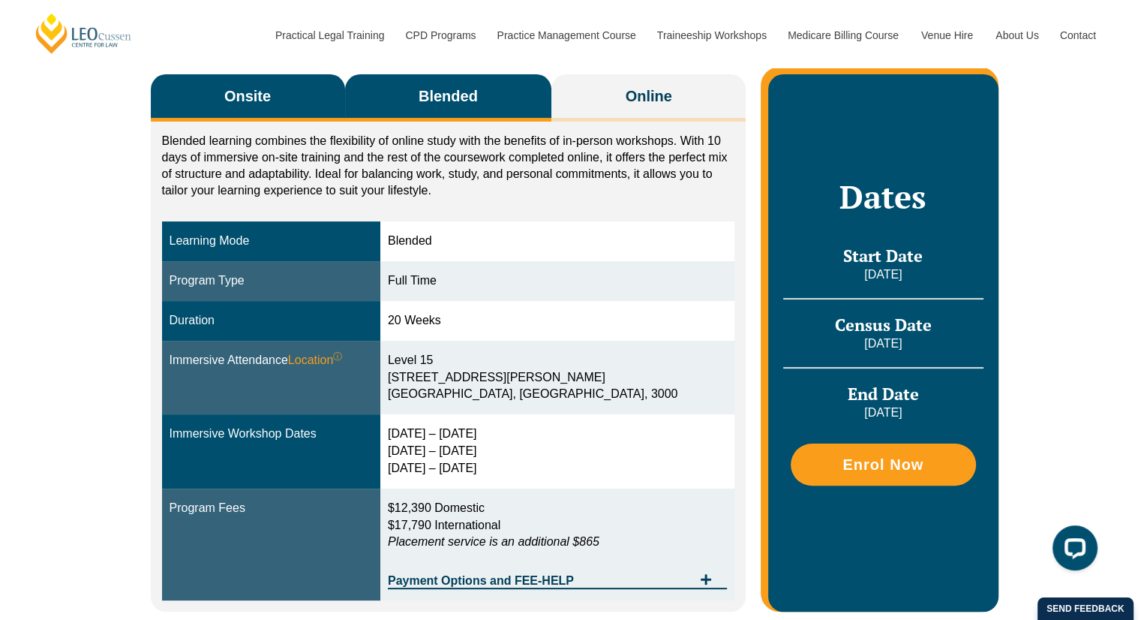
click at [272, 112] on button "Onsite" at bounding box center [248, 97] width 194 height 47
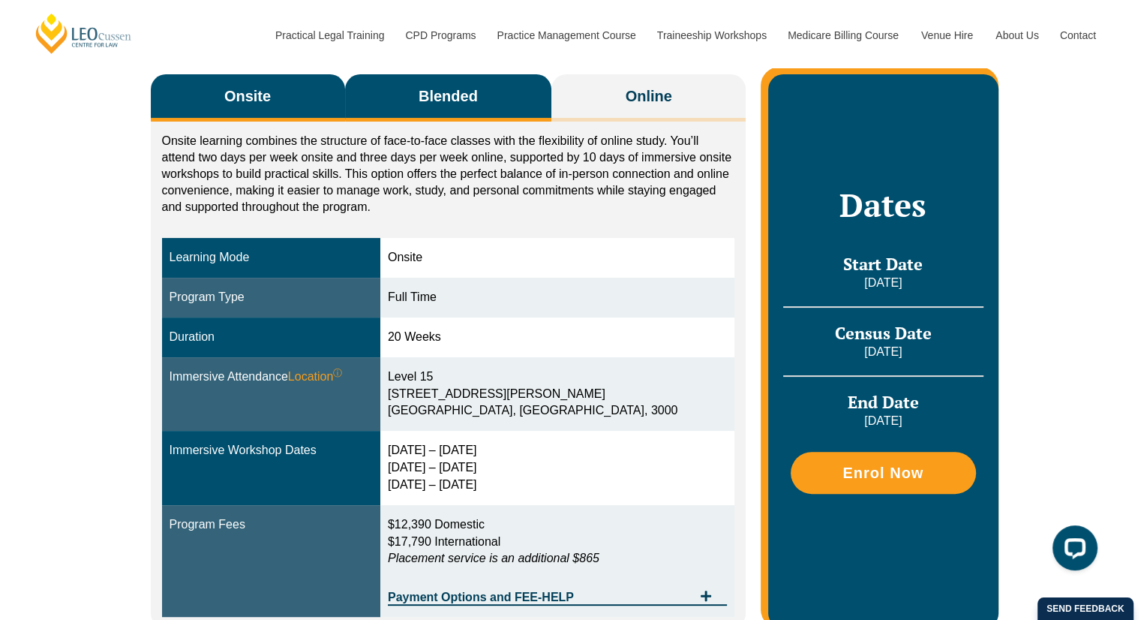
click at [428, 101] on span "Blended" at bounding box center [448, 96] width 59 height 21
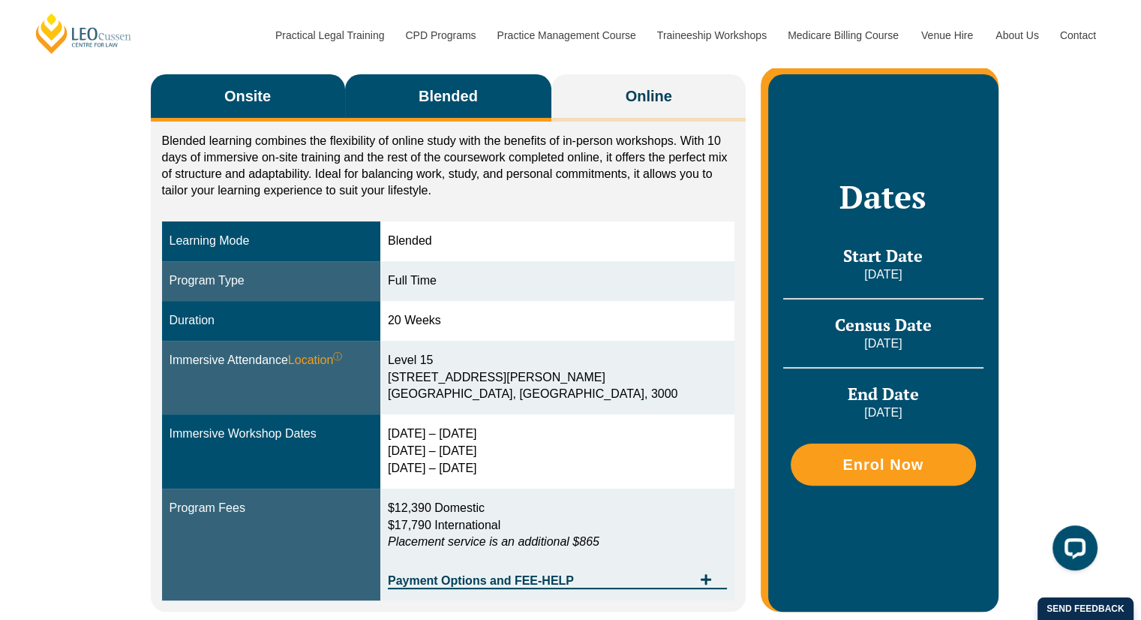
click at [316, 106] on button "Onsite" at bounding box center [248, 97] width 194 height 47
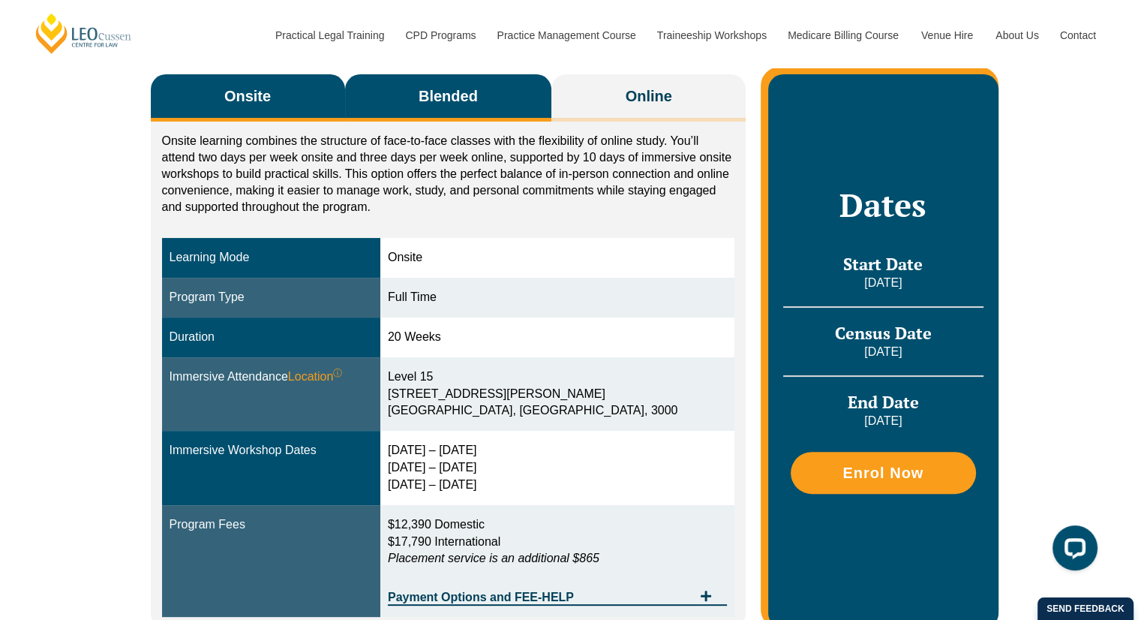
click at [490, 100] on button "Blended" at bounding box center [448, 97] width 207 height 47
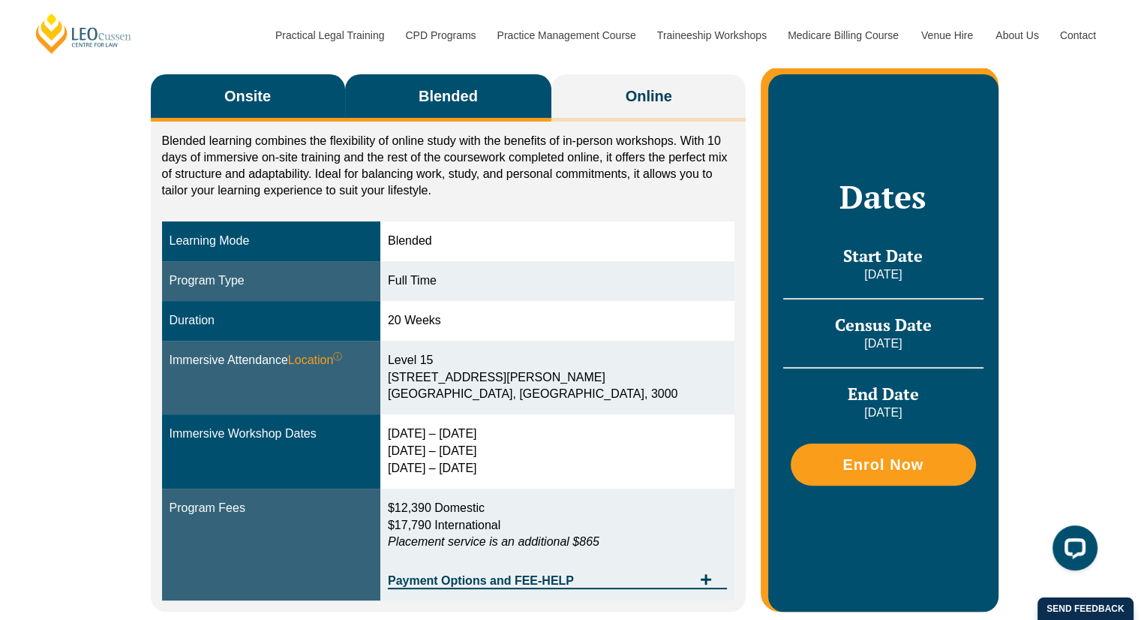
click at [320, 112] on button "Onsite" at bounding box center [248, 97] width 194 height 47
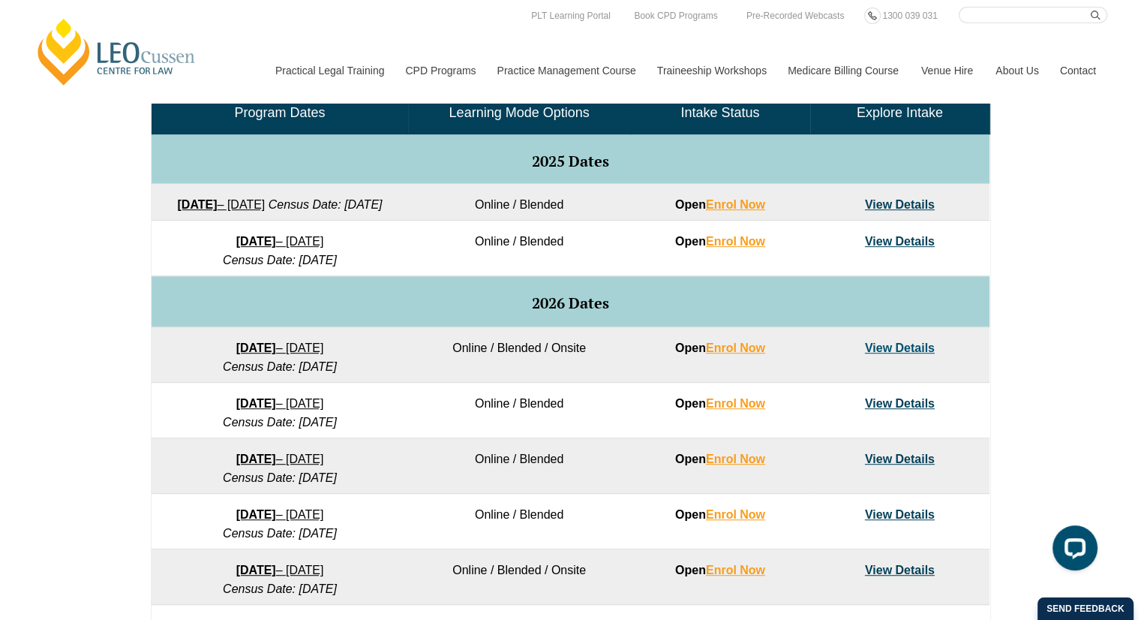
scroll to position [712, 0]
